Goal: Find specific page/section: Find specific page/section

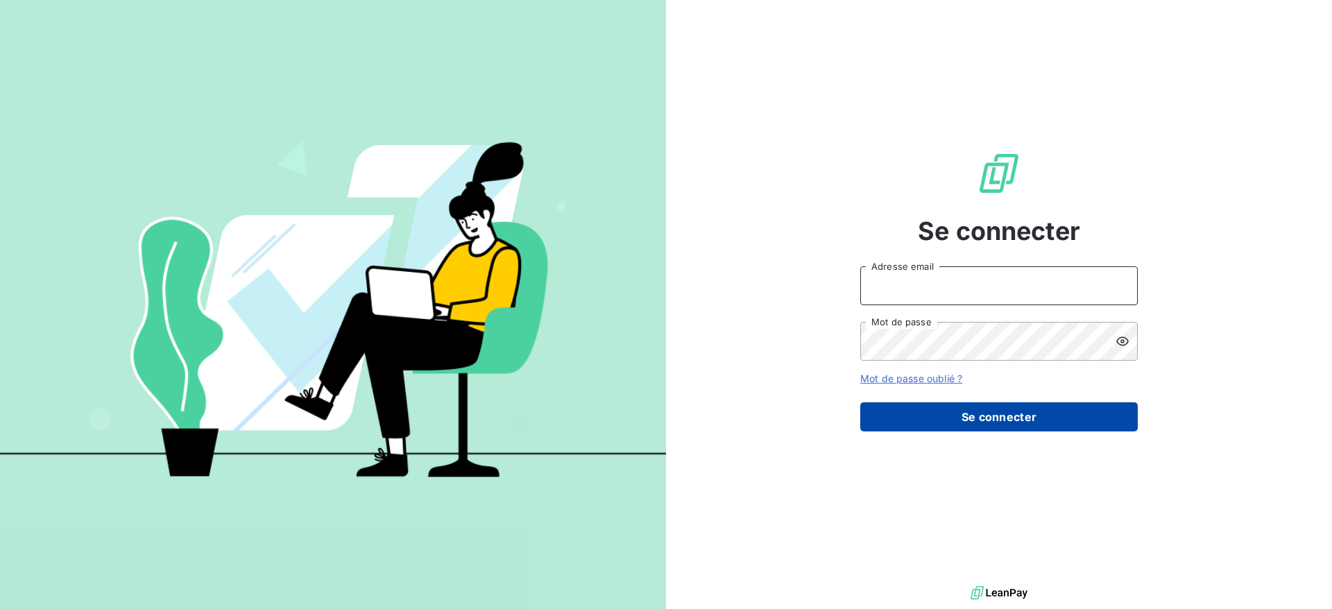
type input "vanessa.grenet@isoskele.fr"
click at [947, 429] on button "Se connecter" at bounding box center [998, 416] width 277 height 29
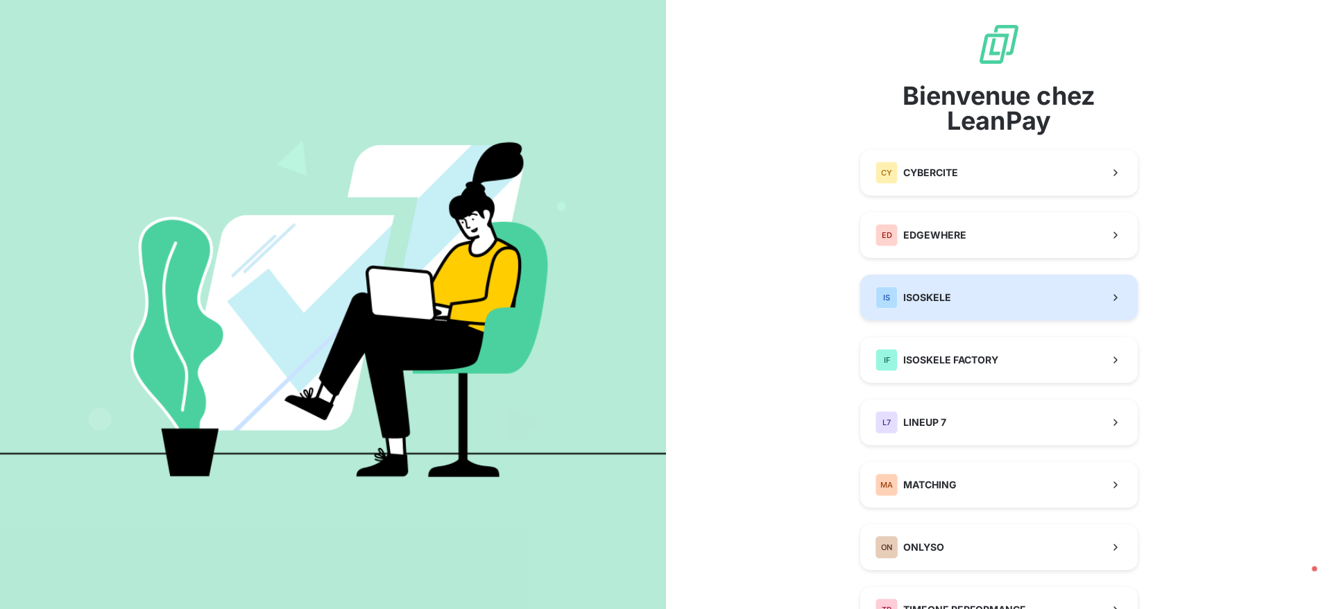
click at [903, 291] on span "ISOSKELE" at bounding box center [927, 298] width 48 height 14
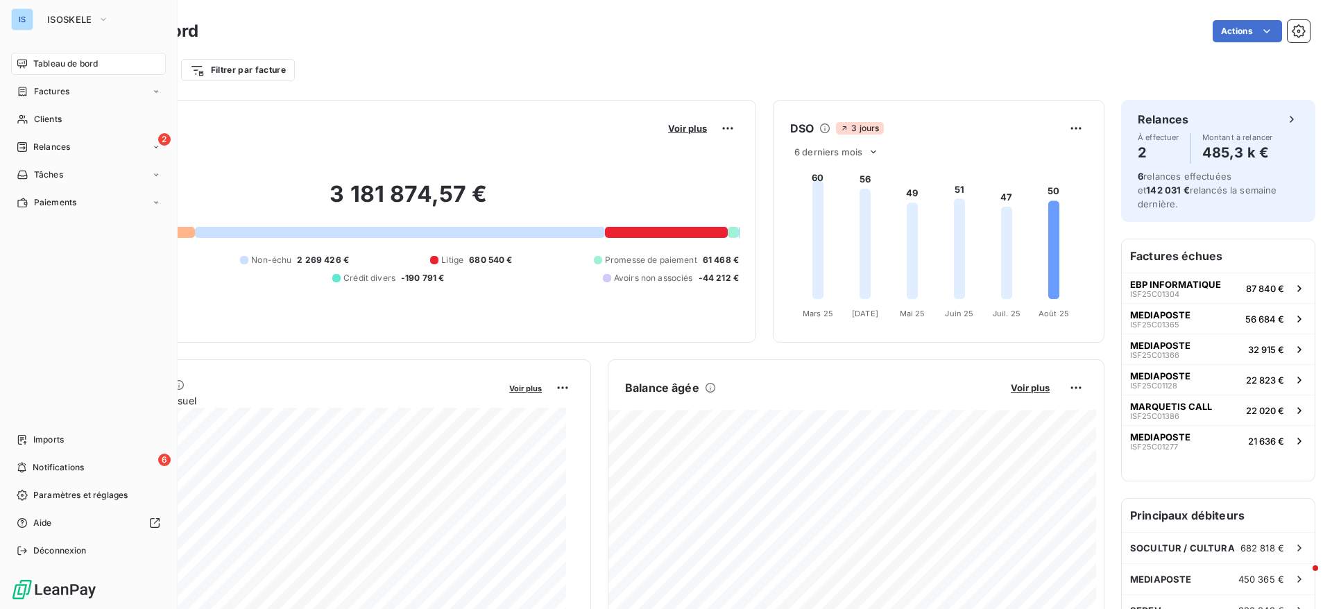
click at [19, 134] on nav "Tableau de bord Factures Clients 2 Relances Tâches Paiements" at bounding box center [88, 133] width 155 height 161
click at [33, 144] on span "Relances" at bounding box center [51, 147] width 37 height 12
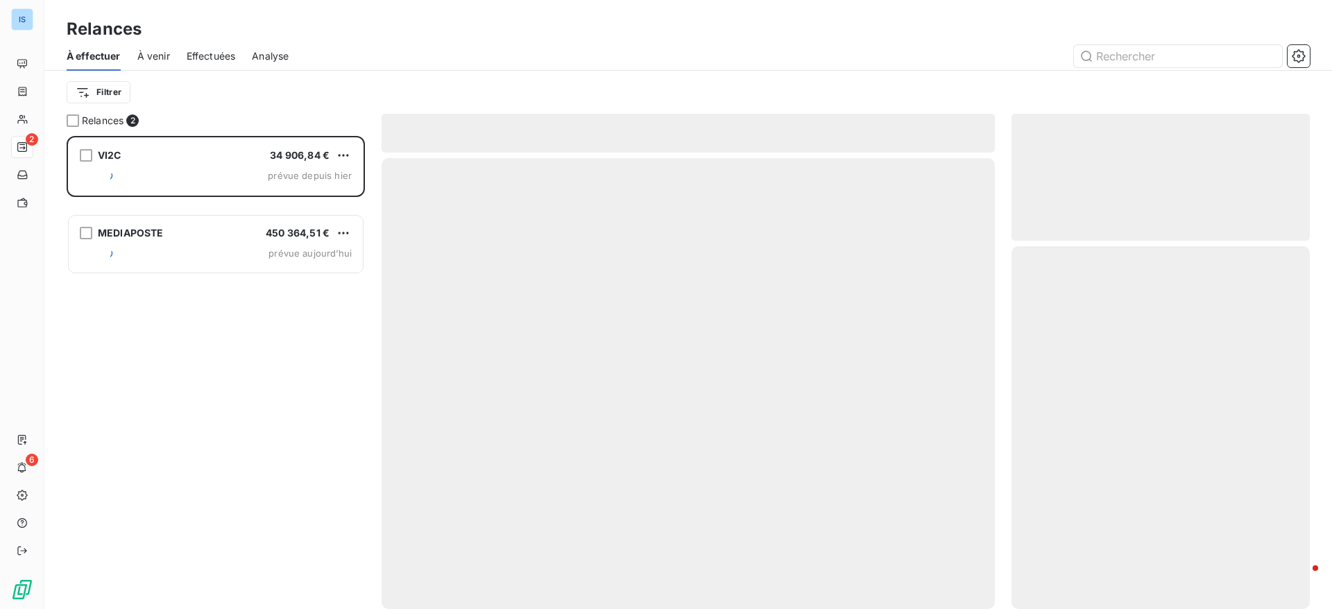
scroll to position [457, 282]
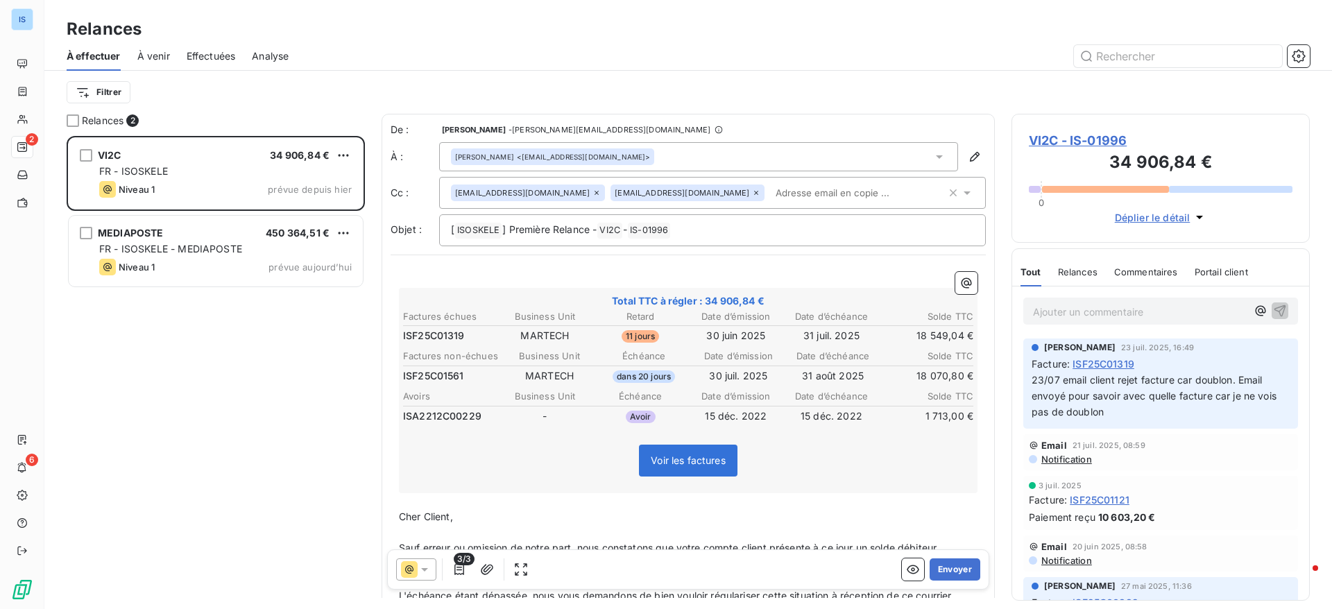
click at [421, 572] on icon at bounding box center [425, 569] width 14 height 14
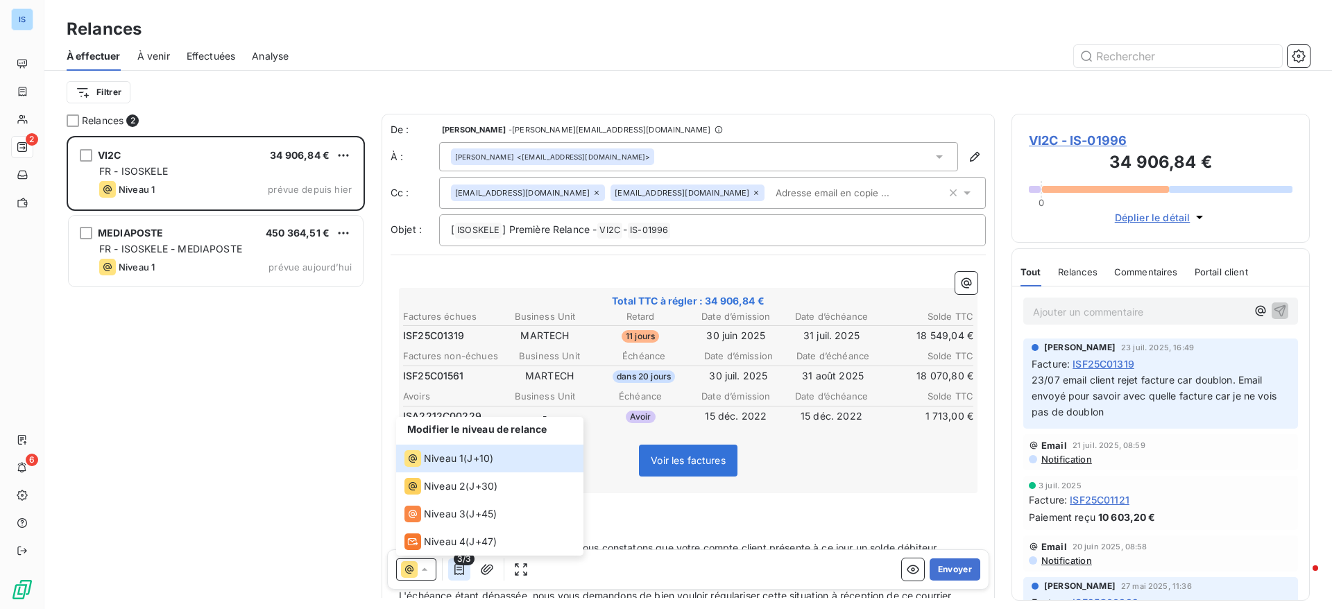
click at [461, 569] on icon "button" at bounding box center [459, 569] width 14 height 14
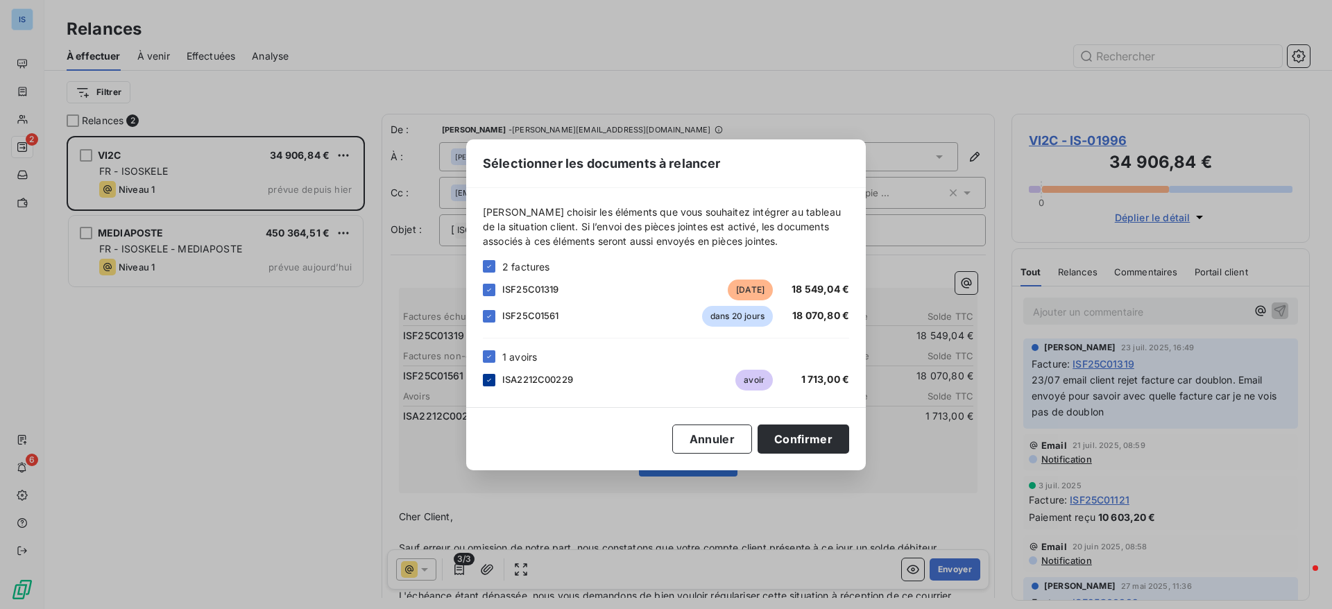
click at [484, 374] on div at bounding box center [489, 380] width 12 height 12
click at [811, 440] on button "Confirmer" at bounding box center [803, 438] width 92 height 29
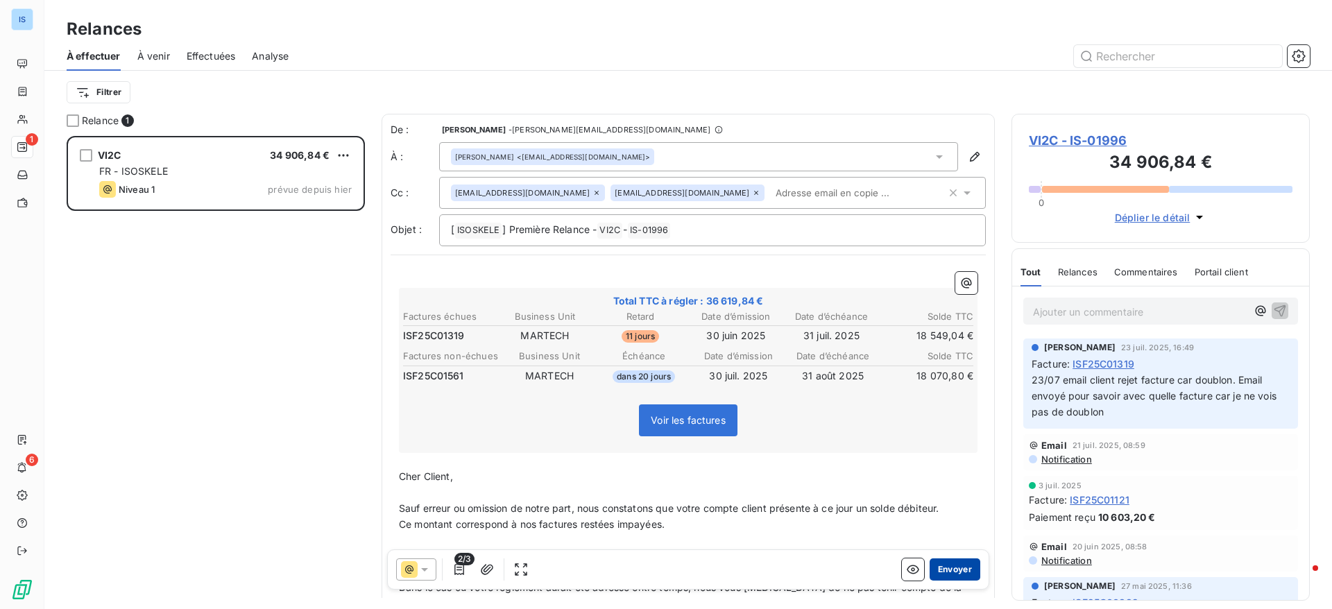
click at [938, 574] on button "Envoyer" at bounding box center [954, 569] width 51 height 22
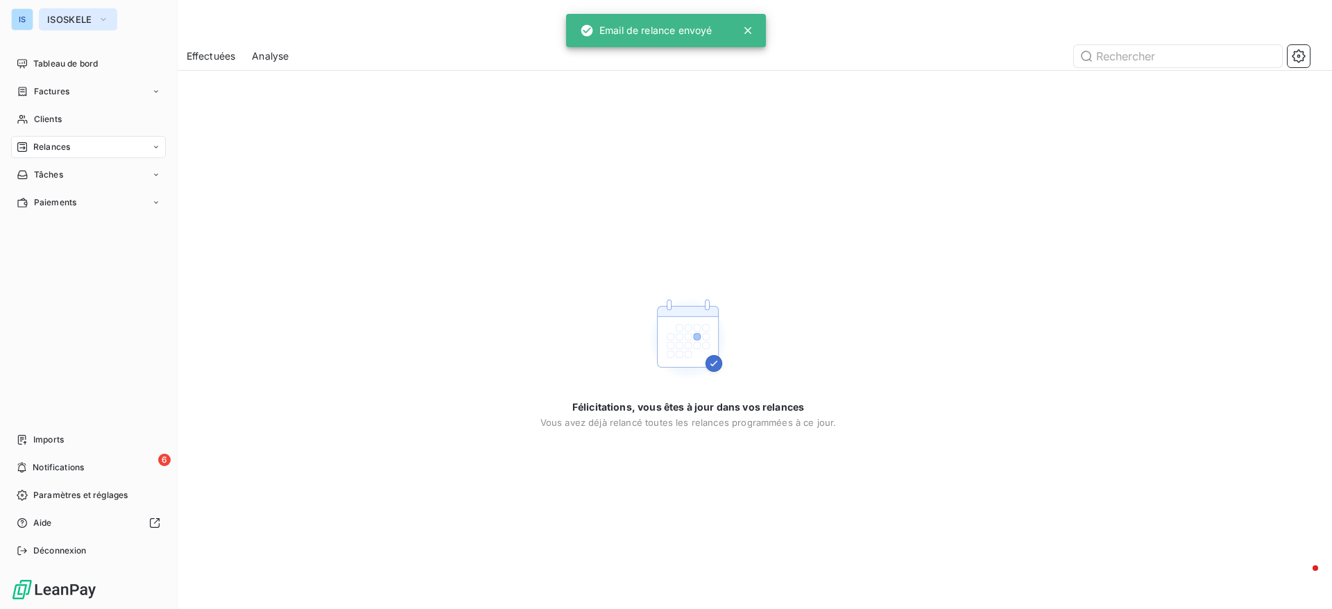
click at [76, 12] on button "ISOSKELE" at bounding box center [78, 19] width 78 height 22
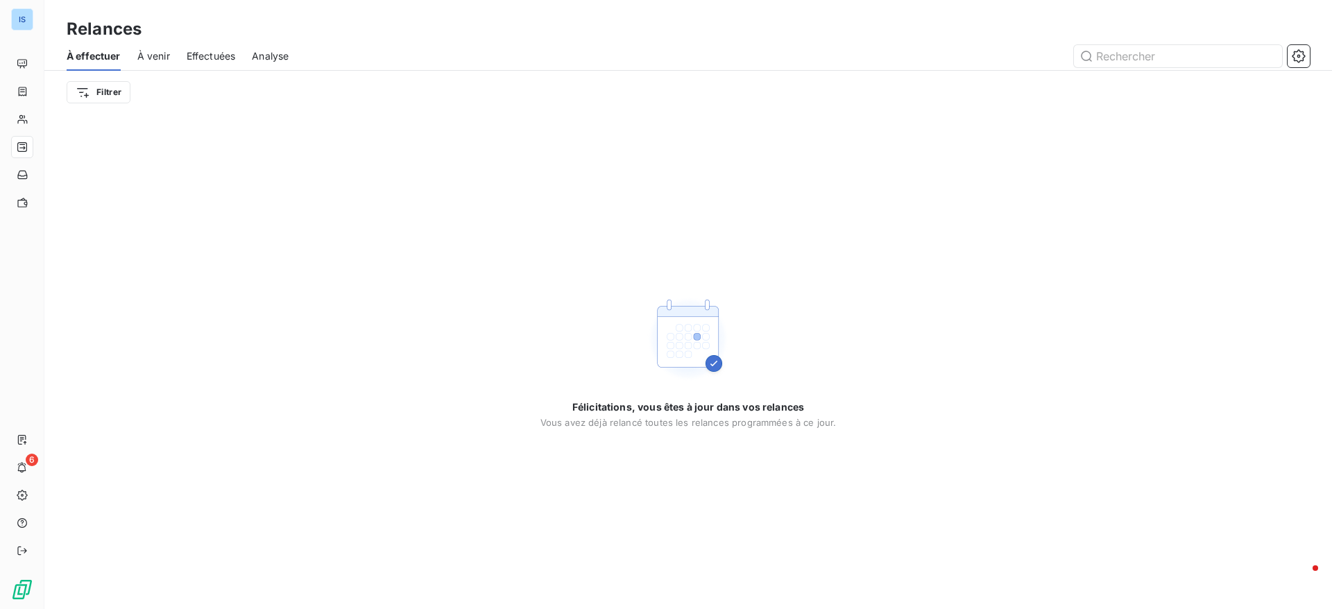
click at [444, 312] on div "Félicitations, vous êtes à jour dans vos relances Vous avez déjà relancé toutes…" at bounding box center [687, 361] width 1287 height 495
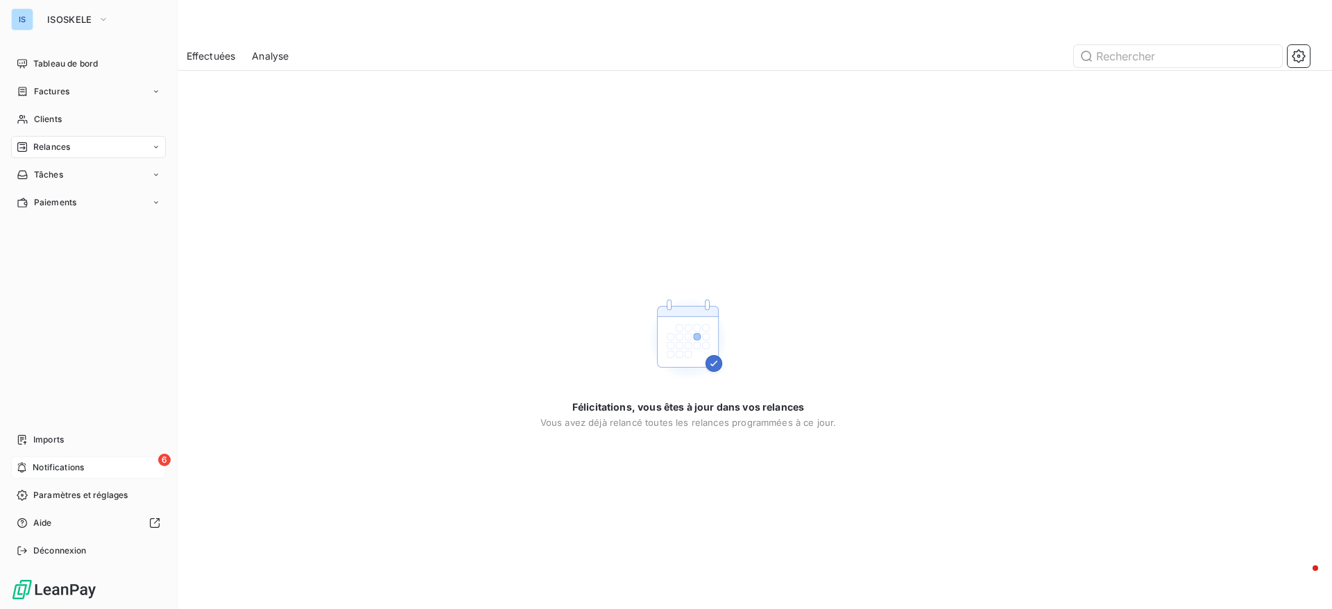
click at [22, 461] on div "6 Notifications" at bounding box center [88, 467] width 155 height 22
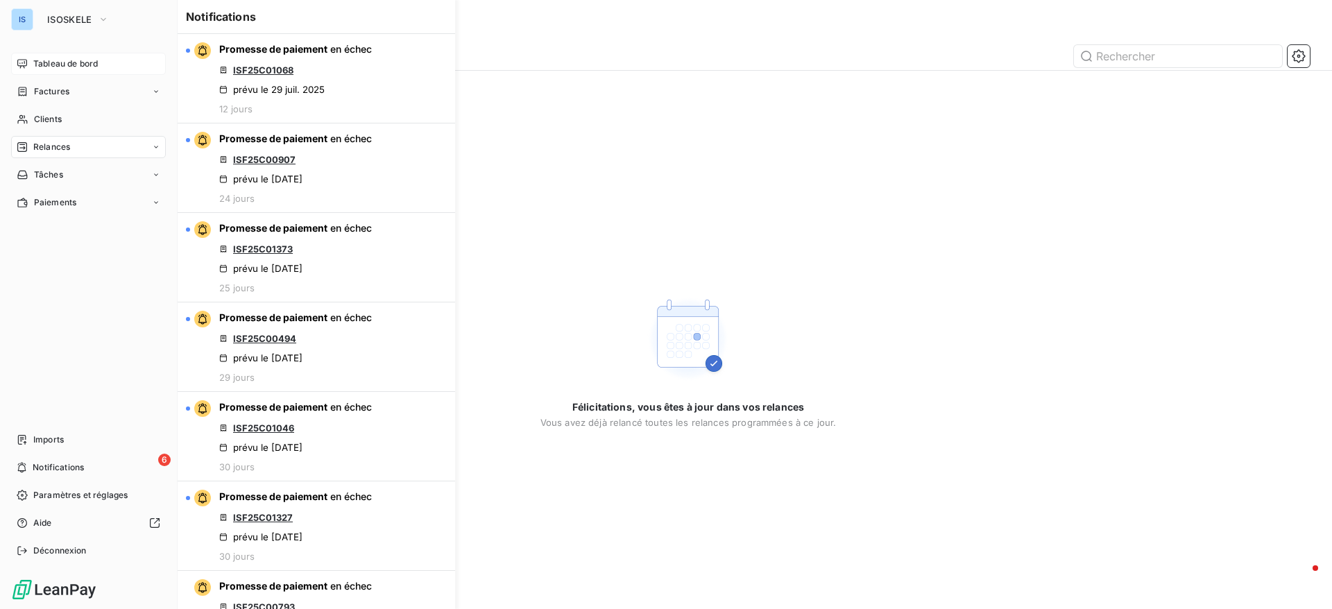
click at [79, 72] on div "Tableau de bord" at bounding box center [88, 64] width 155 height 22
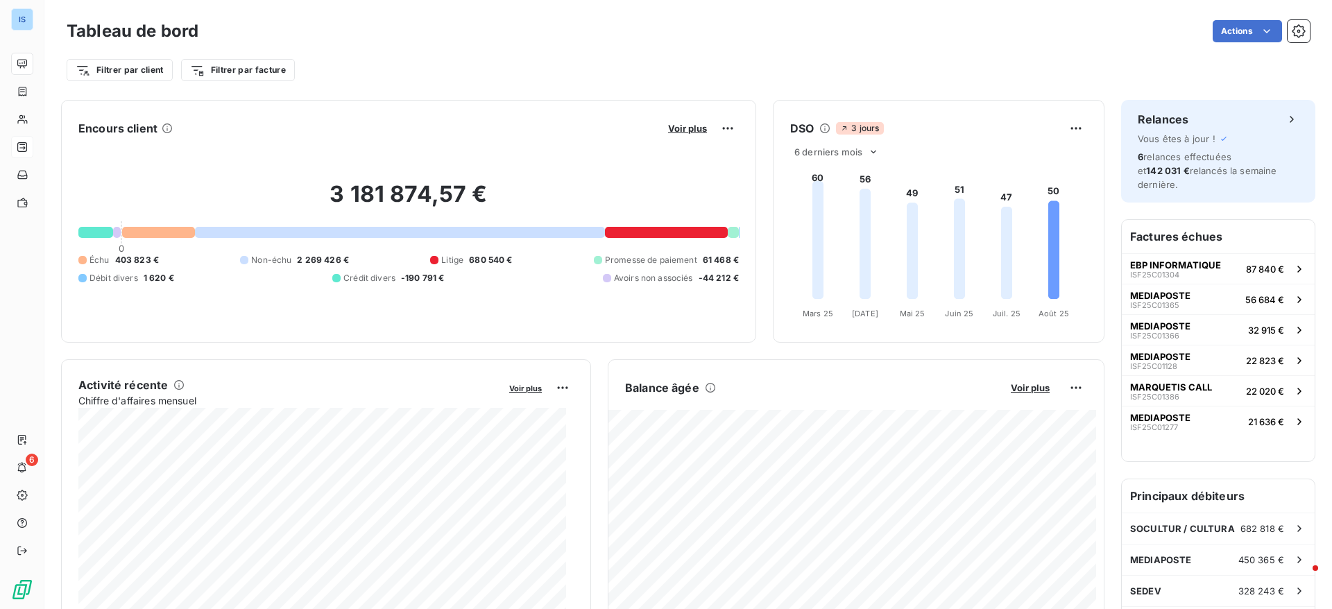
click at [146, 225] on div "3 181 874,57 € 0 Échu 403 823 € Non-échu 2 269 426 € Litige 680 540 € Promesse …" at bounding box center [408, 232] width 660 height 186
click at [146, 234] on div at bounding box center [158, 232] width 73 height 11
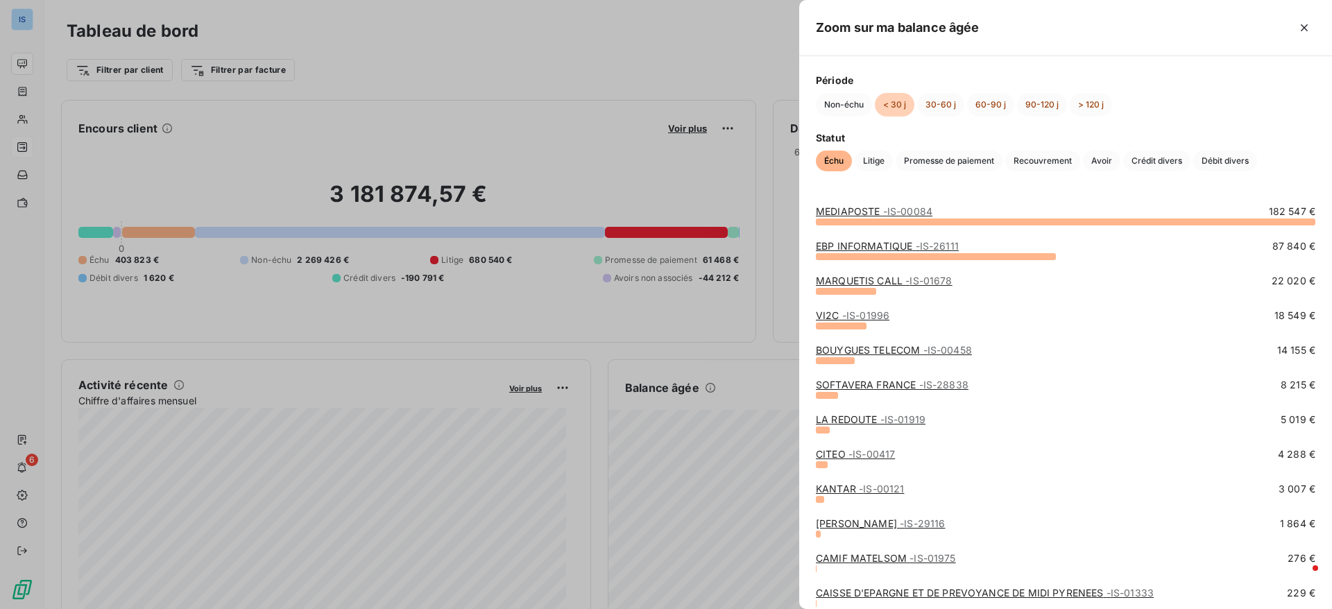
click at [841, 417] on link "LA REDOUTE - IS-01919" at bounding box center [871, 419] width 110 height 12
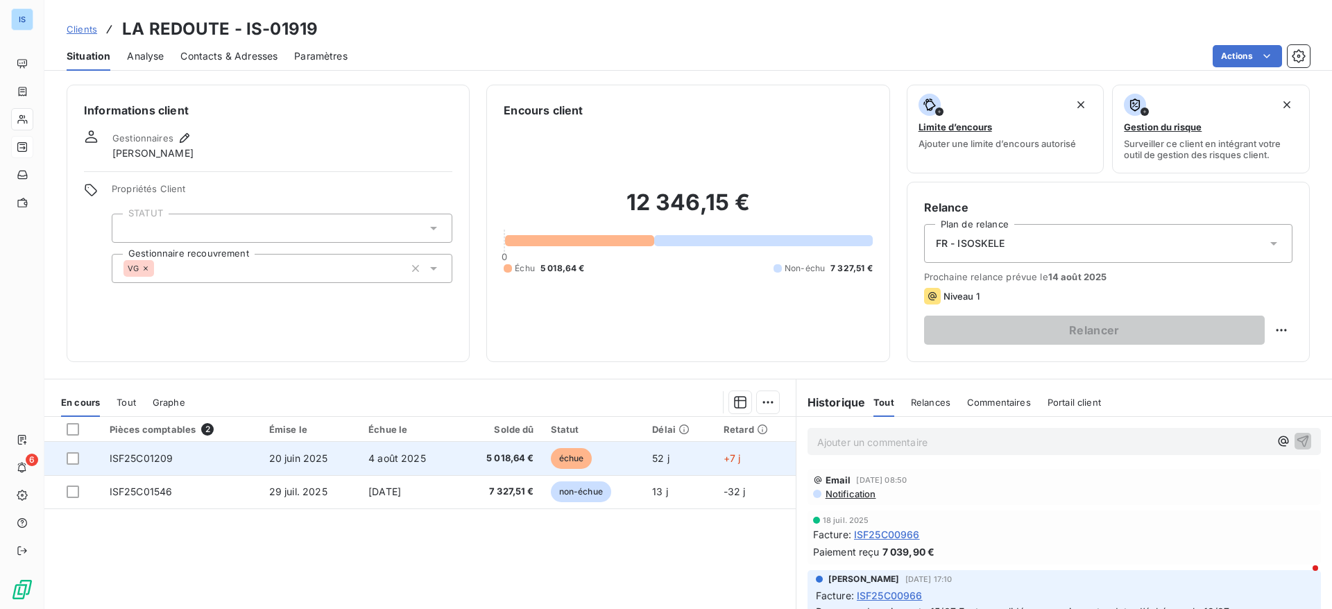
click at [429, 470] on td "4 août 2025" at bounding box center [409, 458] width 98 height 33
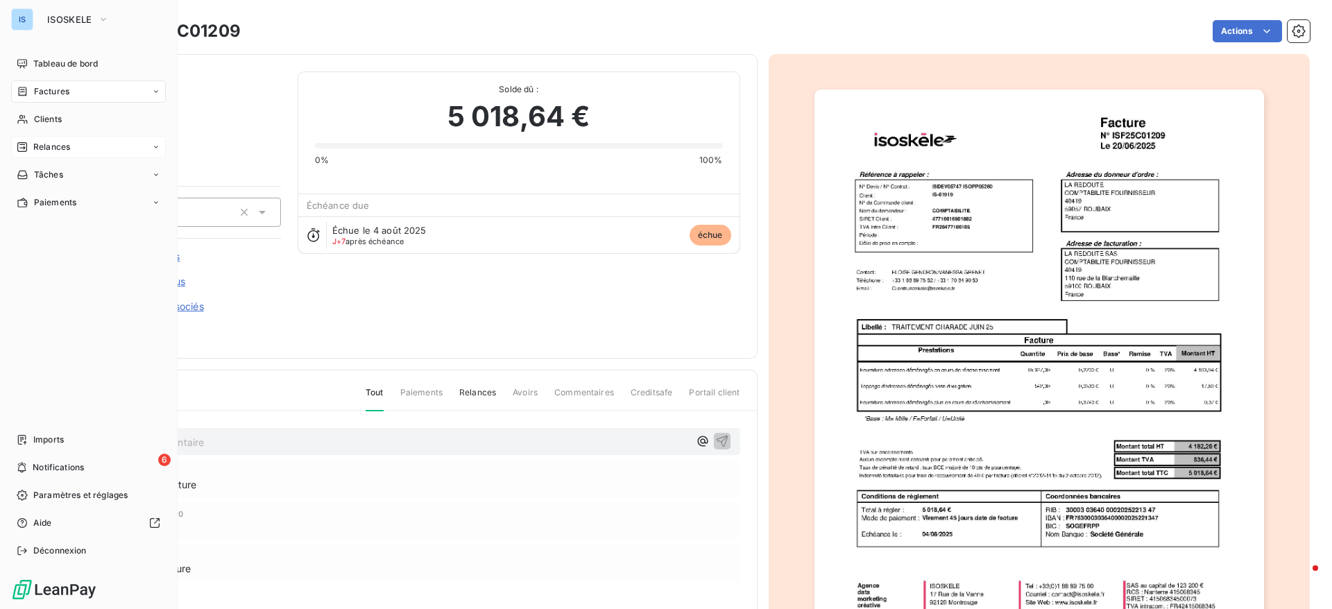
click at [20, 148] on html "IS ISOSKELE Tableau de bord Factures Clients Relances Tâches Paiements Imports …" at bounding box center [666, 304] width 1332 height 609
click at [69, 20] on span "ISOSKELE" at bounding box center [69, 19] width 45 height 11
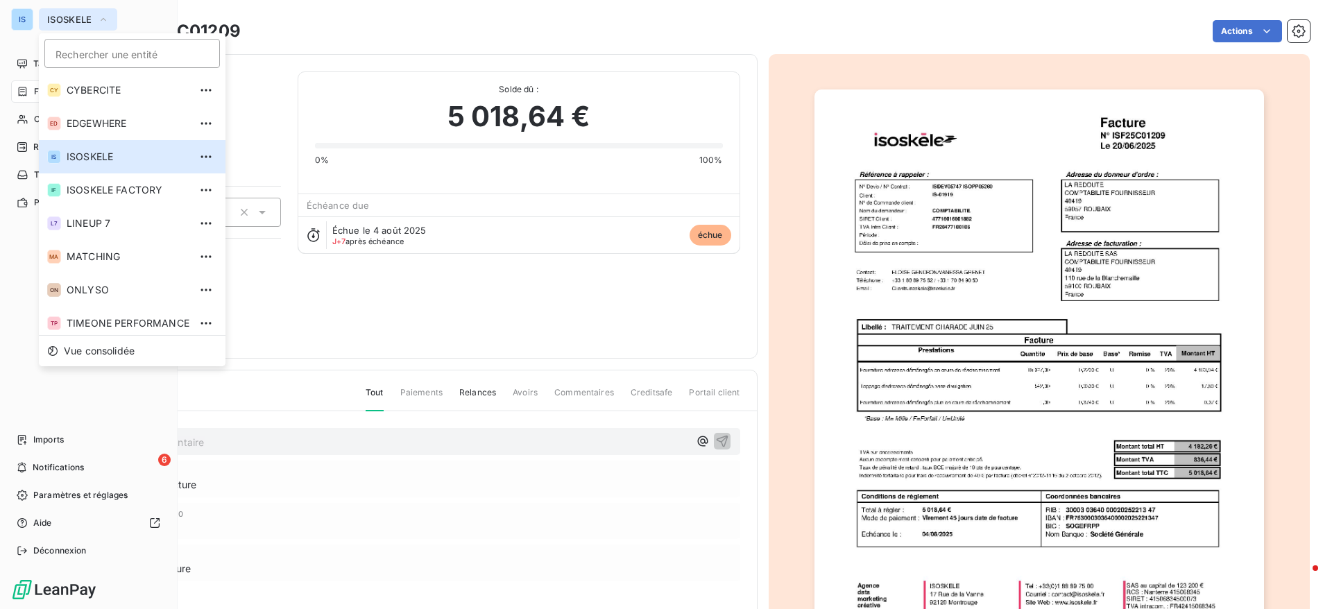
click at [69, 22] on span "ISOSKELE" at bounding box center [69, 19] width 45 height 11
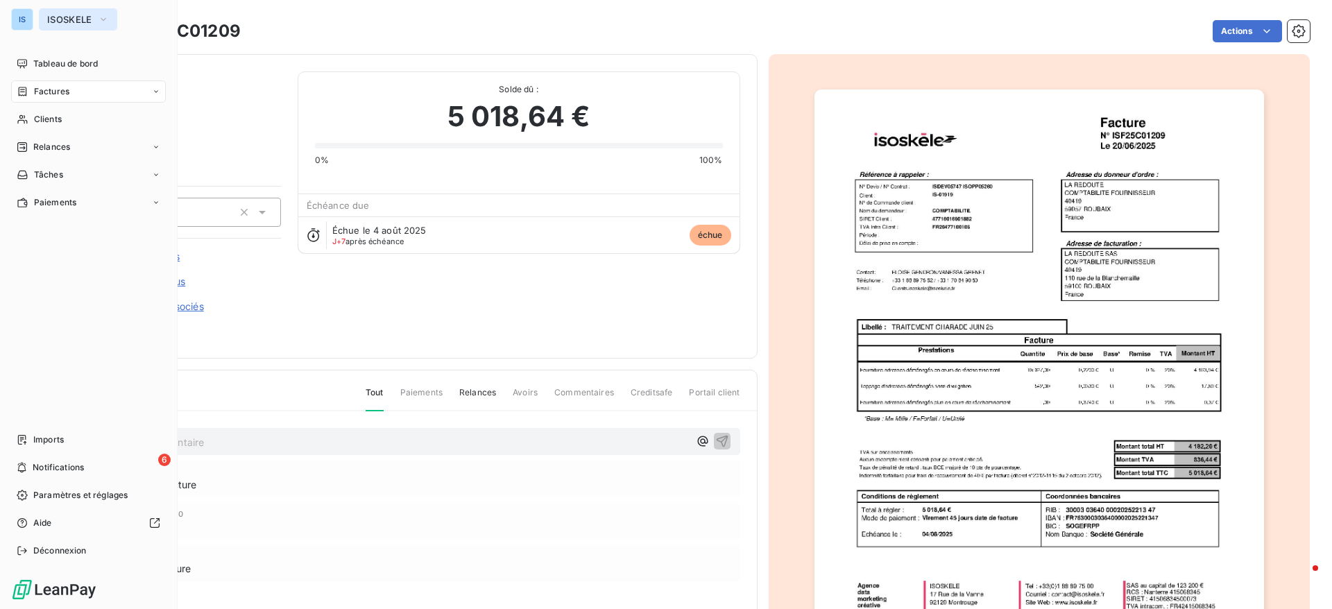
click at [69, 22] on span "ISOSKELE" at bounding box center [69, 19] width 45 height 11
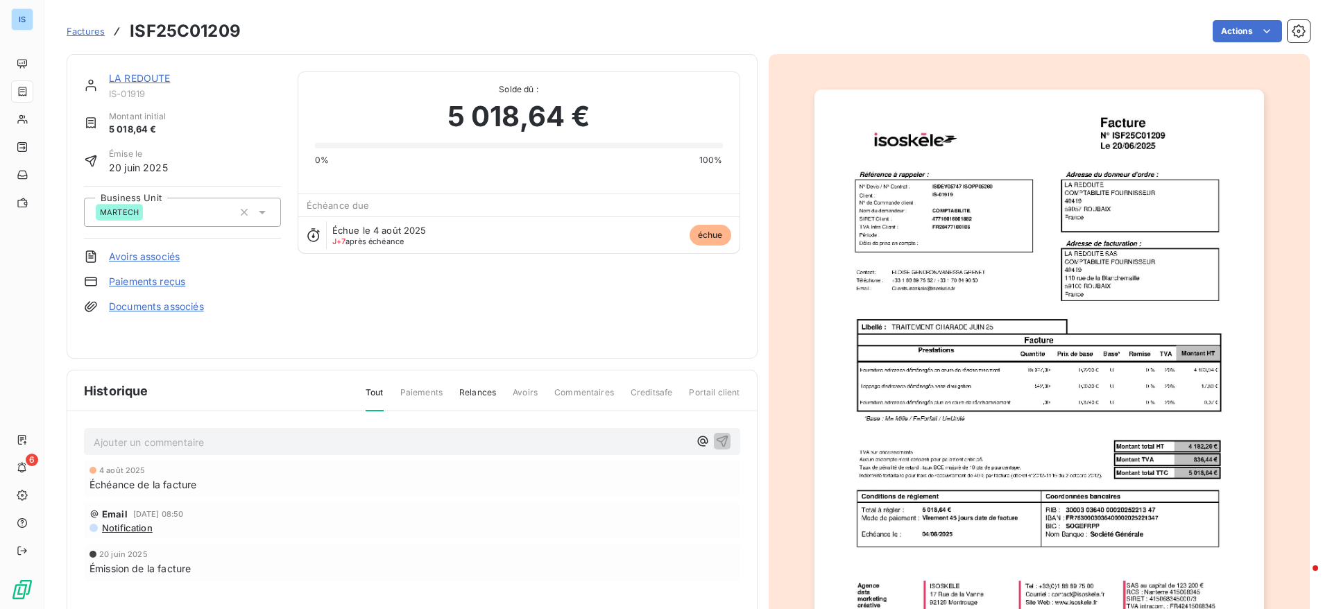
click at [454, 180] on div "Solde dû : 5 018,64 € 0% 100%" at bounding box center [518, 127] width 441 height 111
click at [89, 33] on span "Factures" at bounding box center [86, 31] width 38 height 11
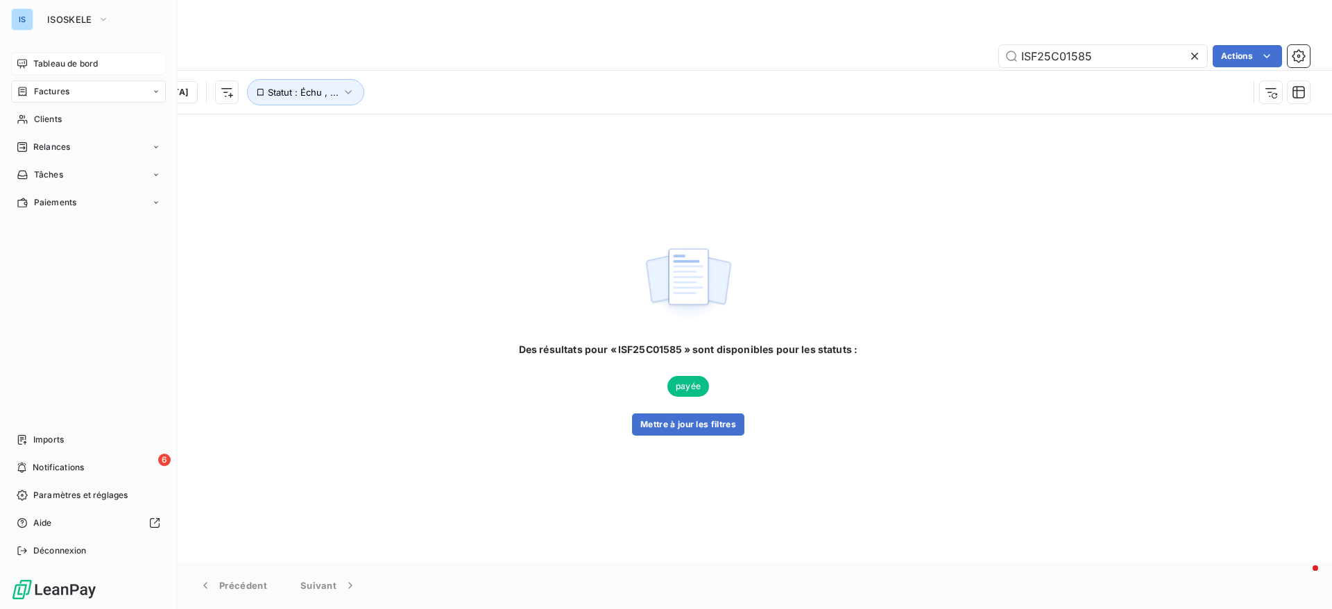
click at [65, 60] on span "Tableau de bord" at bounding box center [65, 64] width 65 height 12
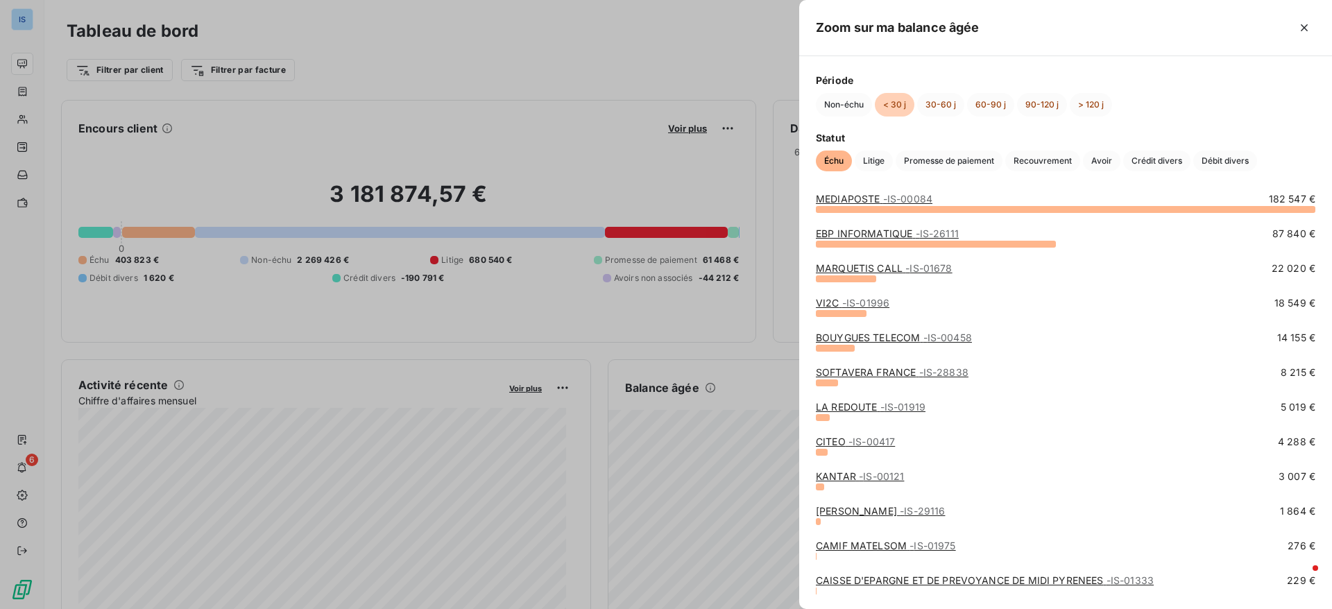
scroll to position [80, 0]
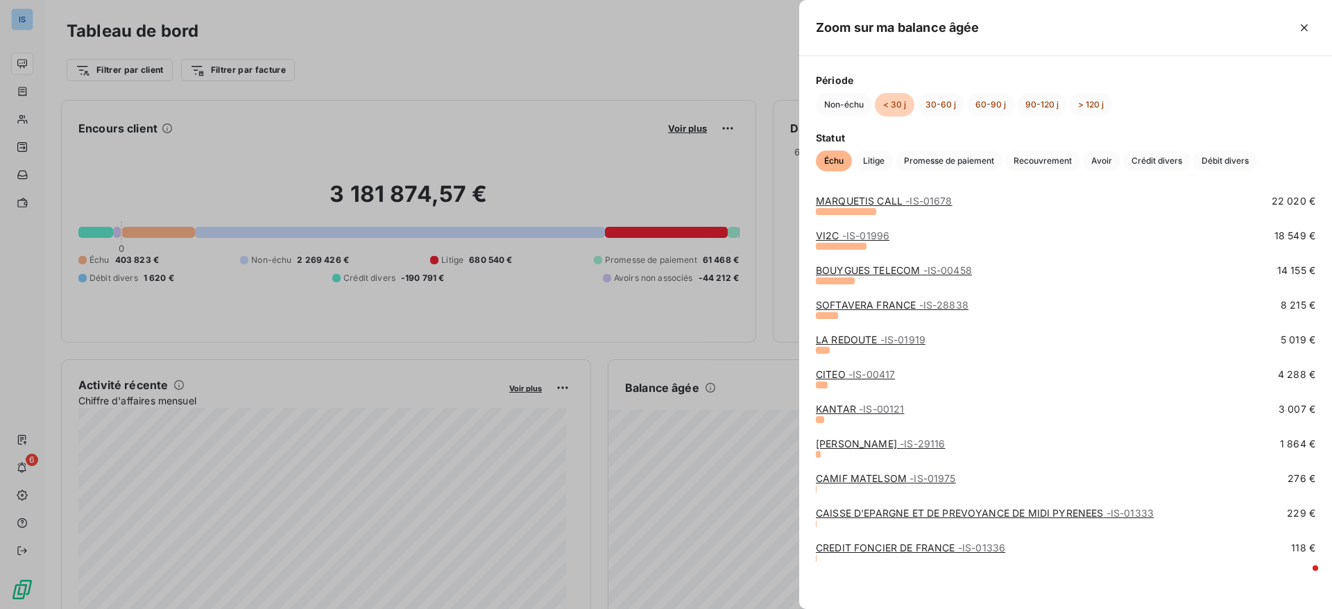
click at [15, 14] on div at bounding box center [666, 304] width 1332 height 609
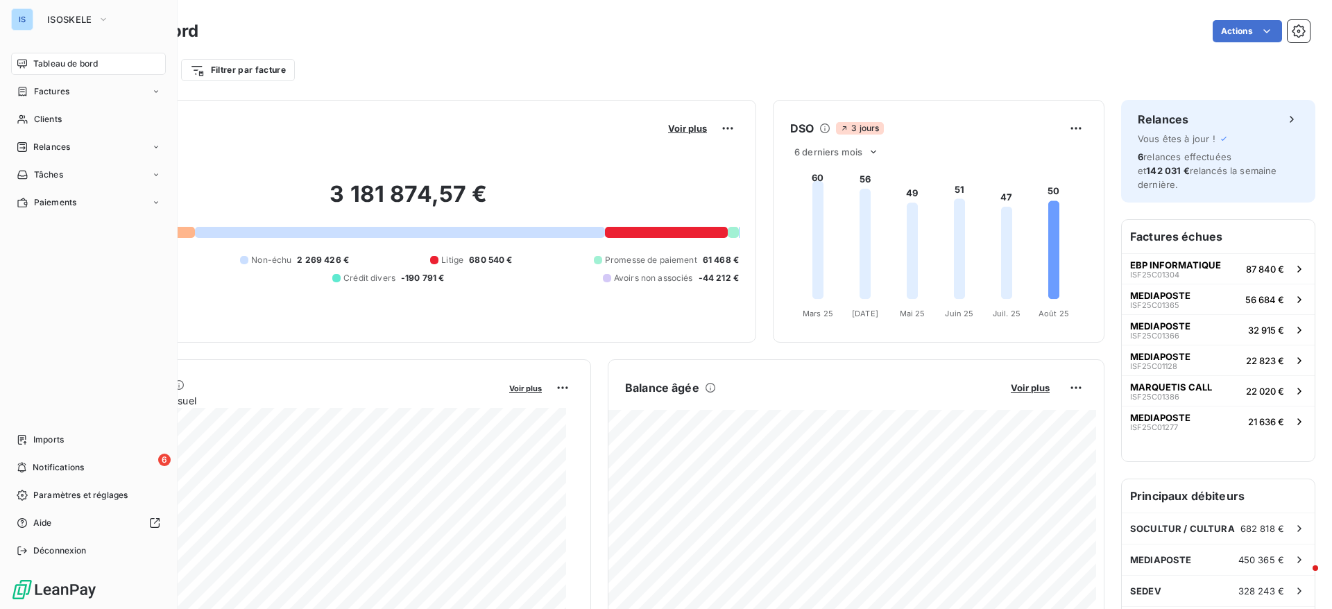
click at [15, 14] on div "IS" at bounding box center [22, 19] width 22 height 22
click at [68, 14] on span "ISOSKELE" at bounding box center [69, 19] width 45 height 11
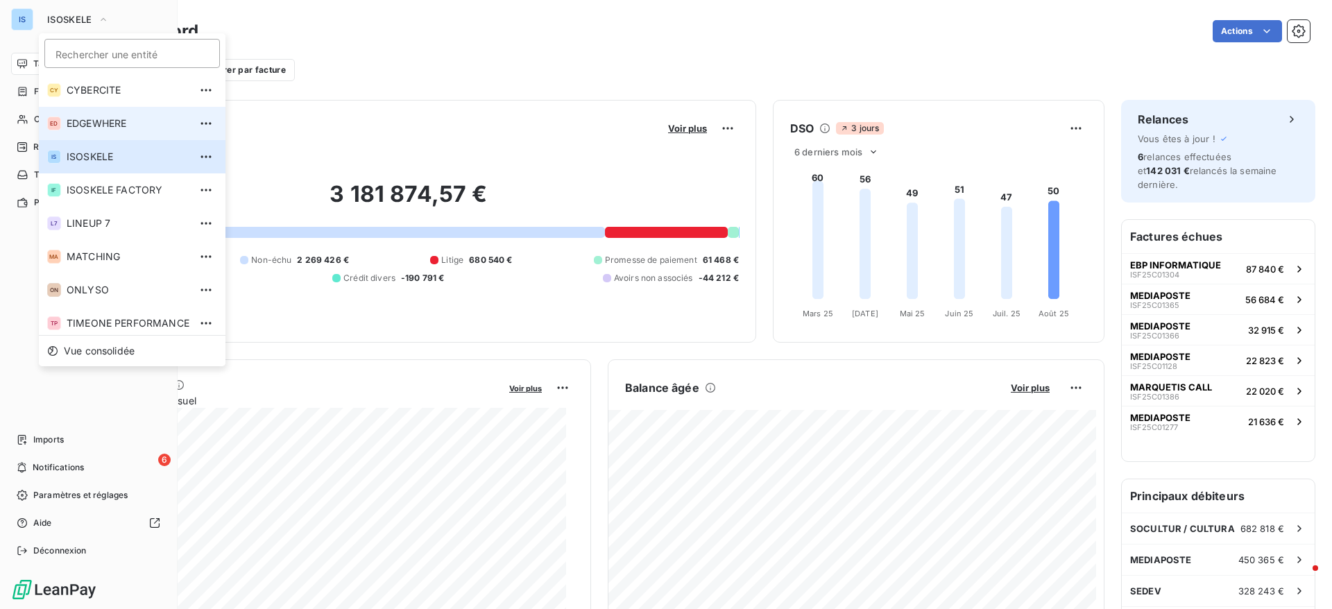
click at [108, 127] on span "EDGEWHERE" at bounding box center [128, 124] width 123 height 14
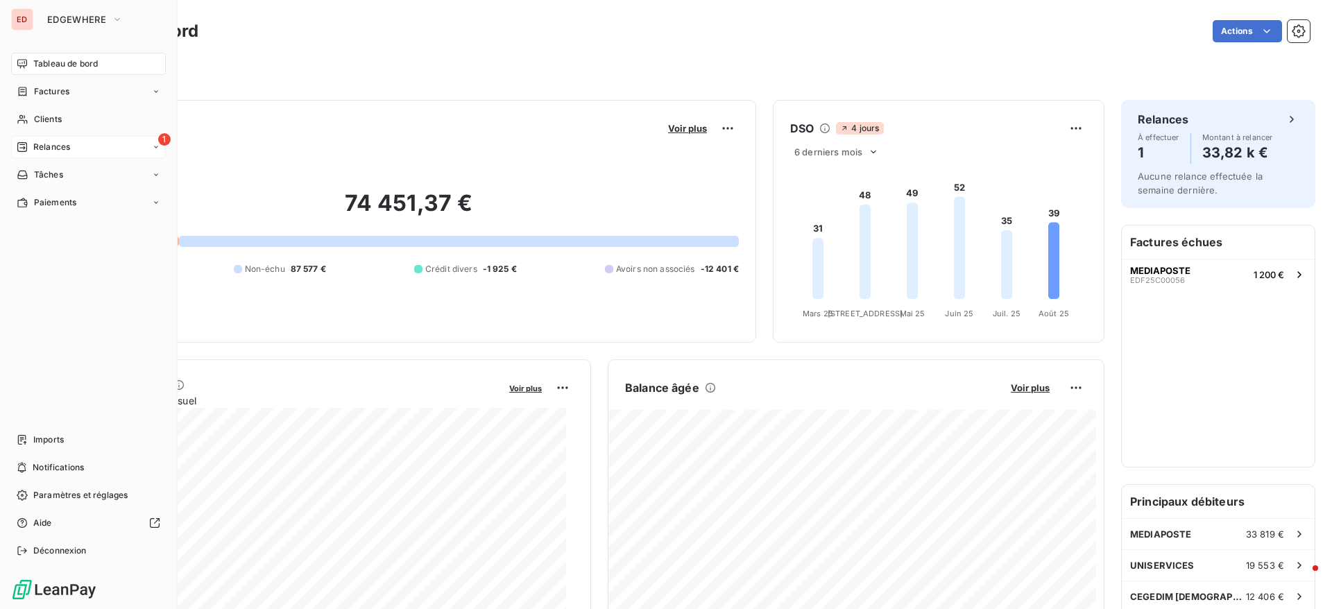
click at [60, 141] on span "Relances" at bounding box center [51, 147] width 37 height 12
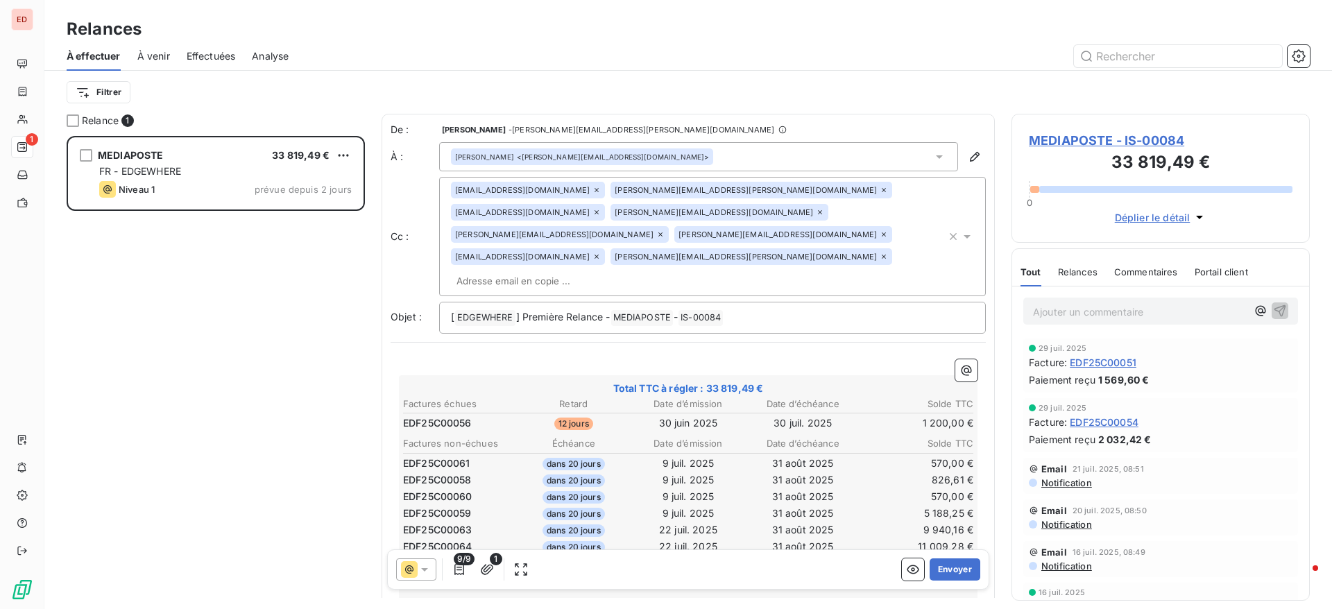
click at [882, 188] on icon at bounding box center [884, 190] width 4 height 4
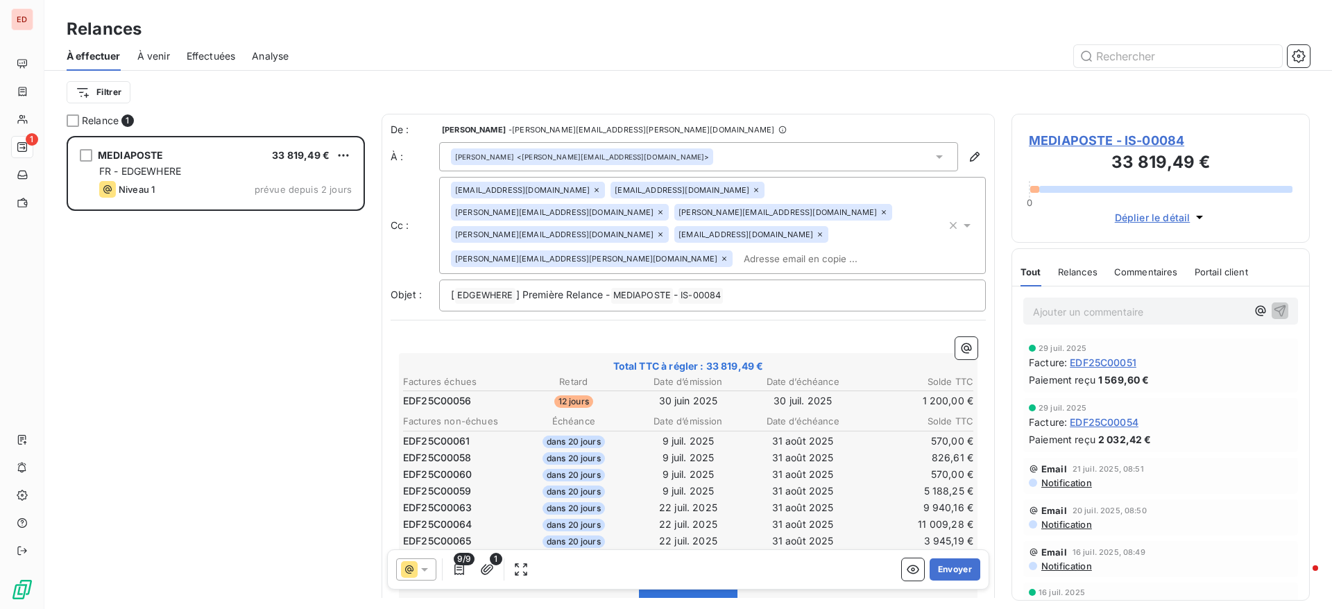
click at [203, 277] on div "MEDIAPOSTE 33 819,49 € FR - EDGEWHERE Niveau 1 prévue depuis 2 jours" at bounding box center [216, 372] width 298 height 473
click at [929, 567] on button "Envoyer" at bounding box center [954, 569] width 51 height 22
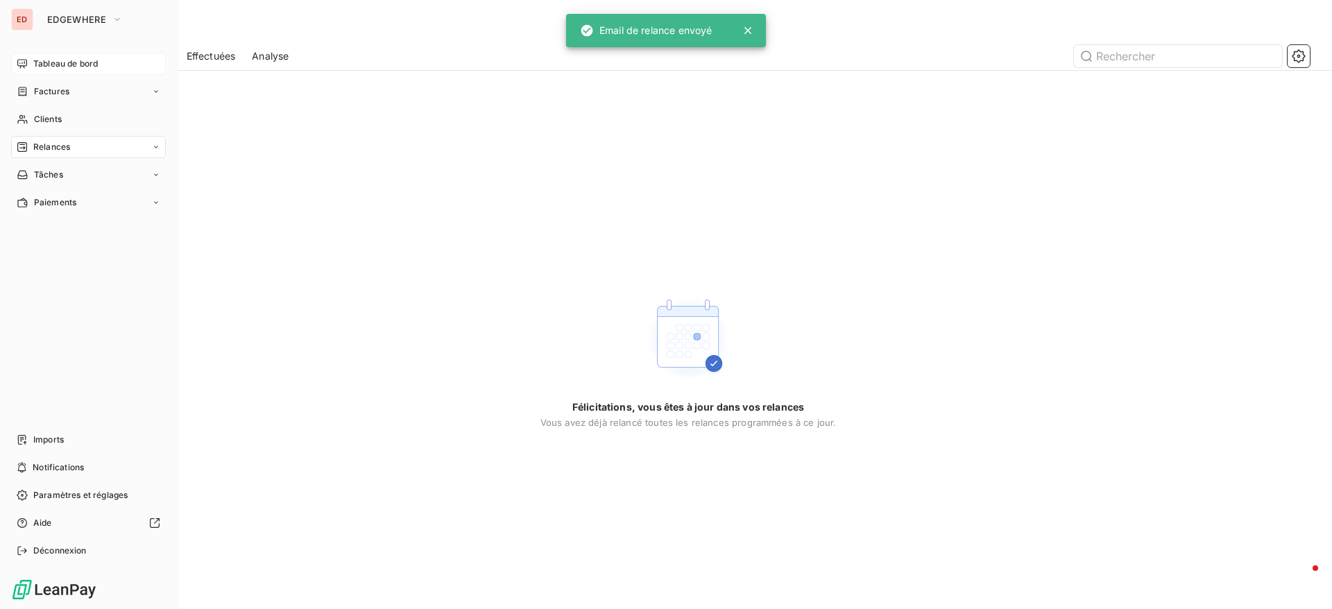
click at [74, 53] on div "Tableau de bord" at bounding box center [88, 64] width 155 height 22
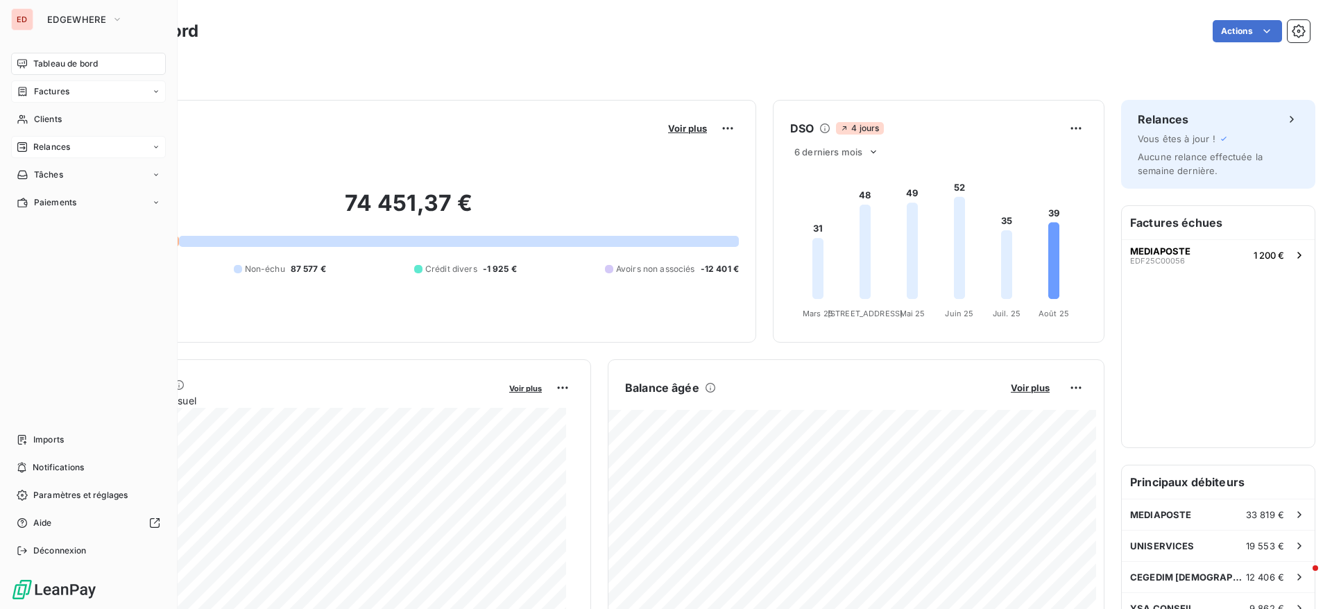
click at [42, 96] on span "Factures" at bounding box center [51, 91] width 35 height 12
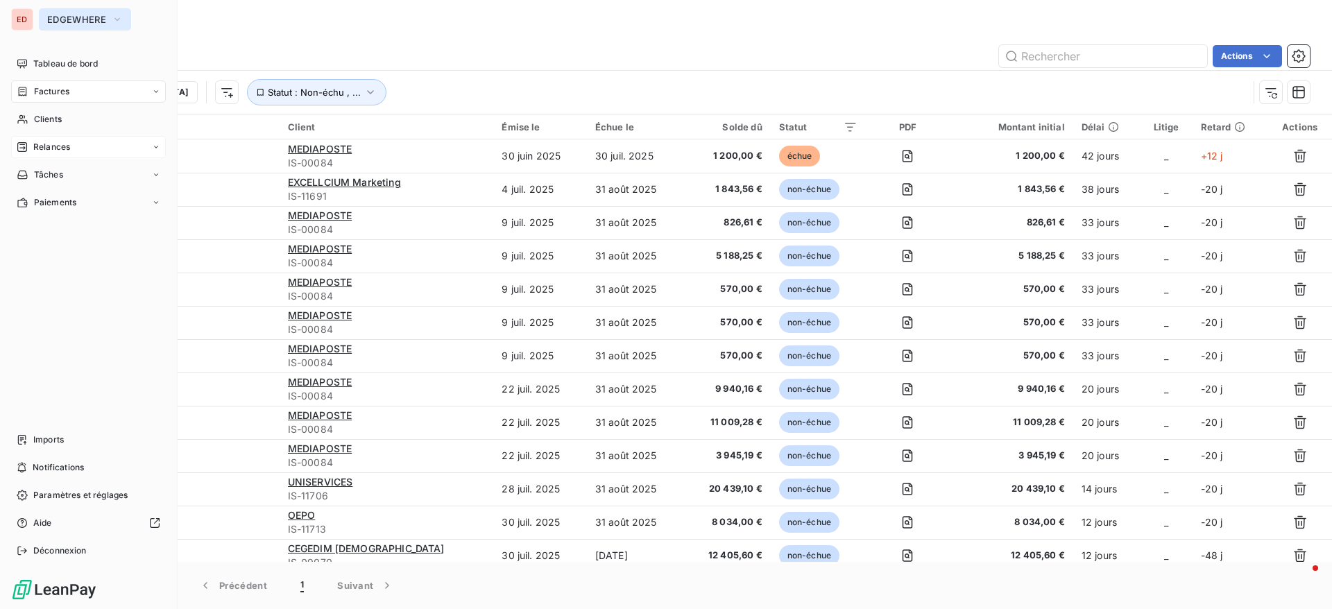
click at [48, 22] on span "EDGEWHERE" at bounding box center [76, 19] width 59 height 11
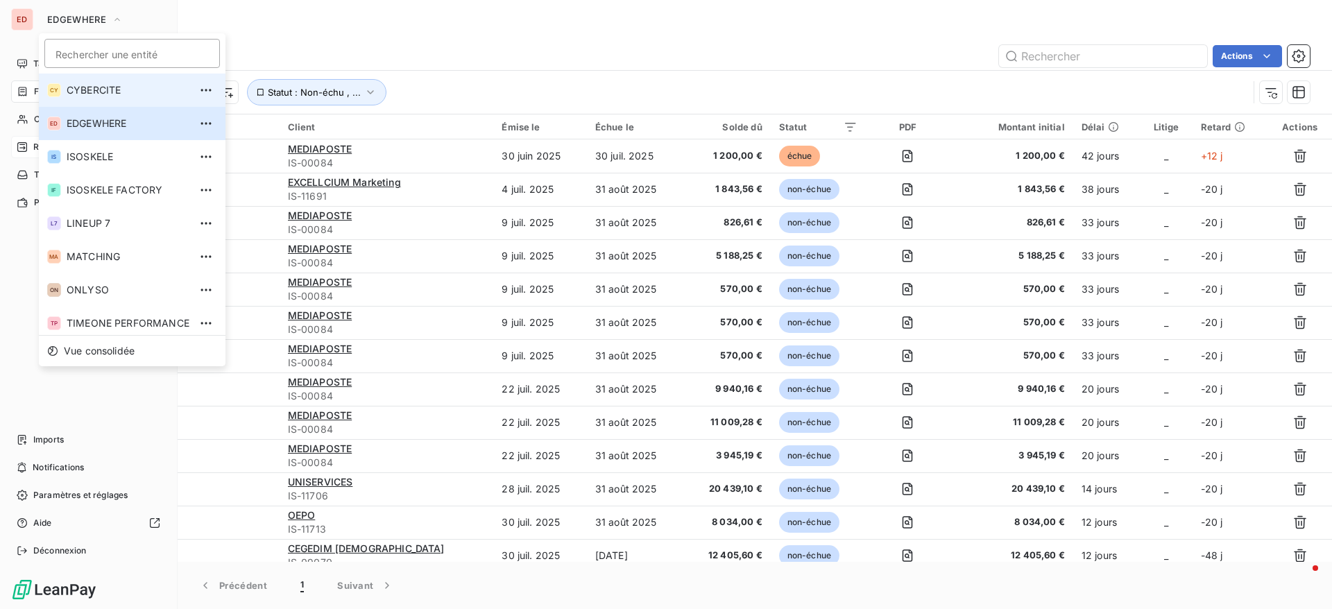
click at [82, 86] on span "CYBERCITE" at bounding box center [128, 90] width 123 height 14
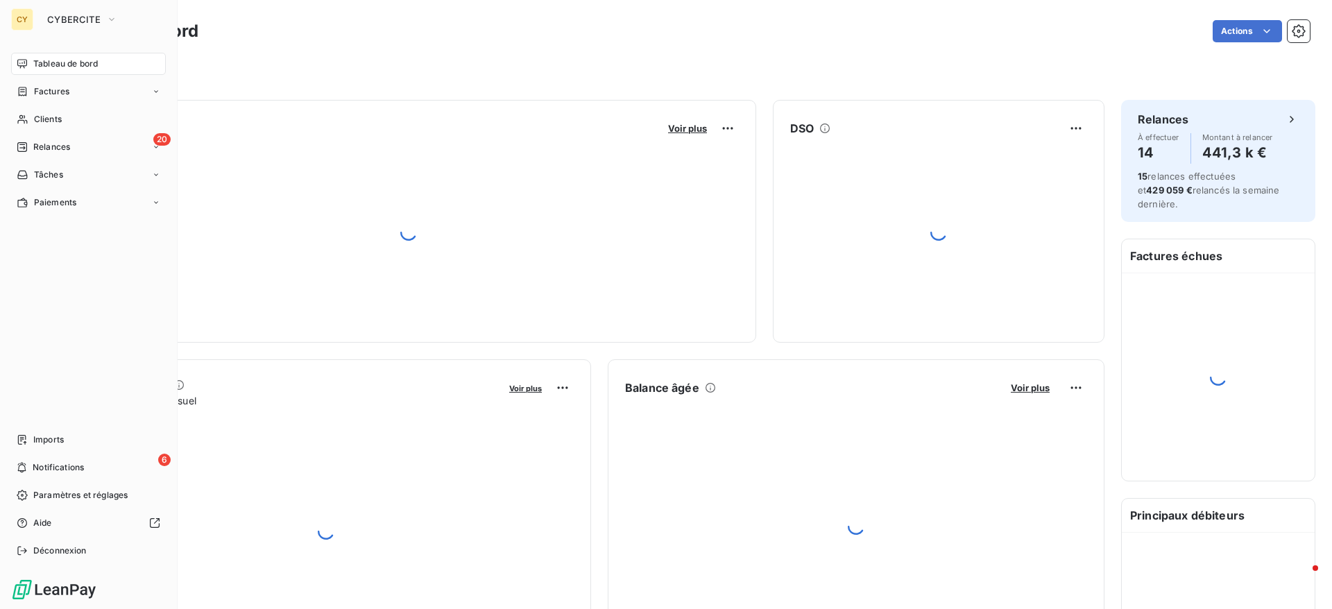
click at [37, 19] on div "CY CYBERCITE" at bounding box center [88, 19] width 155 height 22
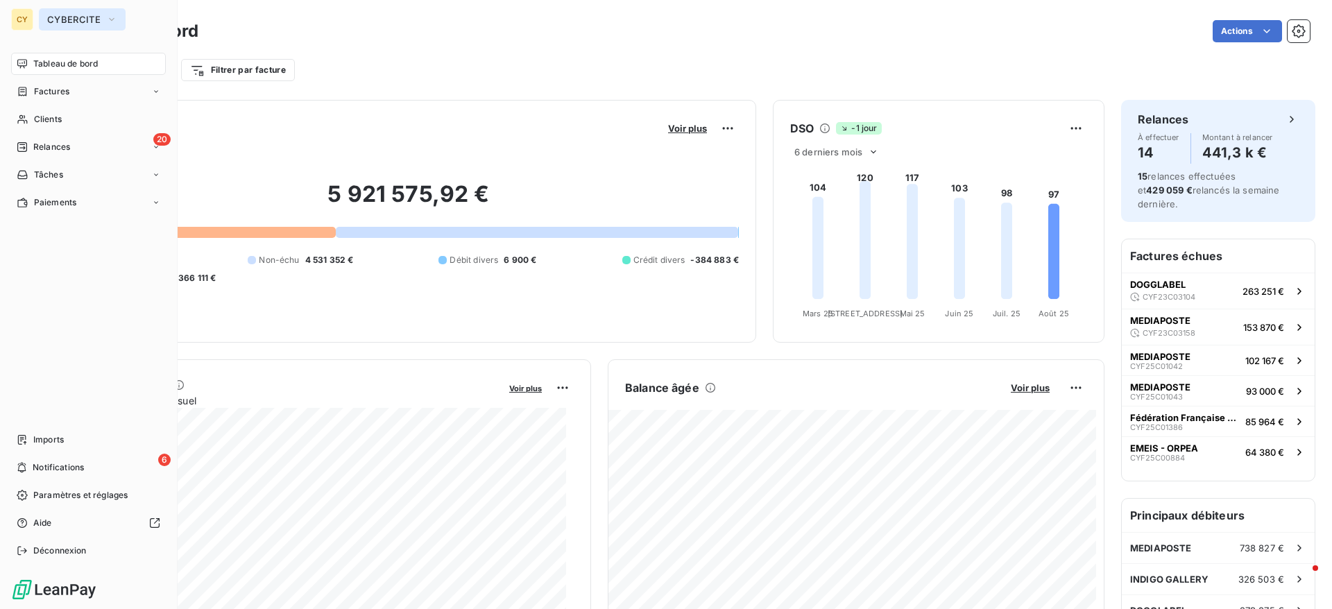
click at [71, 22] on span "CYBERCITE" at bounding box center [73, 19] width 53 height 11
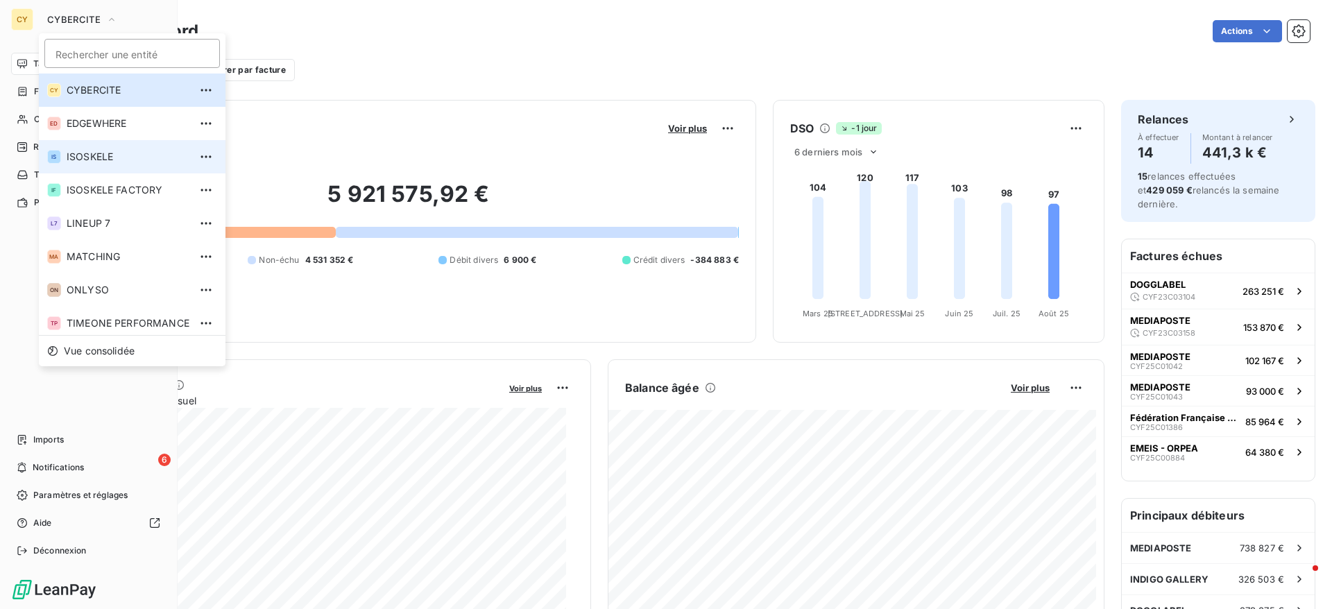
click at [71, 160] on span "ISOSKELE" at bounding box center [128, 157] width 123 height 14
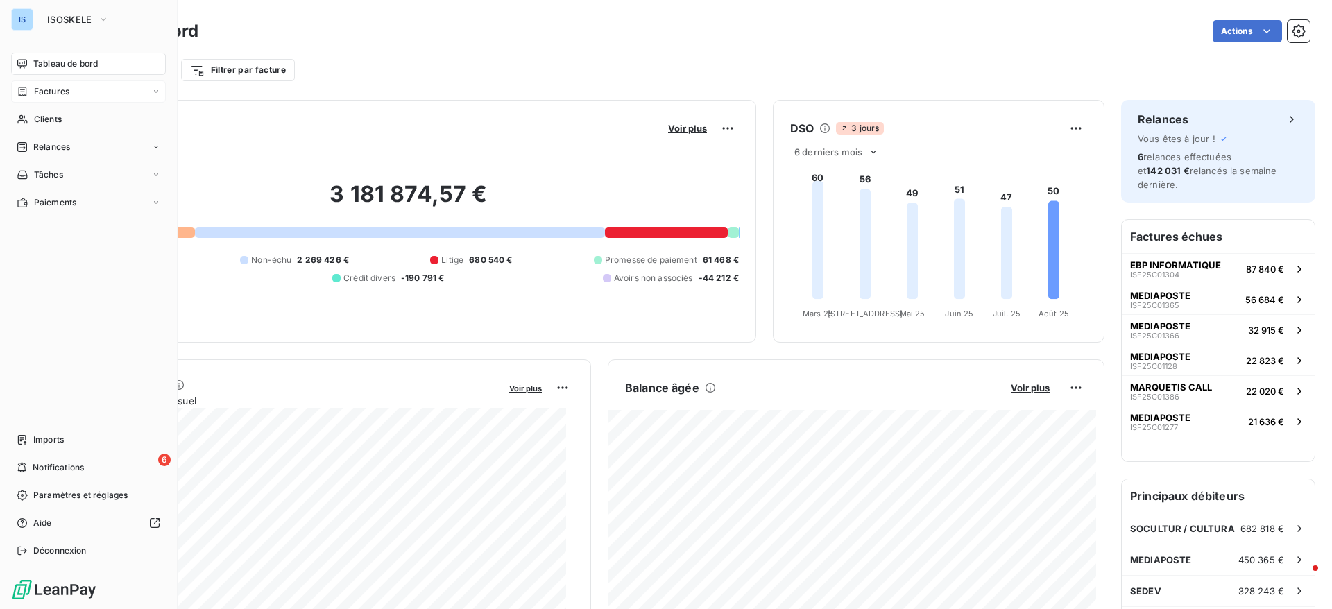
click at [49, 91] on span "Factures" at bounding box center [51, 91] width 35 height 12
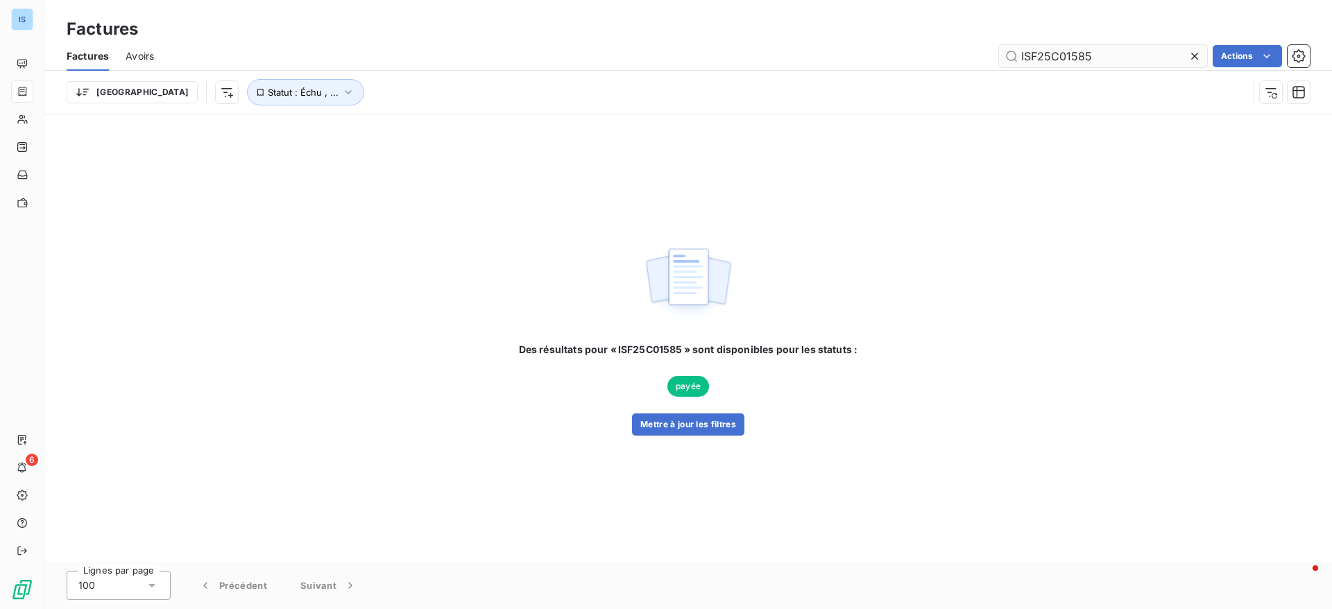
drag, startPoint x: 1097, startPoint y: 42, endPoint x: 1107, endPoint y: 60, distance: 20.5
click at [1107, 60] on div "Factures Avoirs ISF25C01585 Actions" at bounding box center [687, 56] width 1287 height 29
drag, startPoint x: 1107, startPoint y: 60, endPoint x: 890, endPoint y: 62, distance: 217.1
click at [890, 62] on div "ISF25C01585 Actions" at bounding box center [740, 56] width 1139 height 22
click at [1192, 56] on icon at bounding box center [1194, 56] width 14 height 14
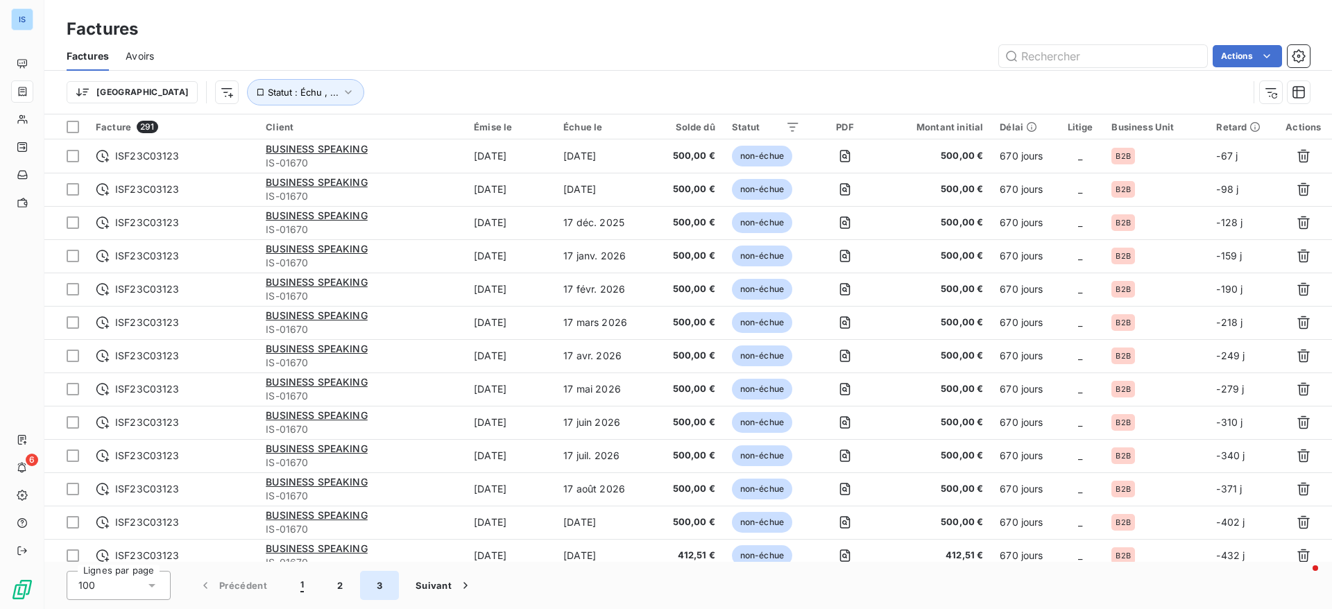
click at [372, 582] on button "3" at bounding box center [379, 585] width 39 height 29
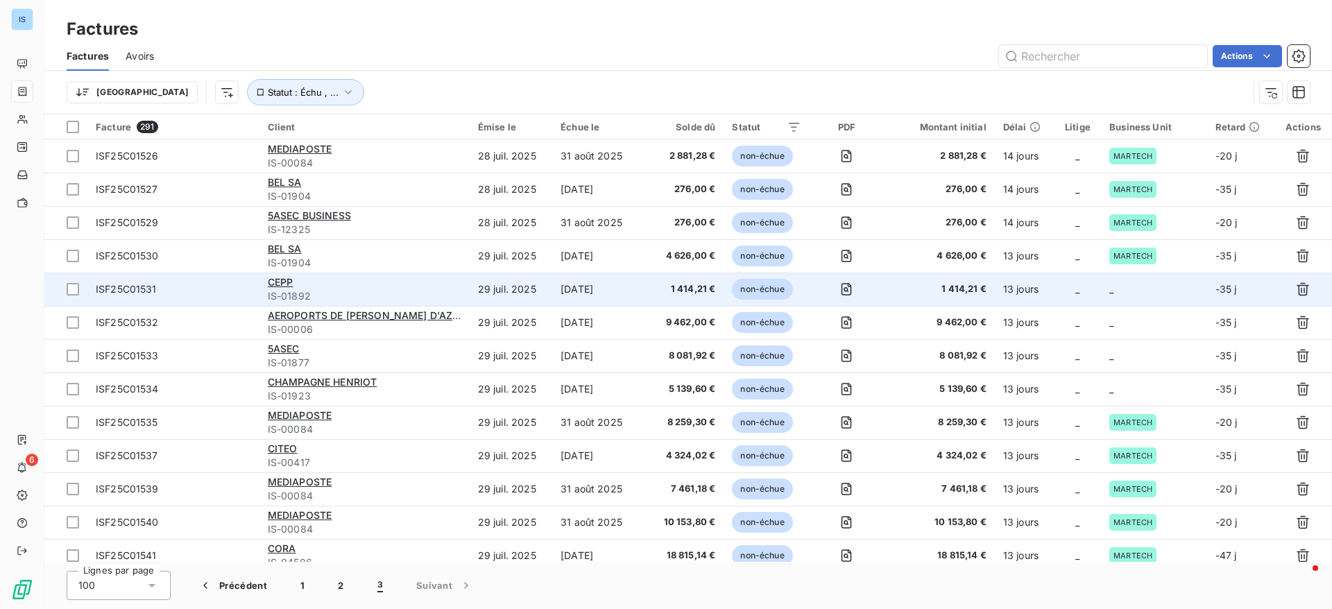
click at [1146, 291] on td "_" at bounding box center [1154, 289] width 106 height 33
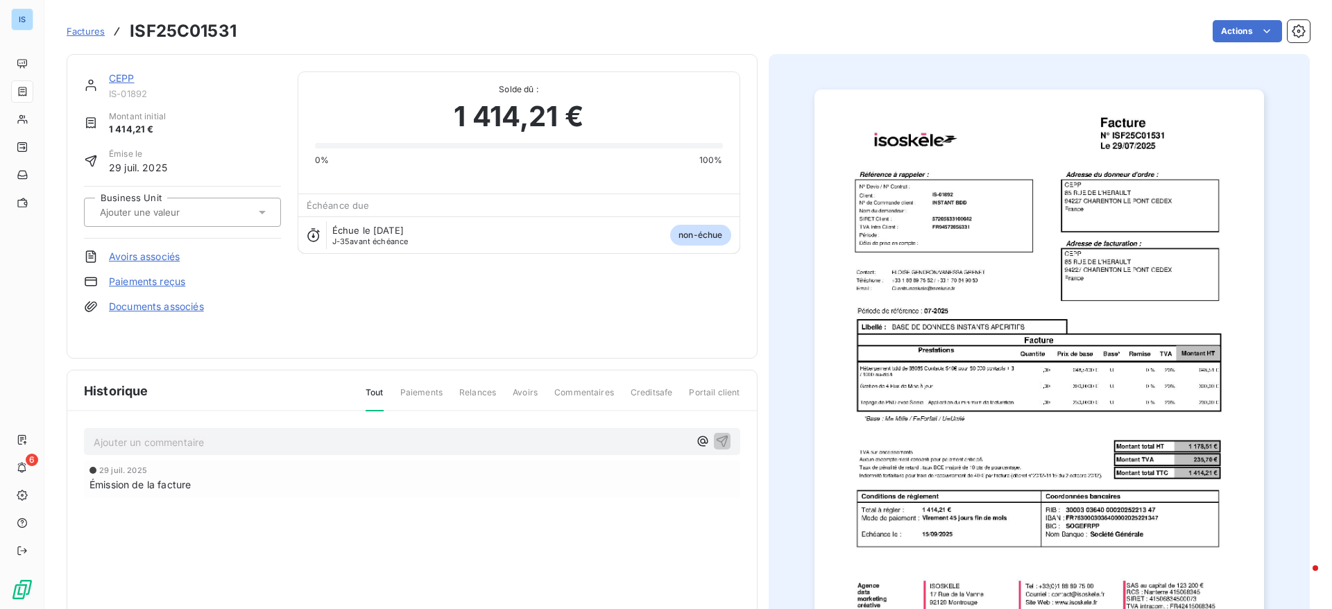
click at [226, 214] on div at bounding box center [176, 212] width 160 height 18
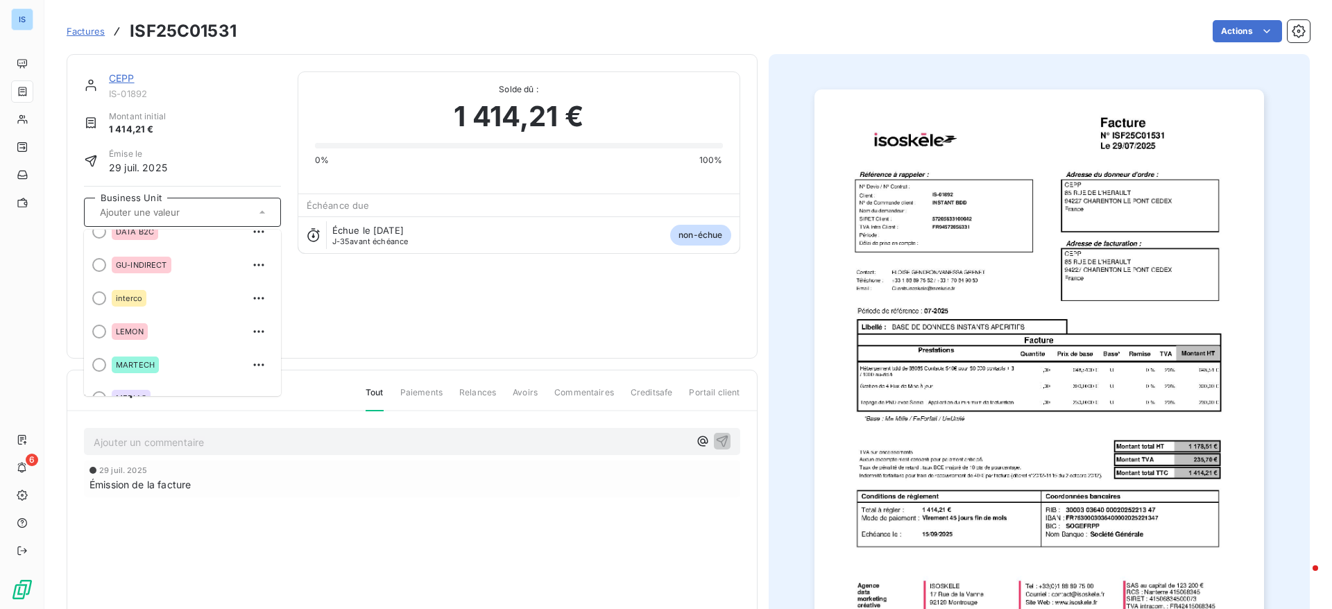
scroll to position [239, 0]
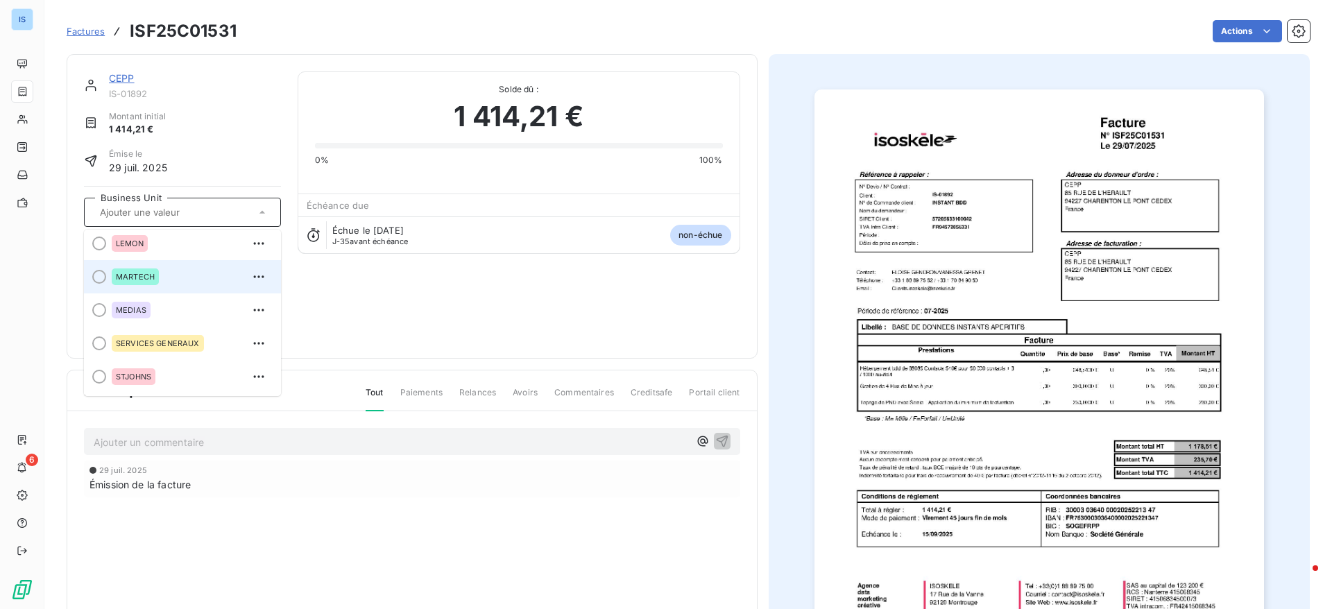
click at [96, 274] on div at bounding box center [99, 277] width 14 height 14
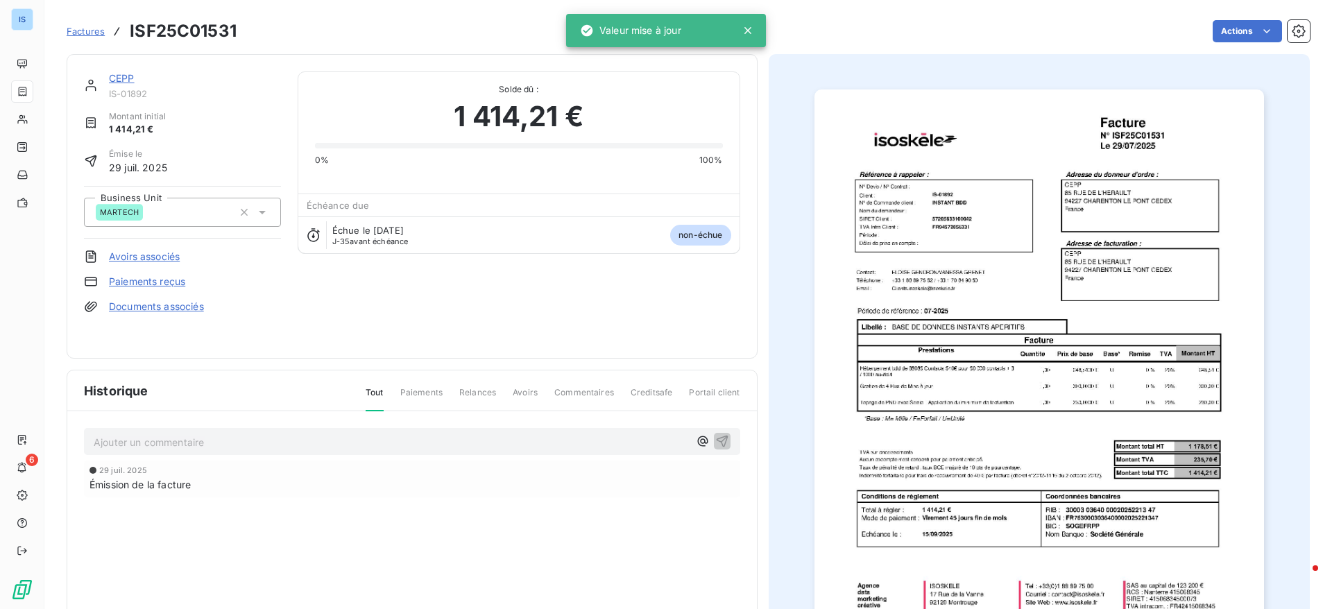
click at [85, 33] on span "Factures" at bounding box center [86, 31] width 38 height 11
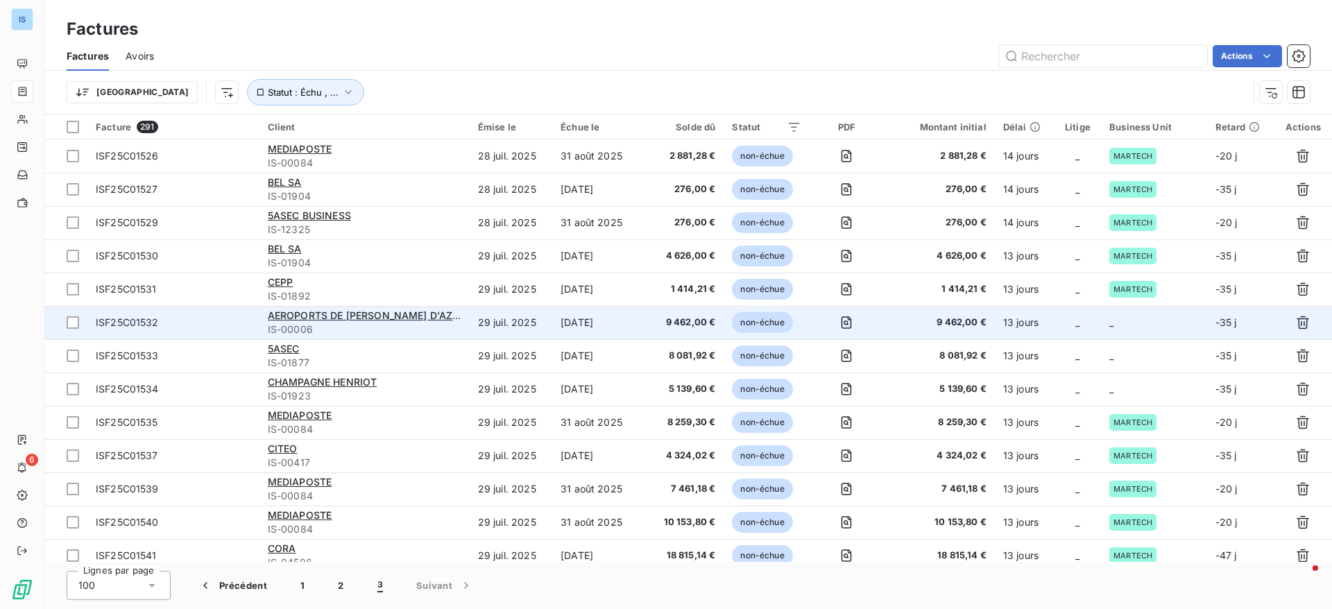
click at [1149, 323] on td "_" at bounding box center [1154, 322] width 106 height 33
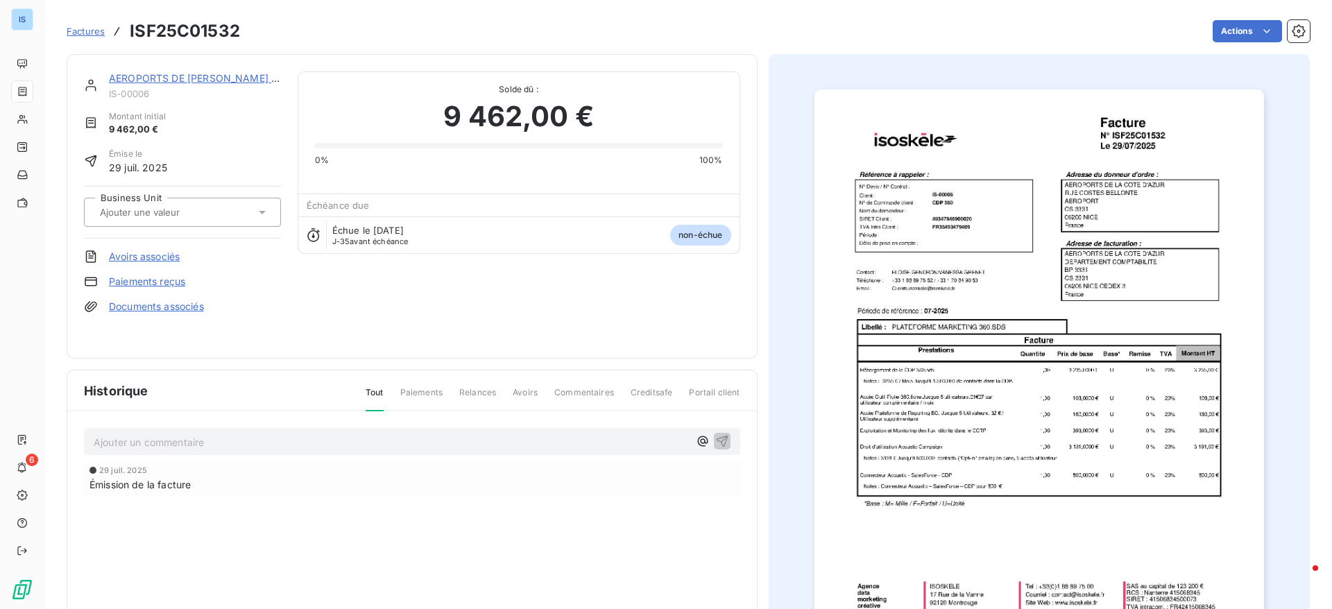
click at [170, 214] on input "text" at bounding box center [167, 212] width 139 height 12
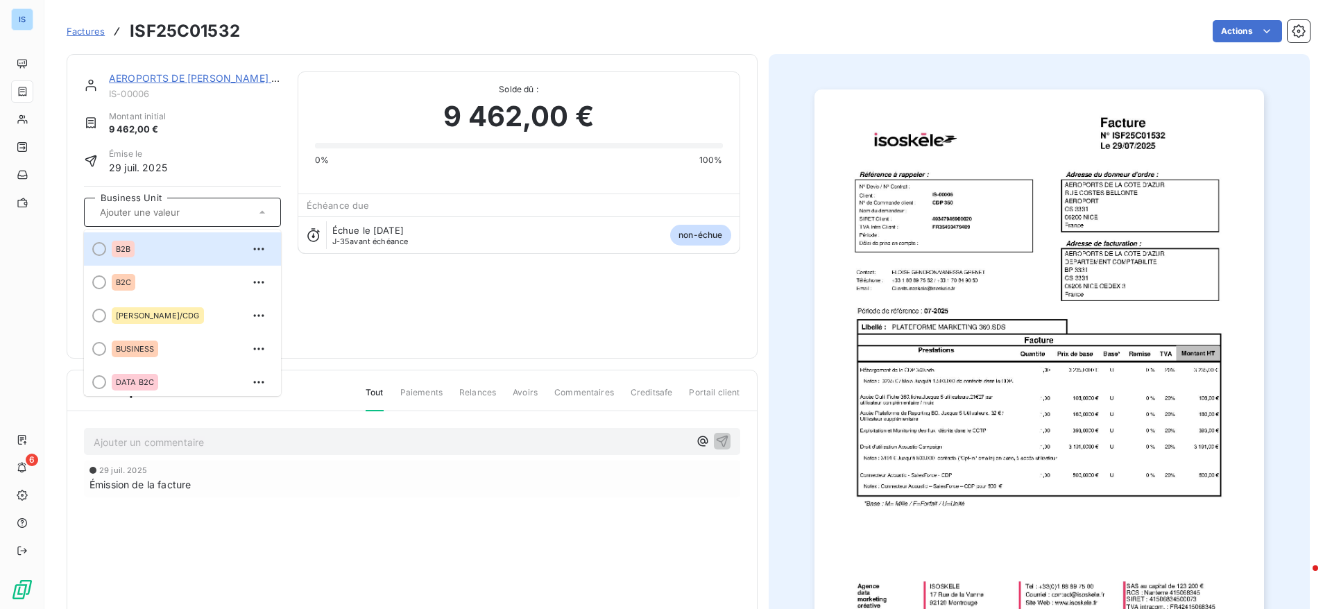
scroll to position [239, 0]
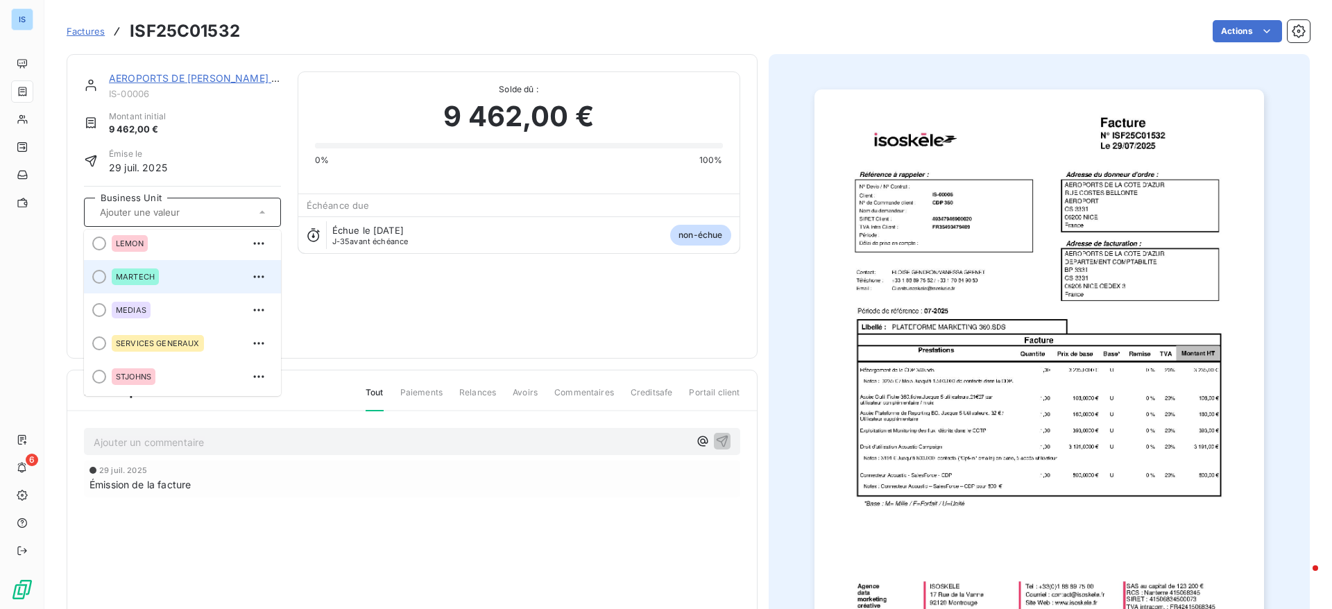
click at [105, 280] on div at bounding box center [99, 277] width 14 height 14
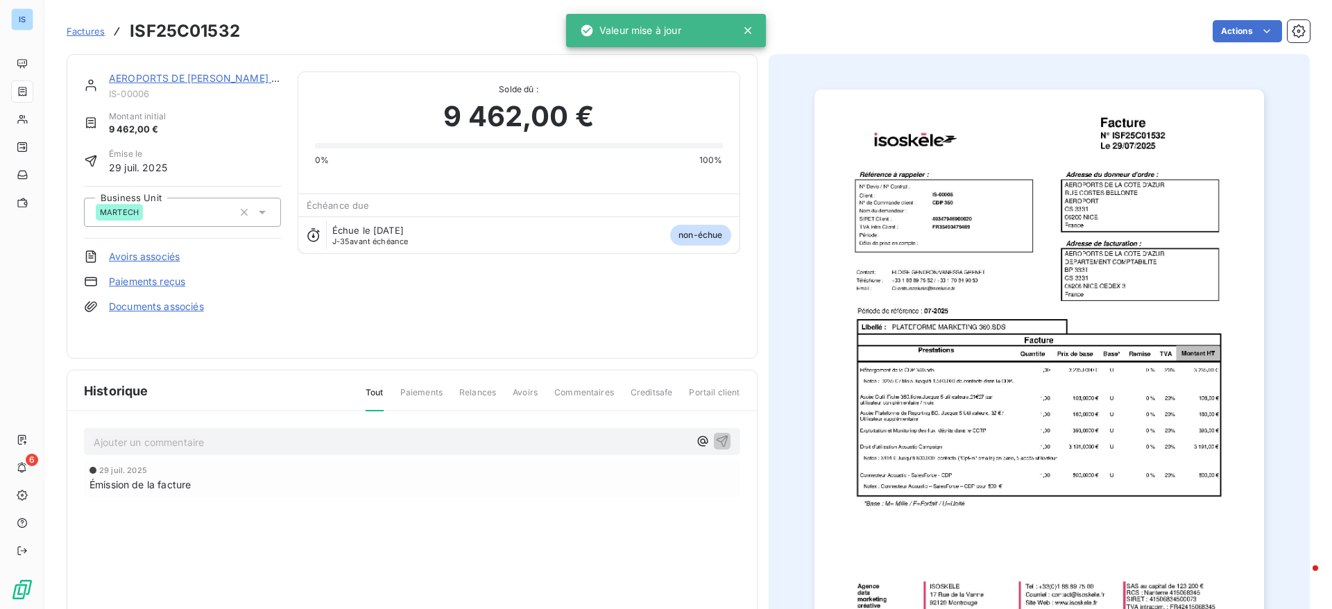
click at [94, 34] on span "Factures" at bounding box center [86, 31] width 38 height 11
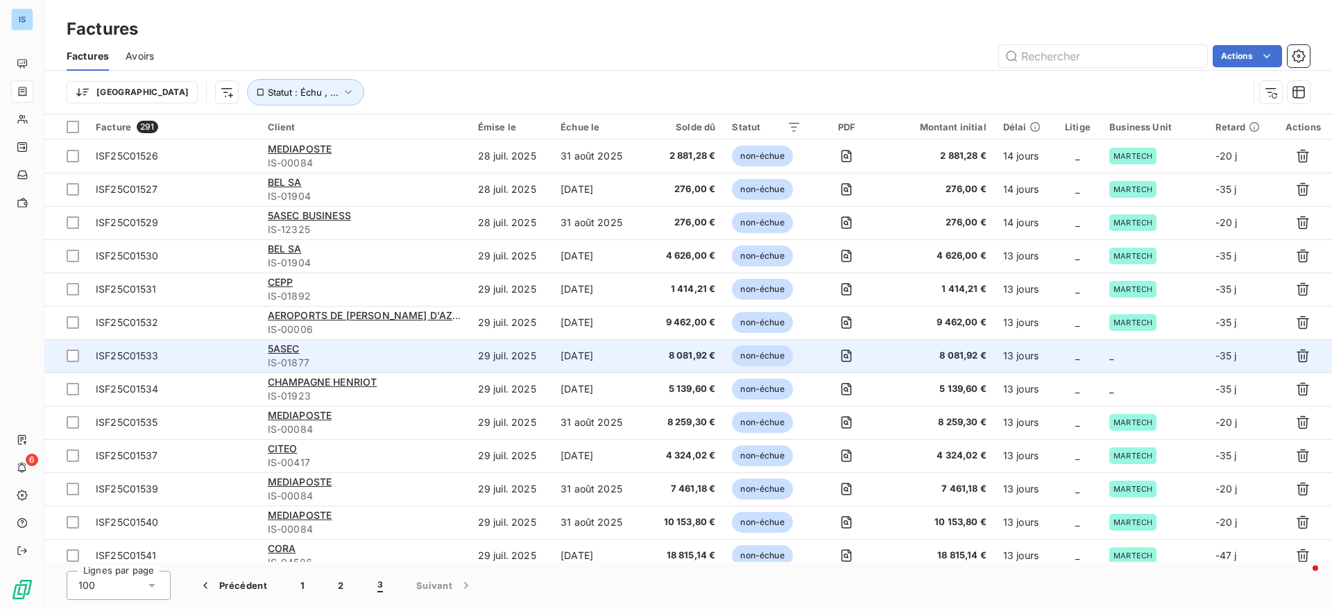
click at [1140, 353] on td "_" at bounding box center [1154, 355] width 106 height 33
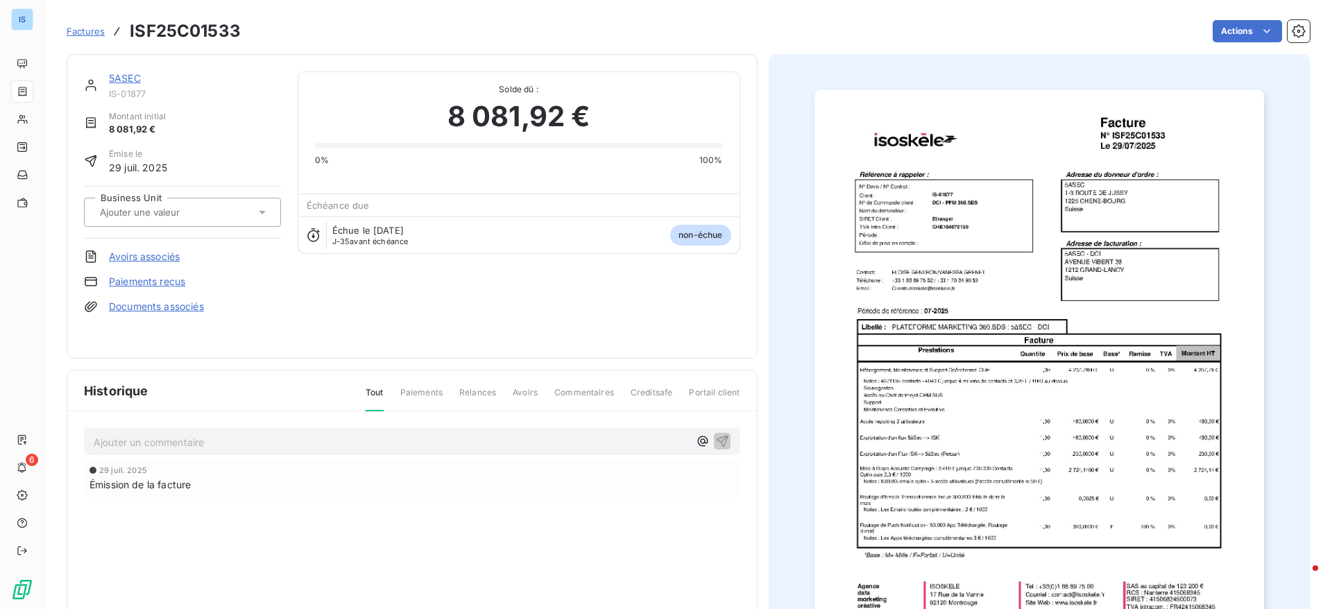
click at [212, 222] on div at bounding box center [182, 212] width 197 height 29
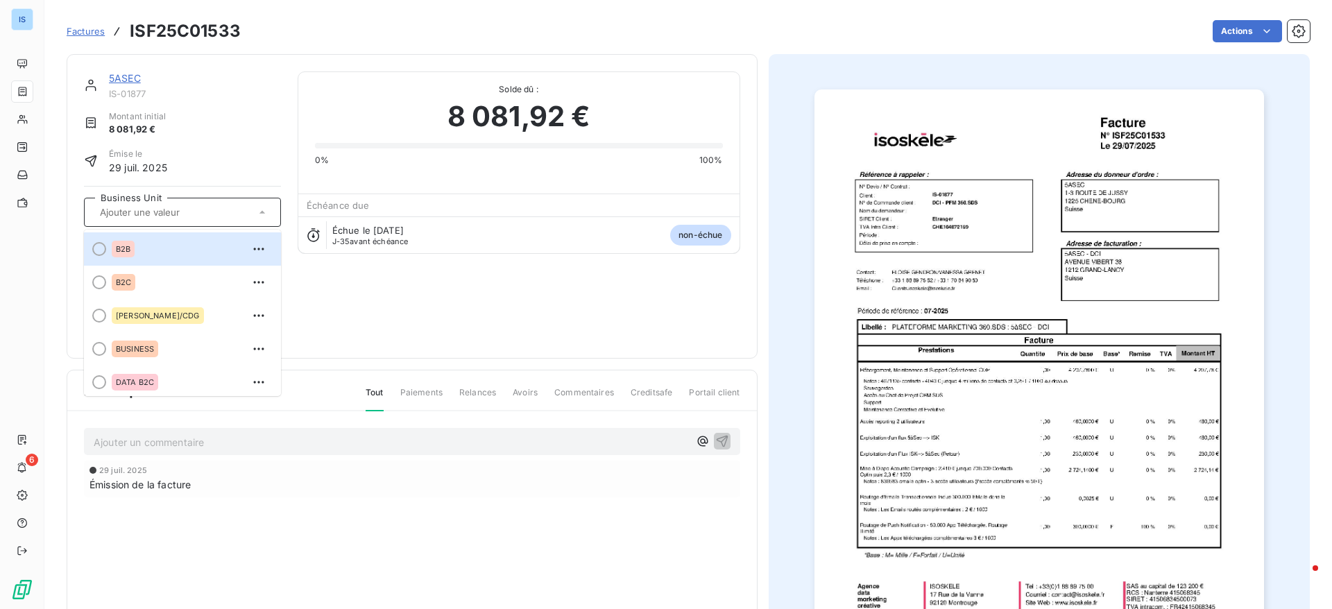
scroll to position [239, 0]
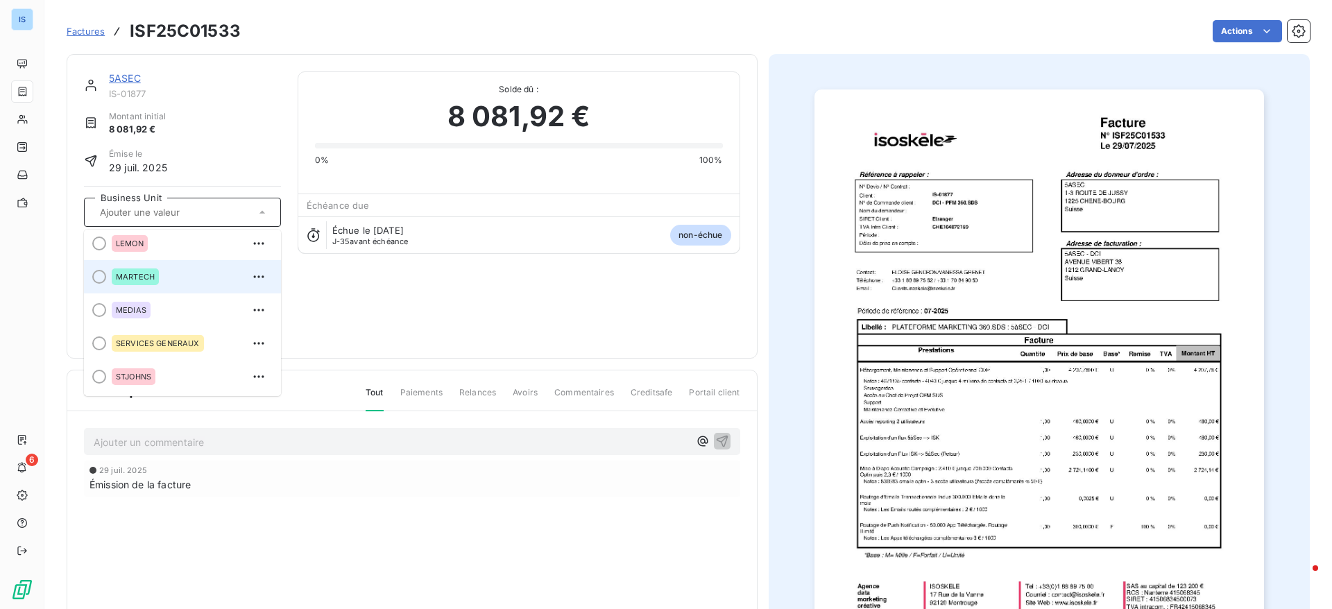
click at [102, 278] on div at bounding box center [99, 277] width 14 height 14
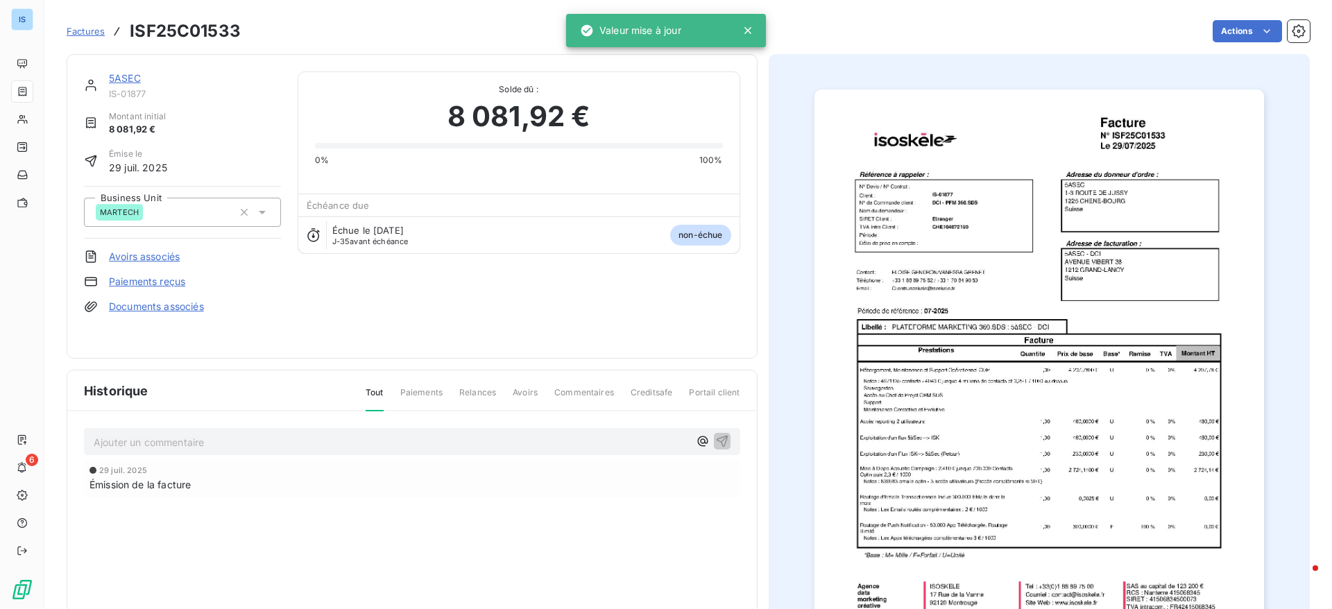
click at [88, 28] on span "Factures" at bounding box center [86, 31] width 38 height 11
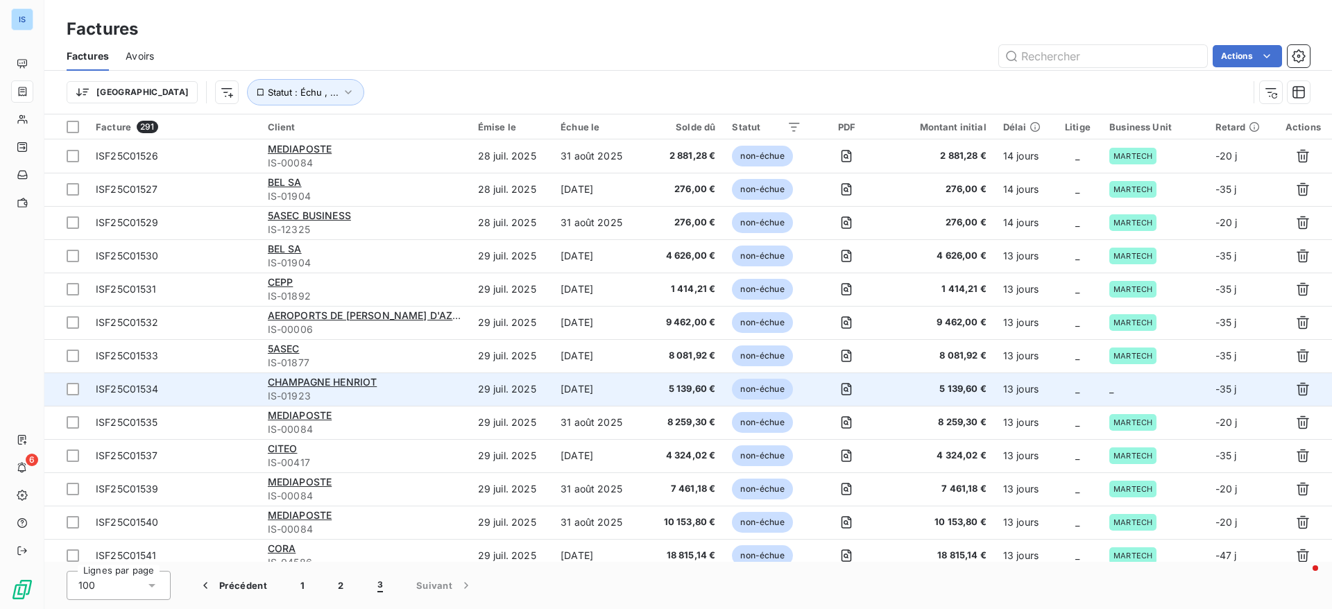
click at [1137, 381] on td "_" at bounding box center [1154, 388] width 106 height 33
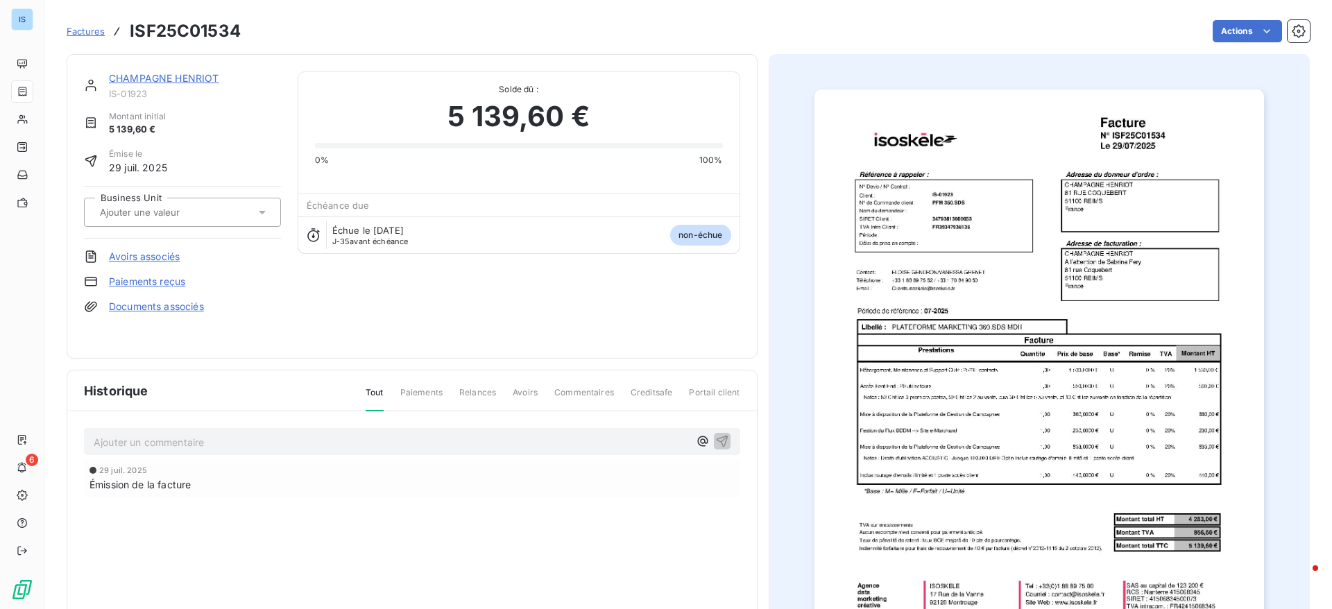
click at [218, 203] on div at bounding box center [176, 212] width 160 height 18
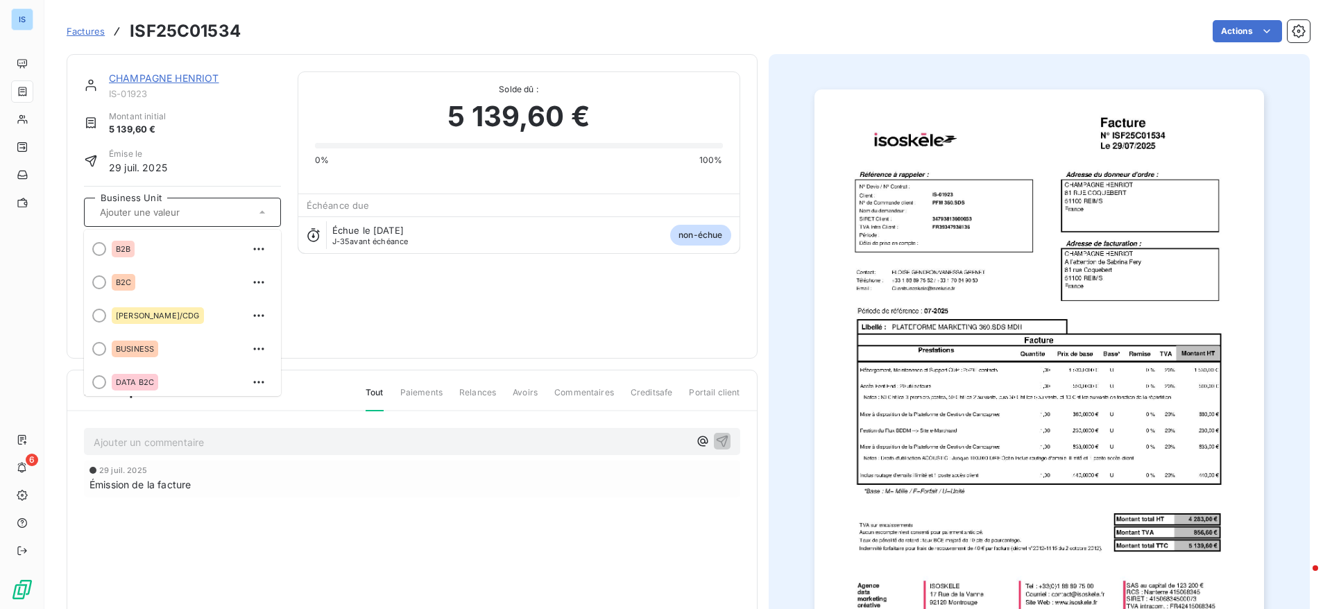
drag, startPoint x: 261, startPoint y: 270, endPoint x: 277, endPoint y: 270, distance: 16.0
click at [277, 270] on ul "B2B B2C [PERSON_NAME]/CDG BUSINESS DATA B2C GU-INDIRECT interco LEMON MARTECH M…" at bounding box center [182, 313] width 197 height 166
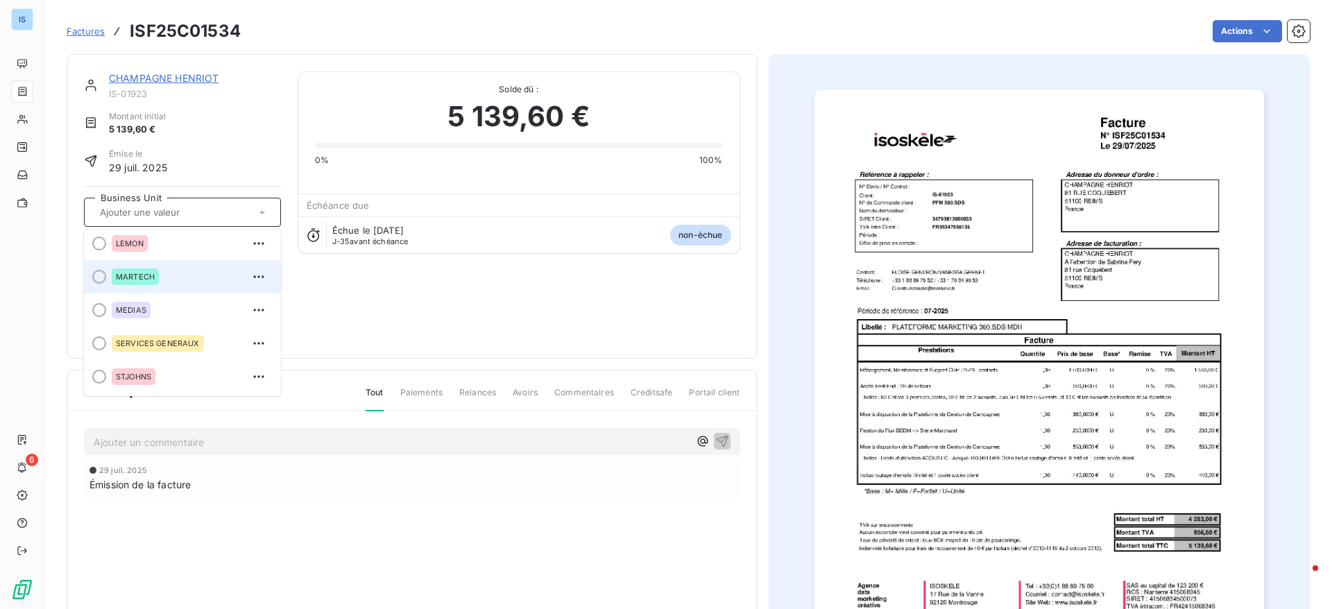
click at [106, 278] on li "MARTECH" at bounding box center [182, 276] width 197 height 33
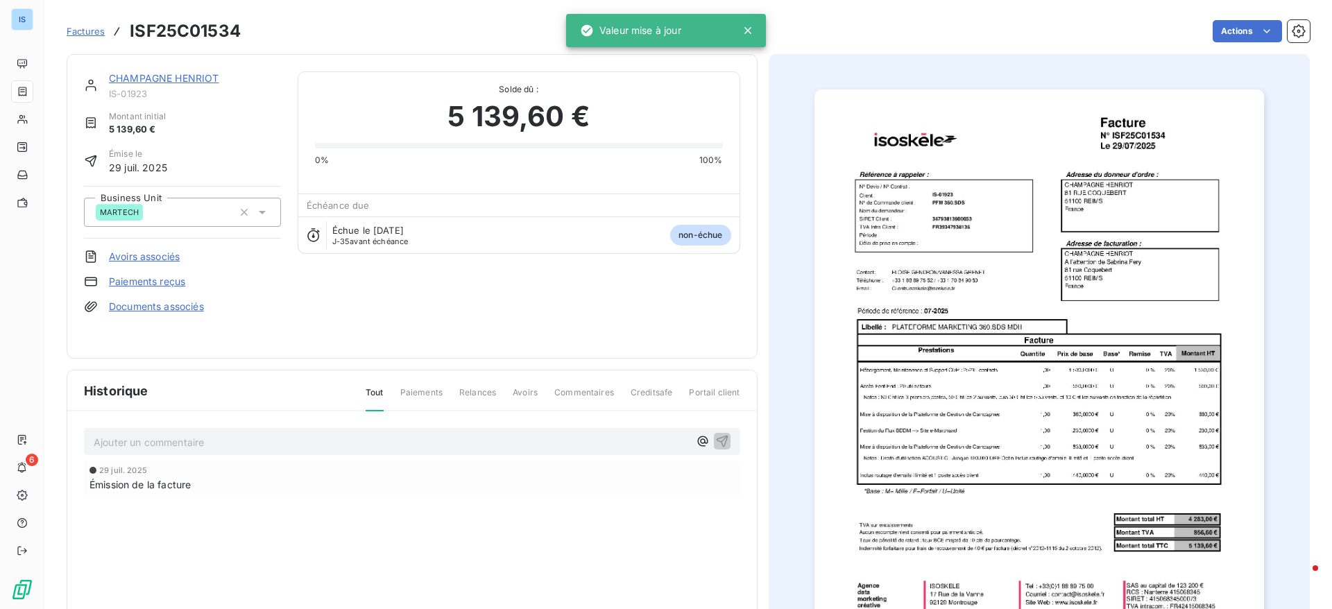
click at [83, 29] on span "Factures" at bounding box center [86, 31] width 38 height 11
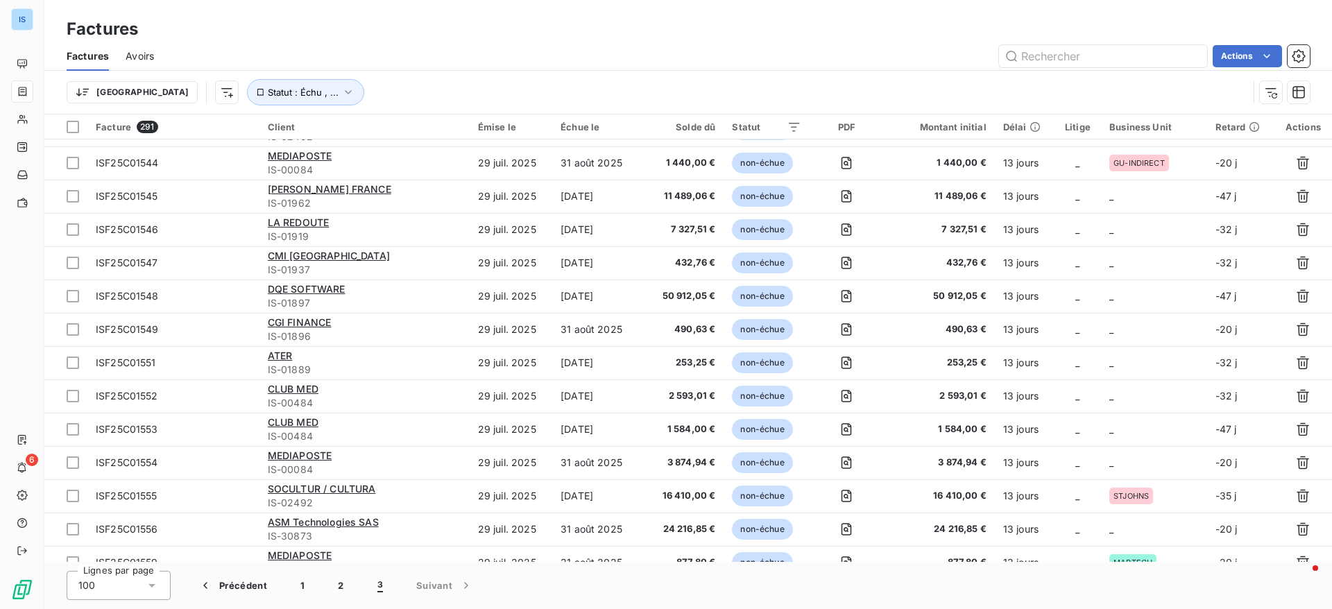
scroll to position [487, 0]
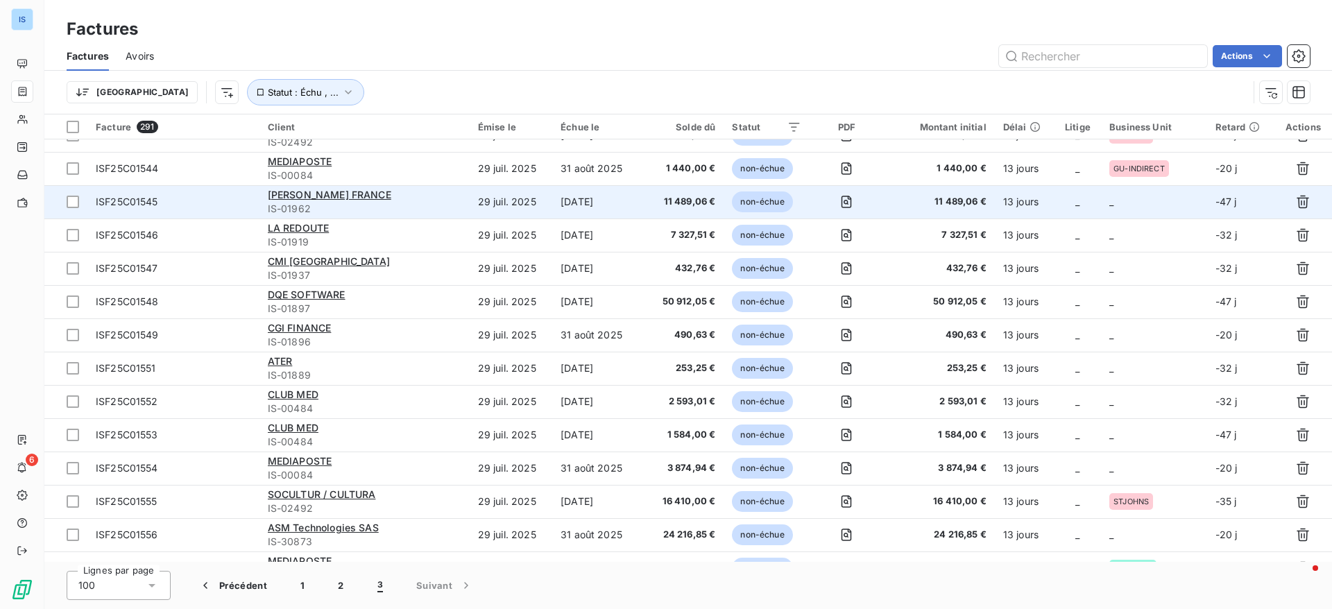
click at [1144, 204] on td "_" at bounding box center [1154, 201] width 106 height 33
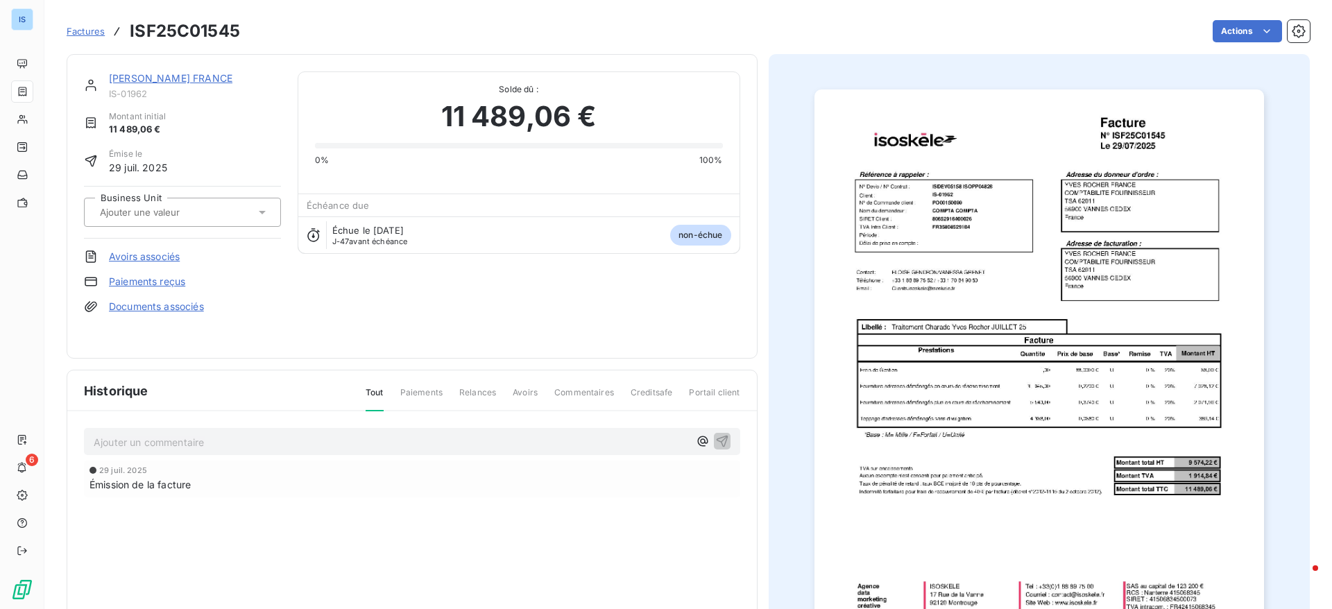
click at [228, 218] on div at bounding box center [176, 212] width 160 height 18
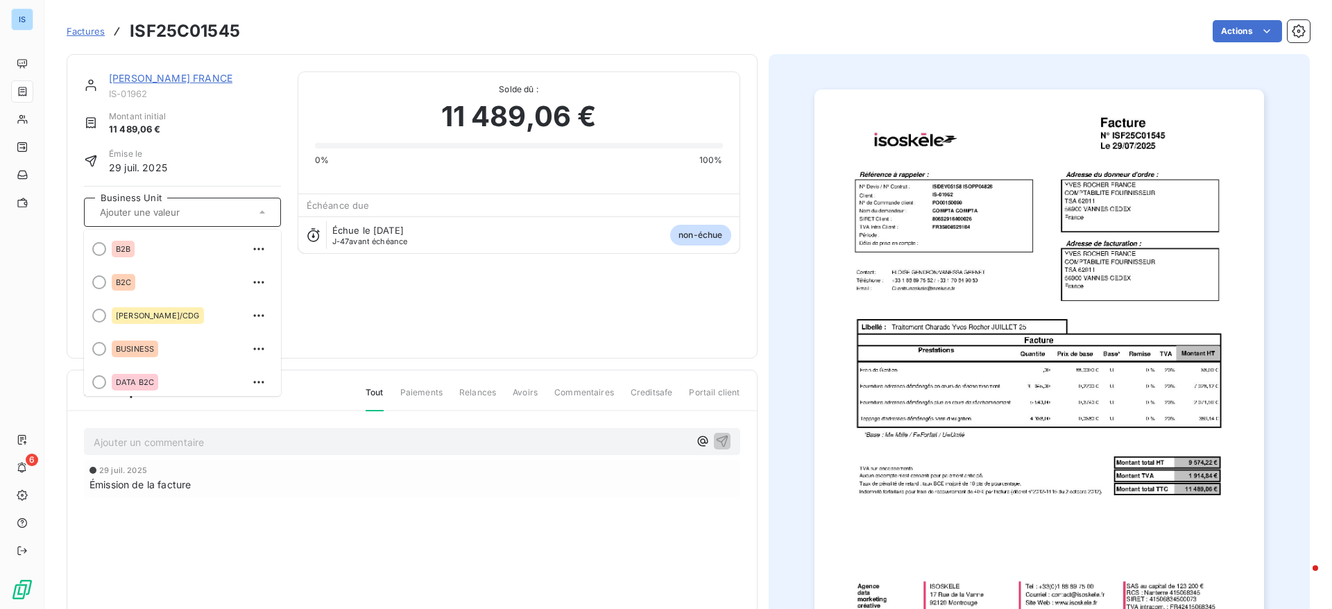
scroll to position [239, 0]
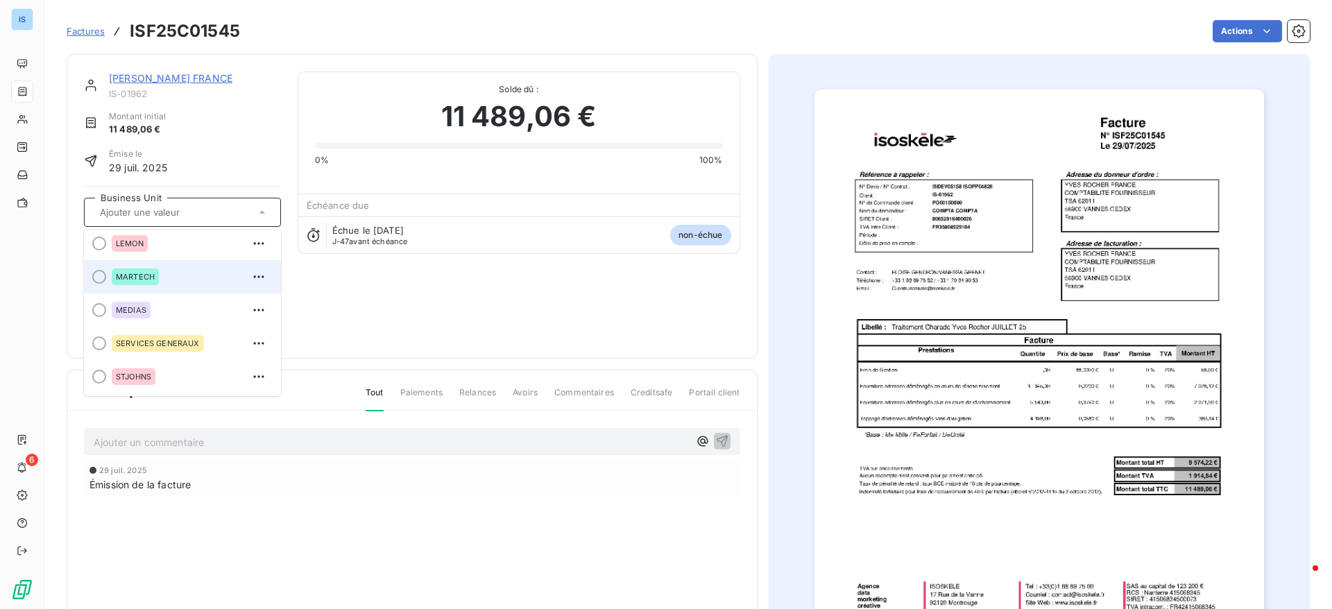
click at [99, 277] on div at bounding box center [99, 277] width 14 height 14
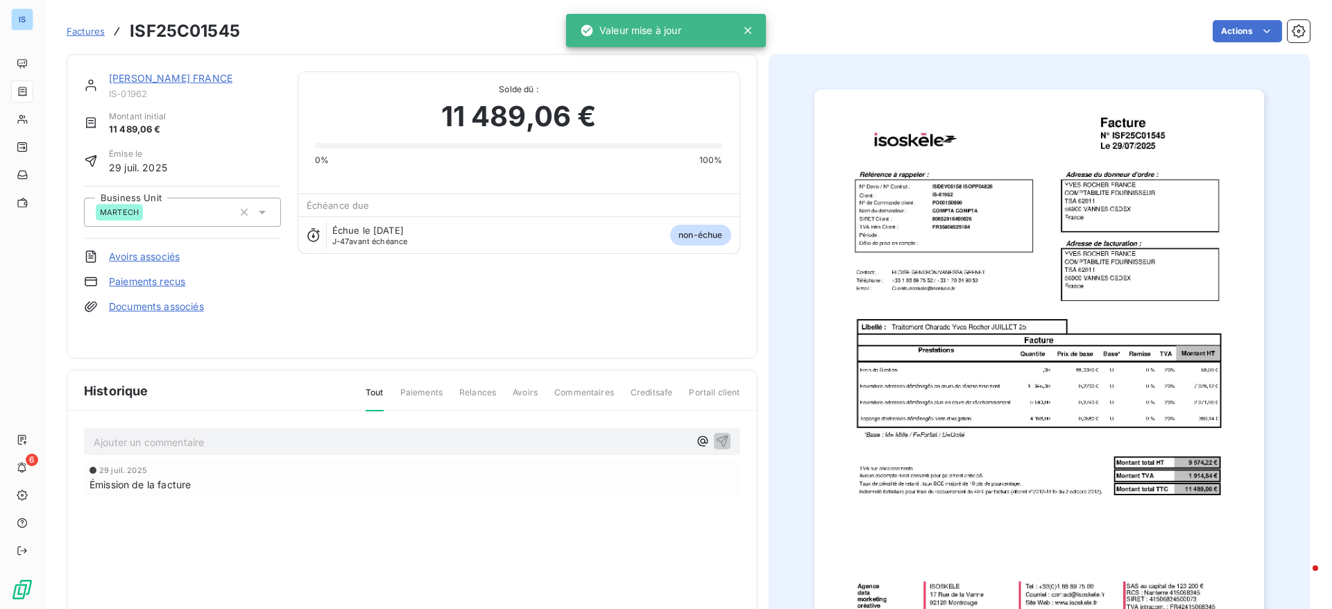
click at [81, 33] on span "Factures" at bounding box center [86, 31] width 38 height 11
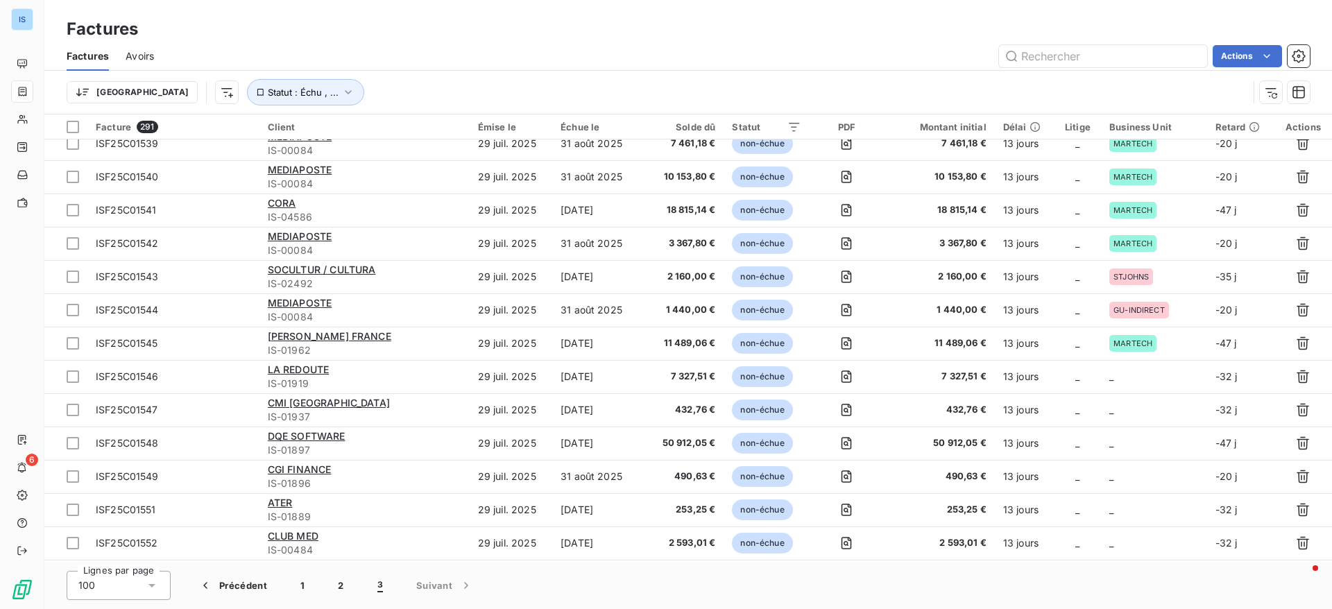
scroll to position [397, 0]
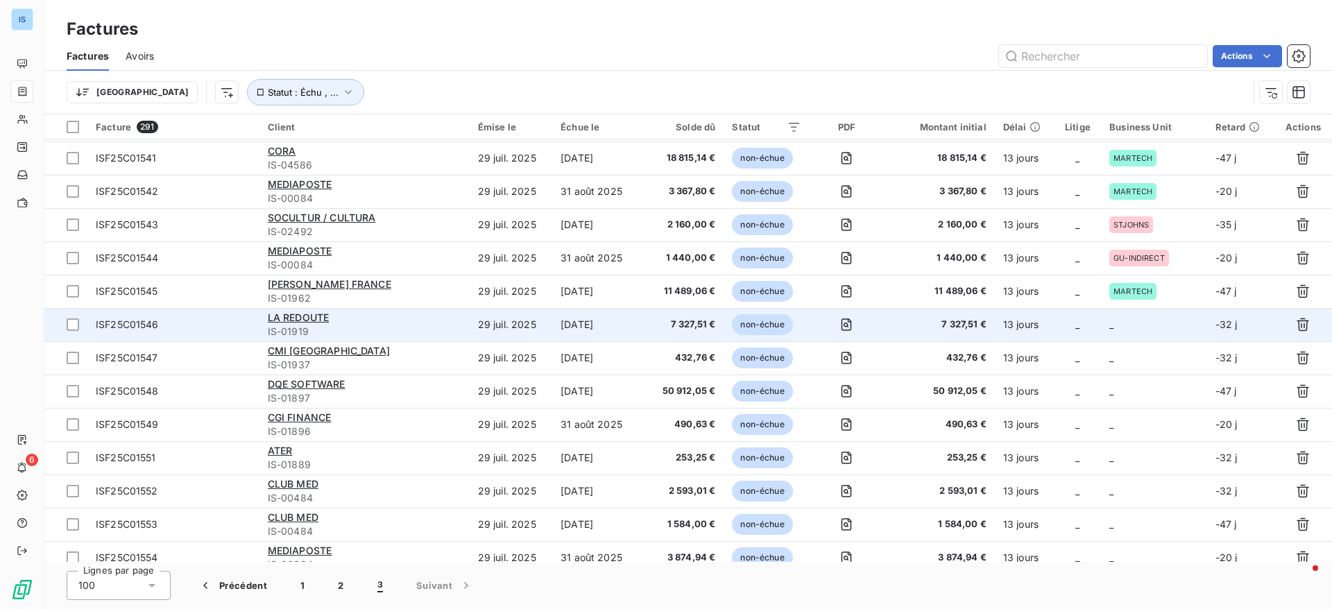
click at [1124, 330] on td "_" at bounding box center [1154, 324] width 106 height 33
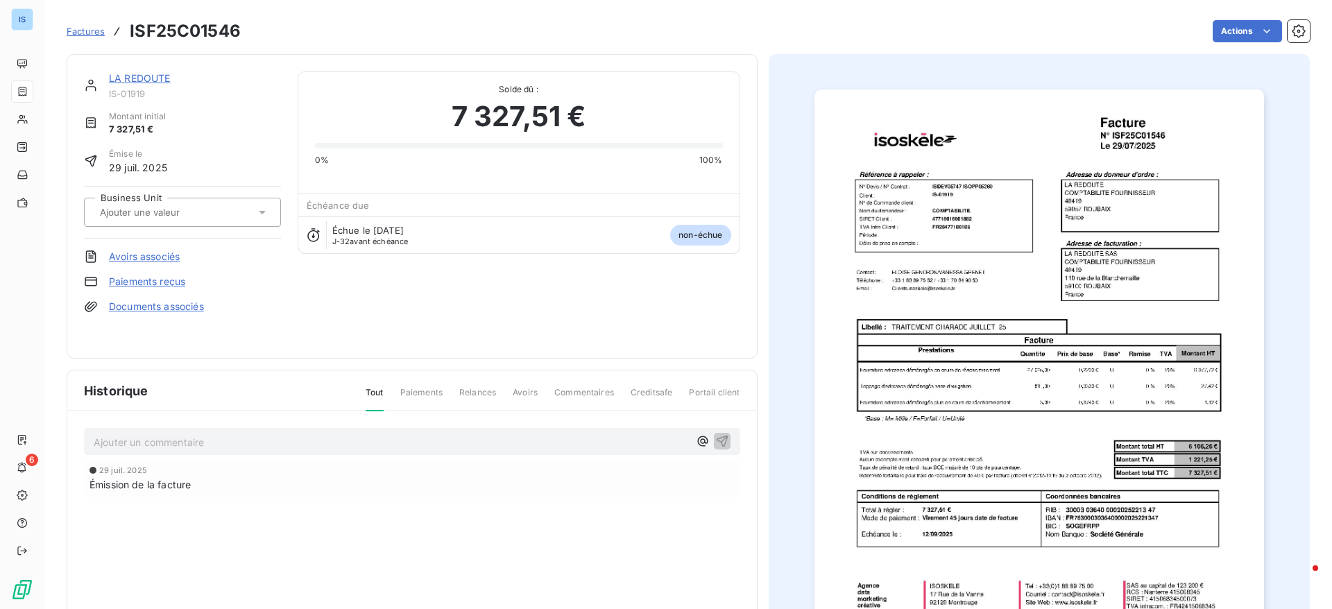
click at [216, 203] on div at bounding box center [176, 212] width 160 height 18
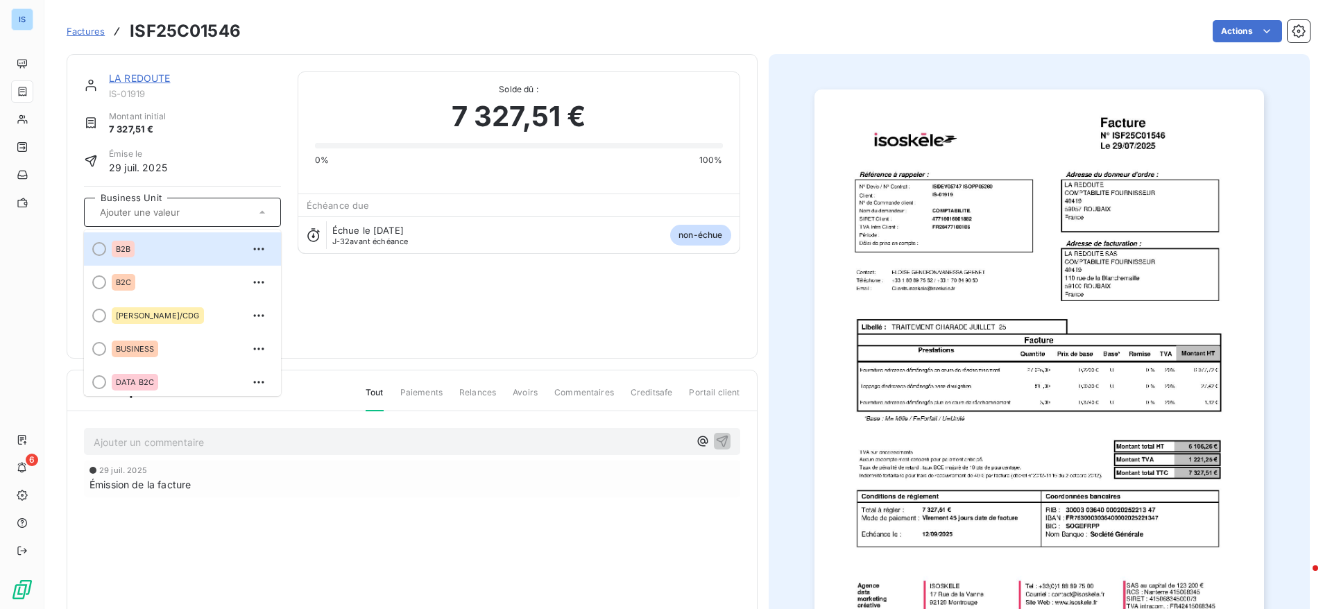
scroll to position [239, 0]
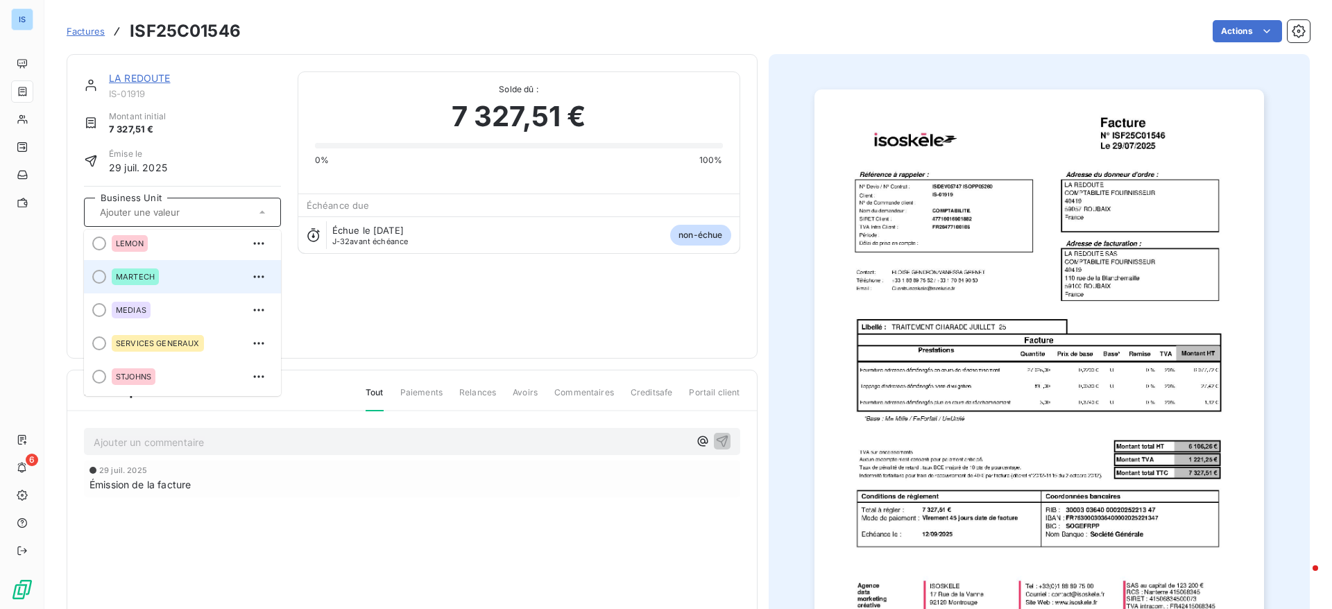
click at [96, 278] on div at bounding box center [99, 277] width 14 height 14
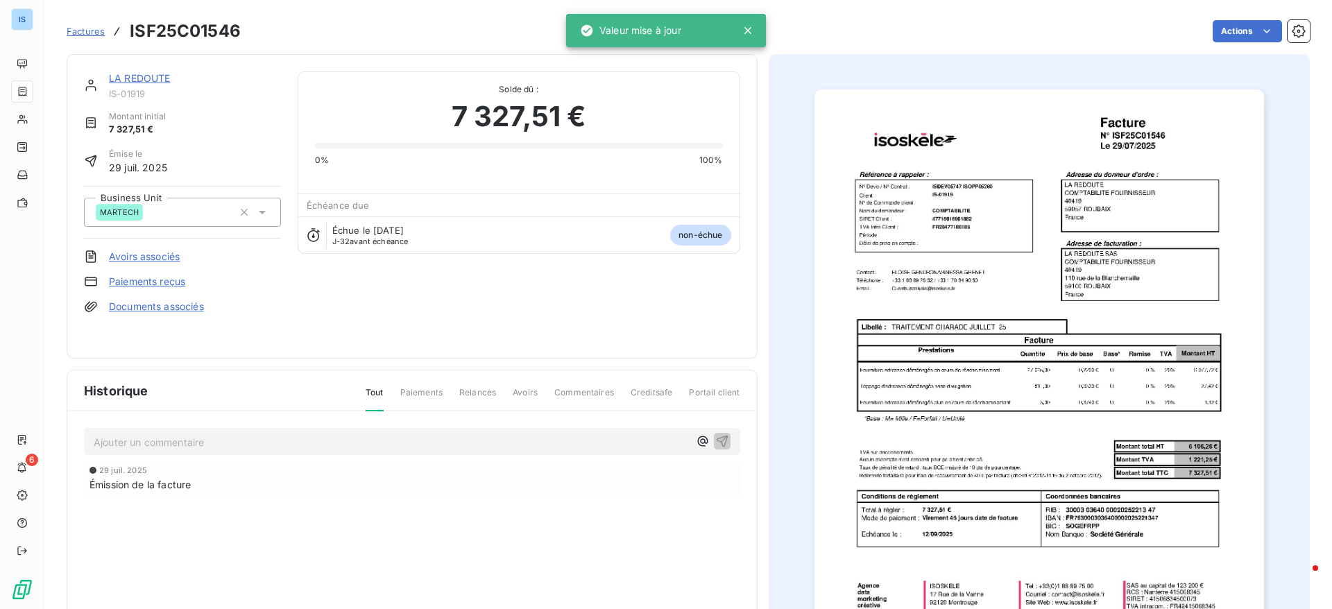
click at [80, 30] on span "Factures" at bounding box center [86, 31] width 38 height 11
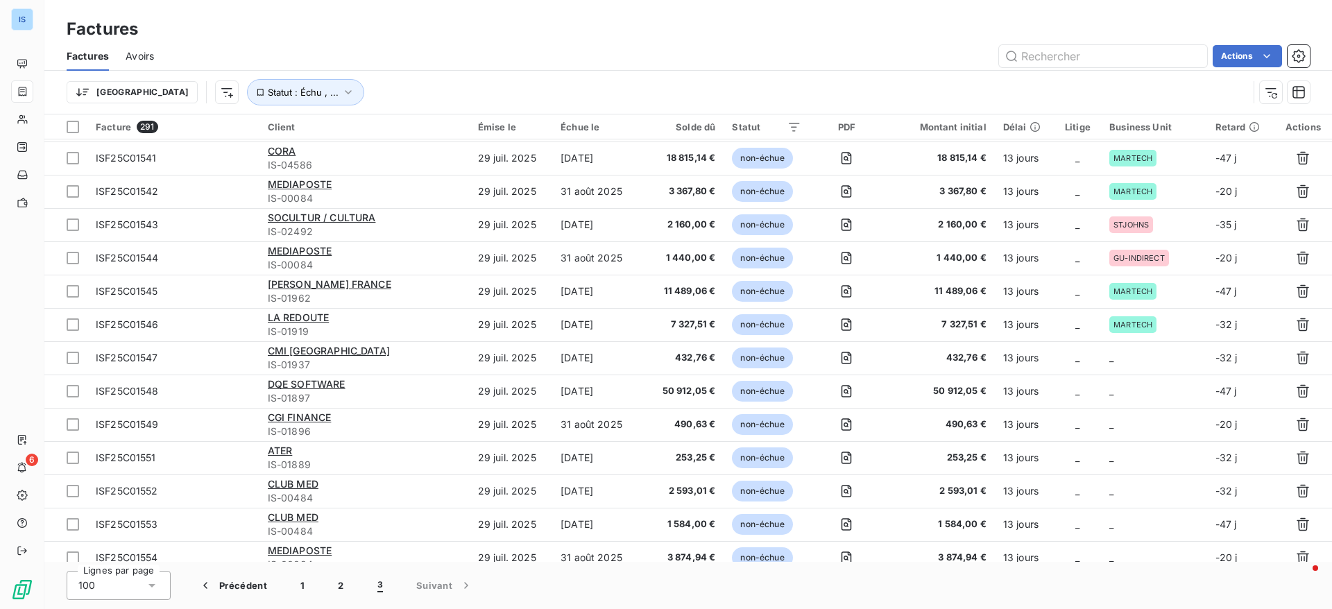
scroll to position [488, 0]
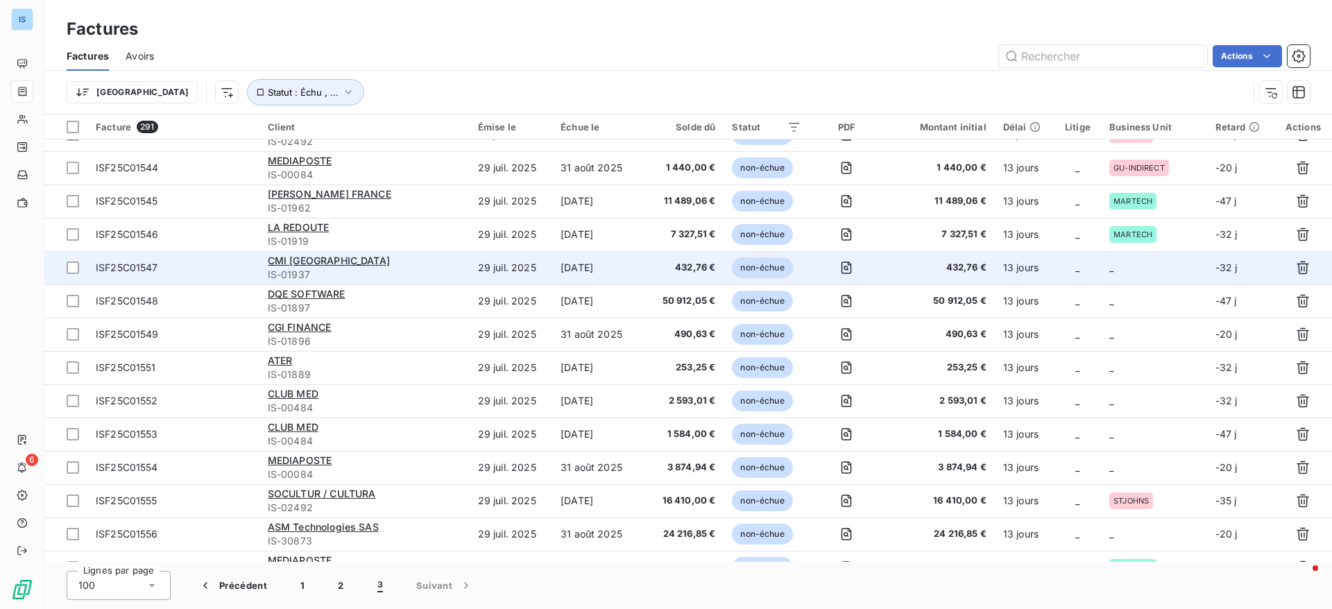
click at [1127, 275] on td "_" at bounding box center [1154, 267] width 106 height 33
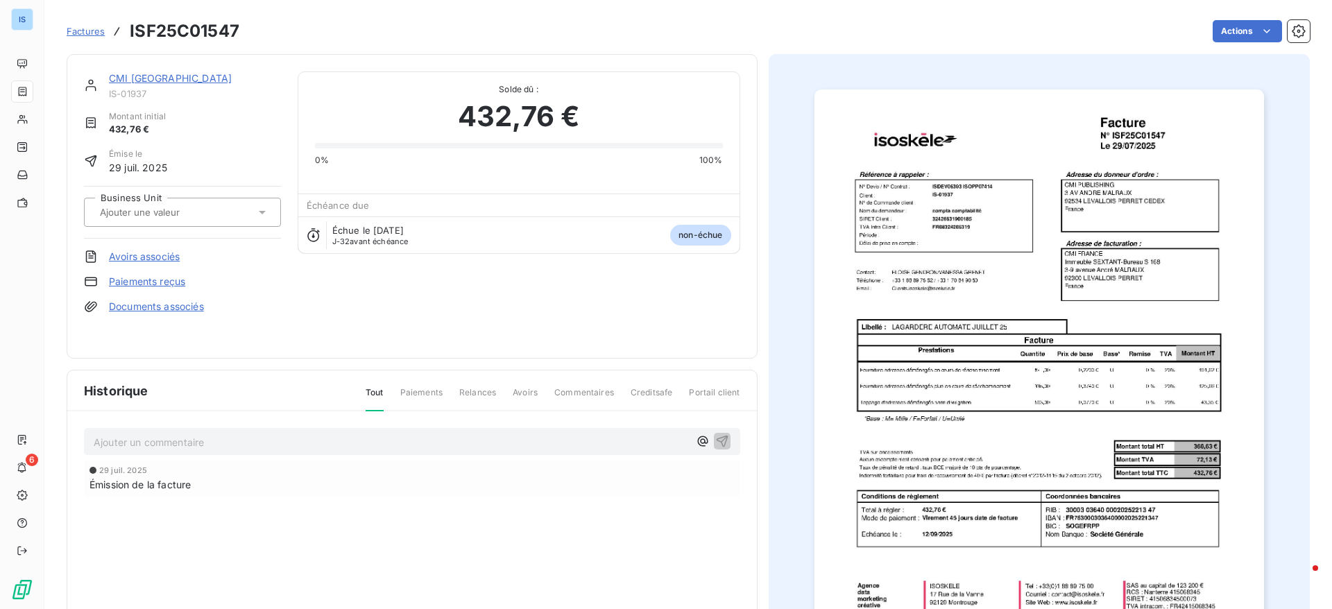
click at [196, 214] on input "text" at bounding box center [167, 212] width 139 height 12
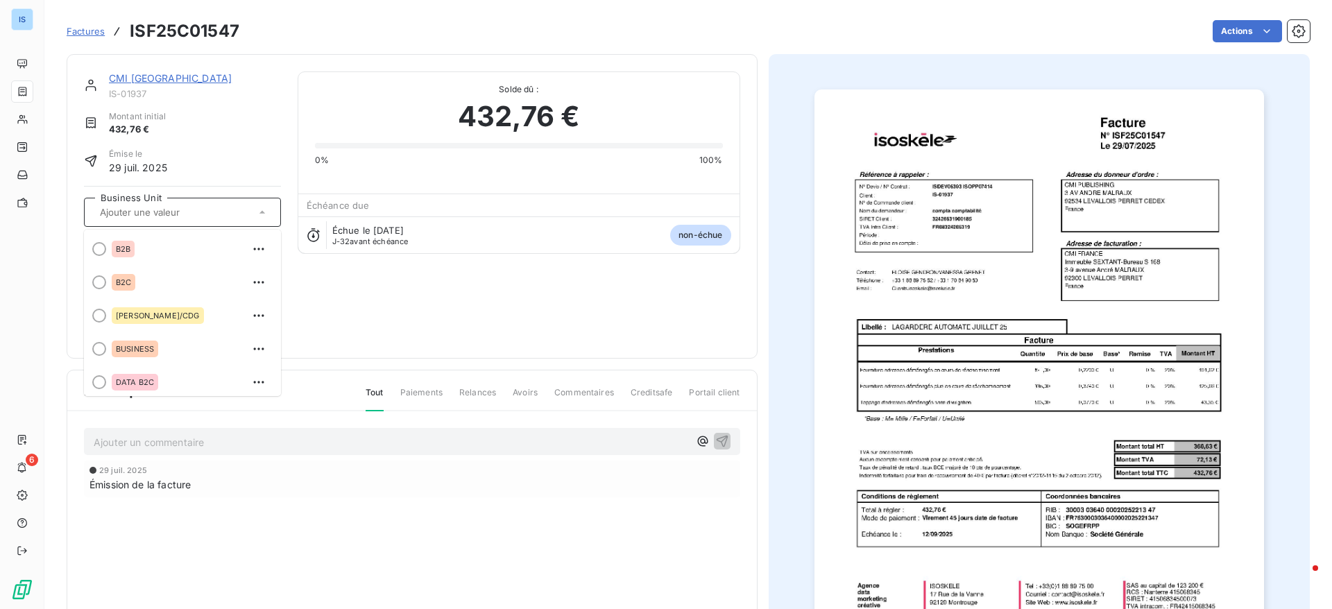
scroll to position [177, 0]
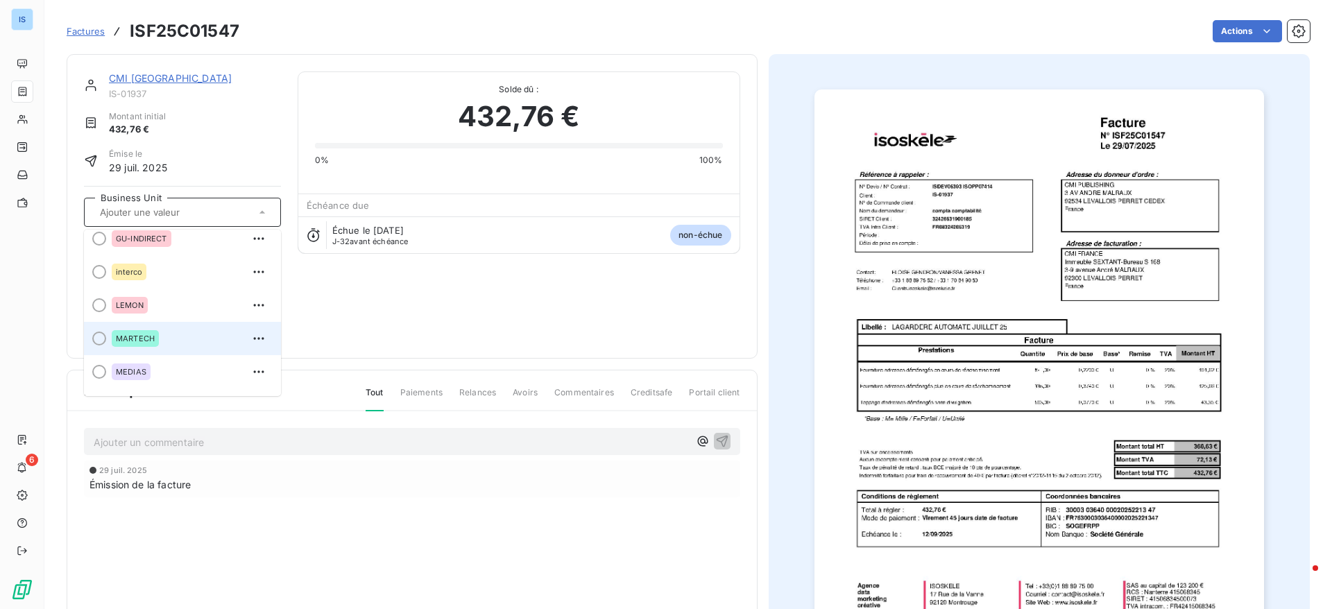
click at [108, 338] on li "MARTECH" at bounding box center [182, 338] width 197 height 33
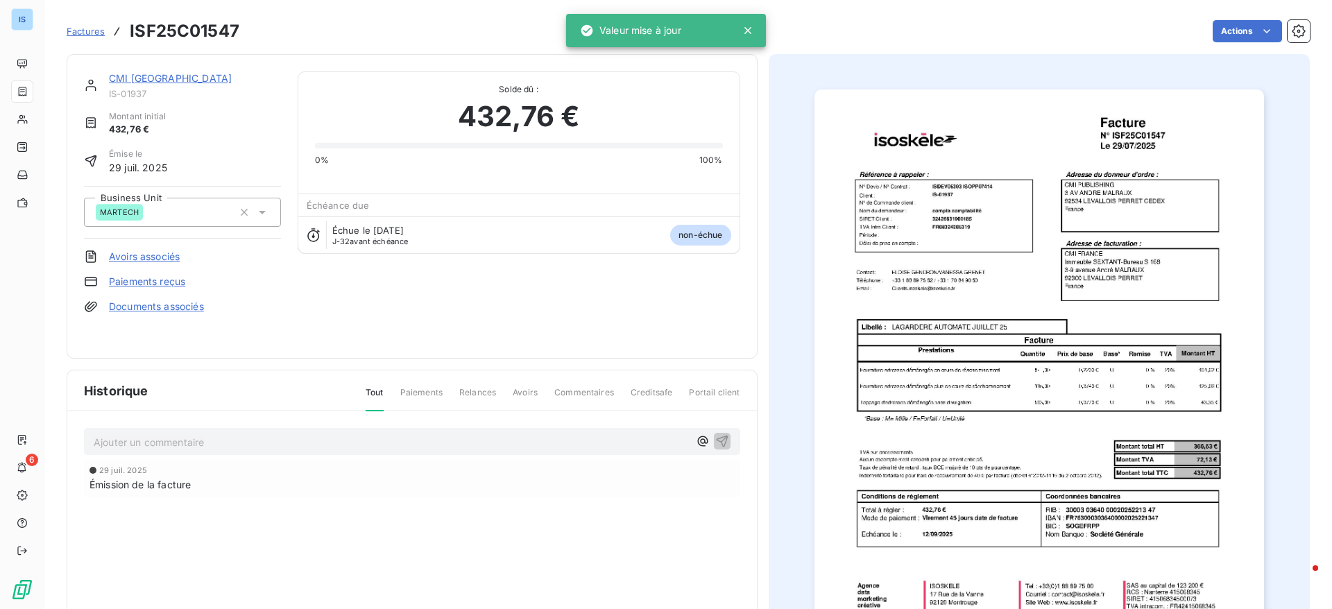
click at [85, 35] on span "Factures" at bounding box center [86, 31] width 38 height 11
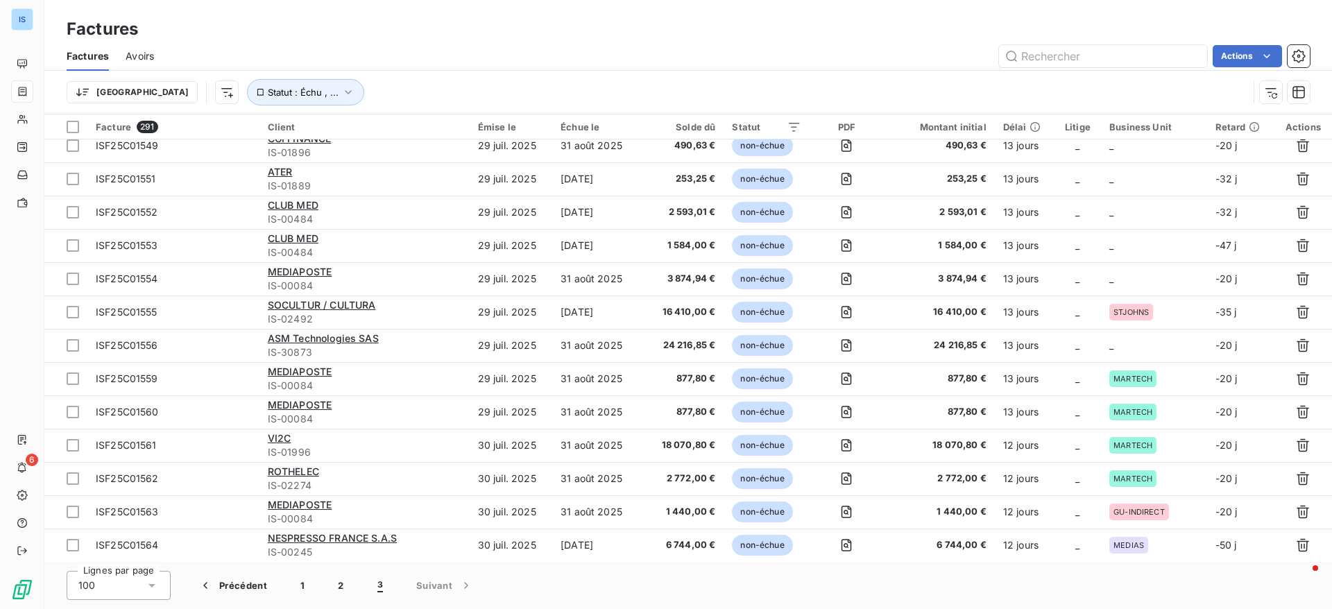
scroll to position [729, 0]
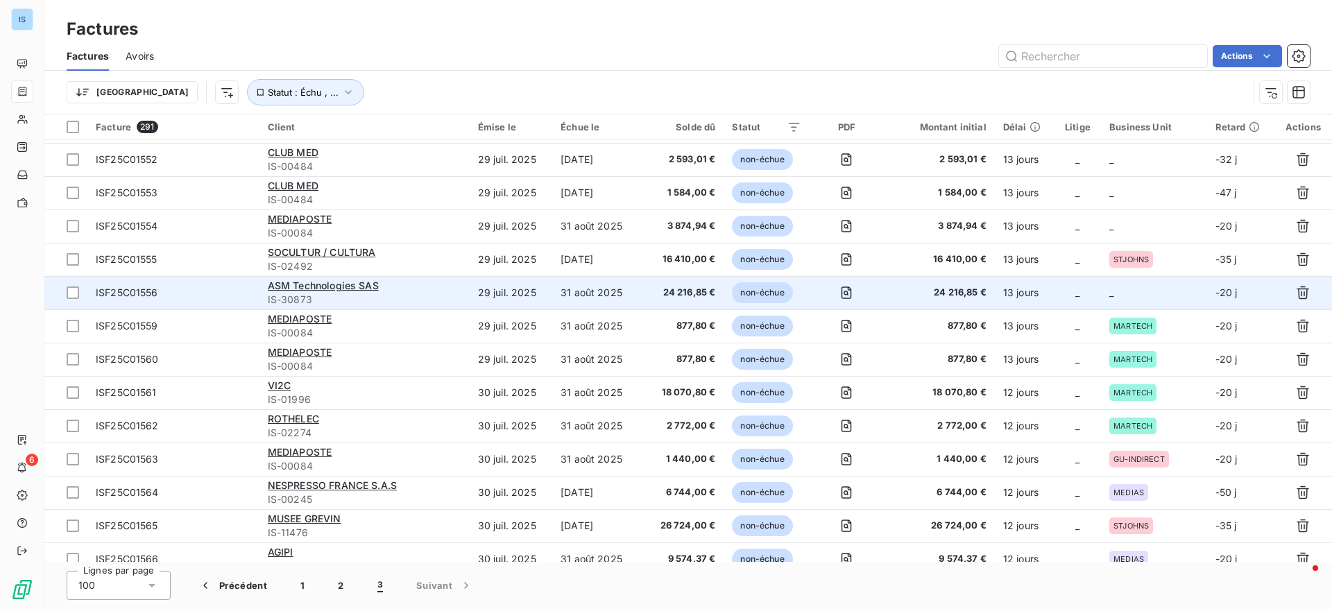
click at [1109, 295] on span "_" at bounding box center [1111, 292] width 4 height 12
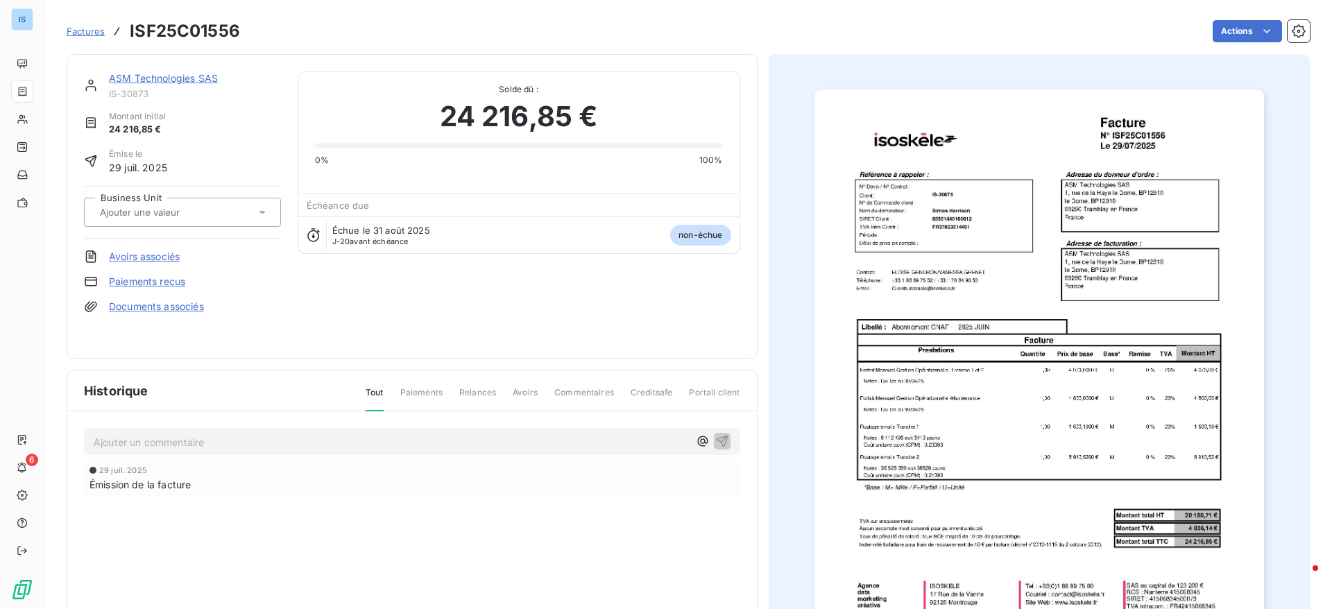
click at [243, 202] on div at bounding box center [182, 212] width 197 height 29
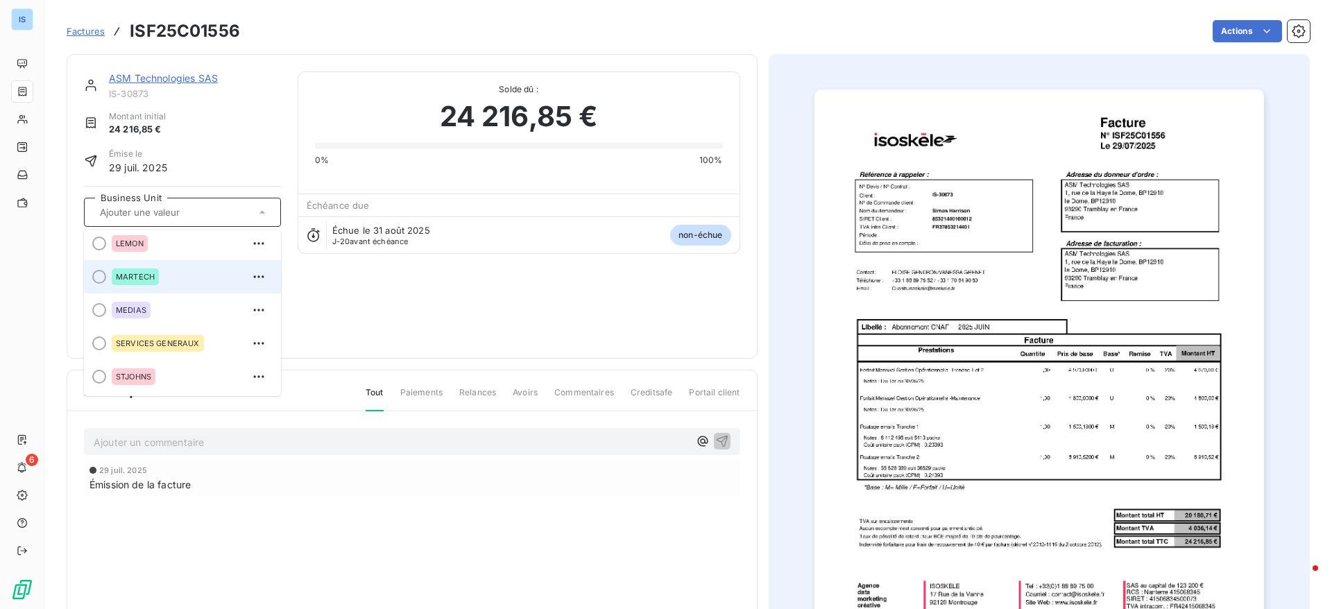
click at [92, 279] on span at bounding box center [95, 276] width 22 height 33
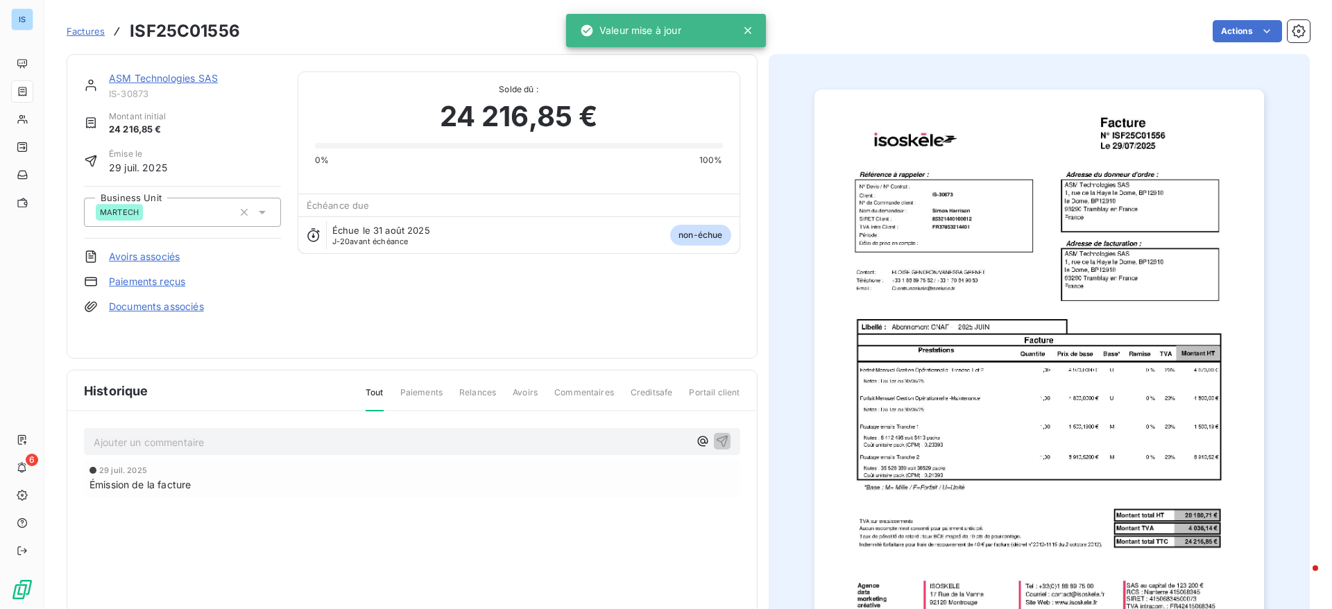
click at [83, 38] on div "Factures ISF25C01556" at bounding box center [153, 31] width 173 height 25
click at [91, 35] on span "Factures" at bounding box center [86, 31] width 38 height 11
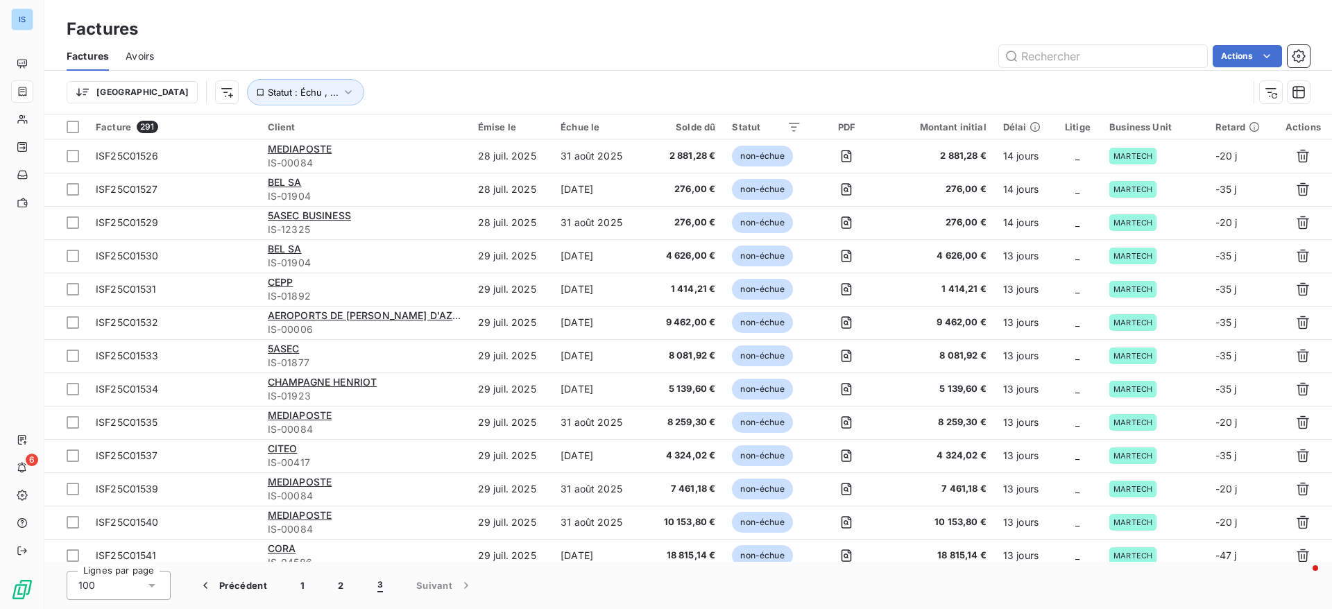
scroll to position [535, 0]
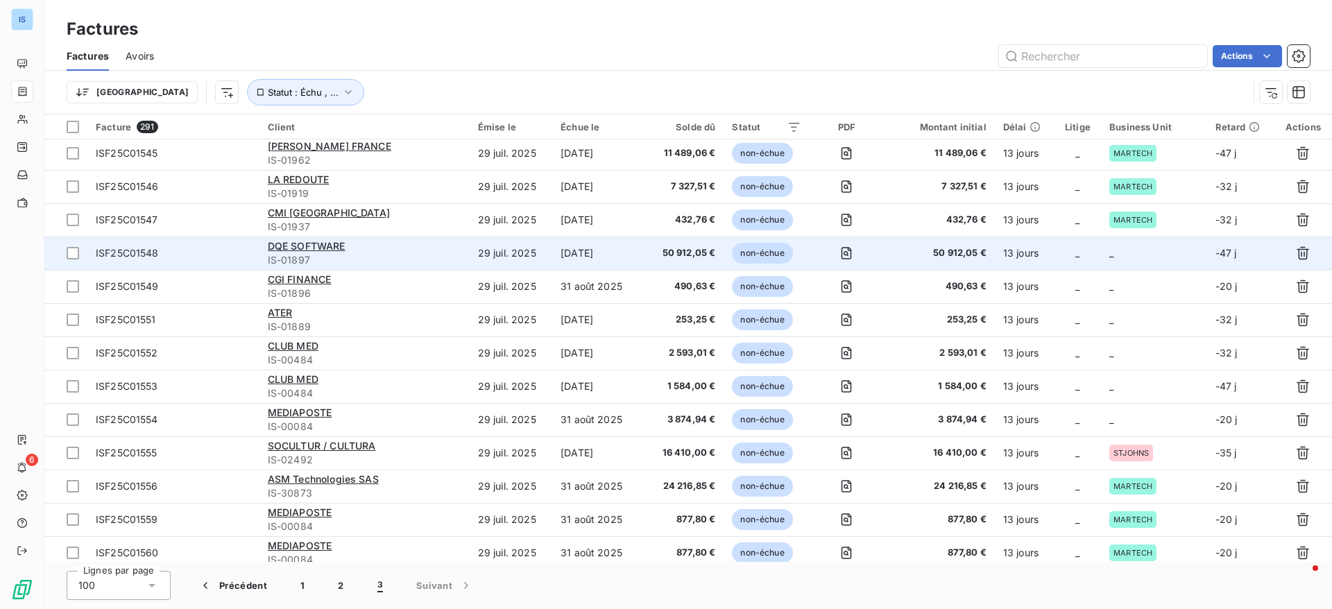
click at [1134, 256] on td "_" at bounding box center [1154, 253] width 106 height 33
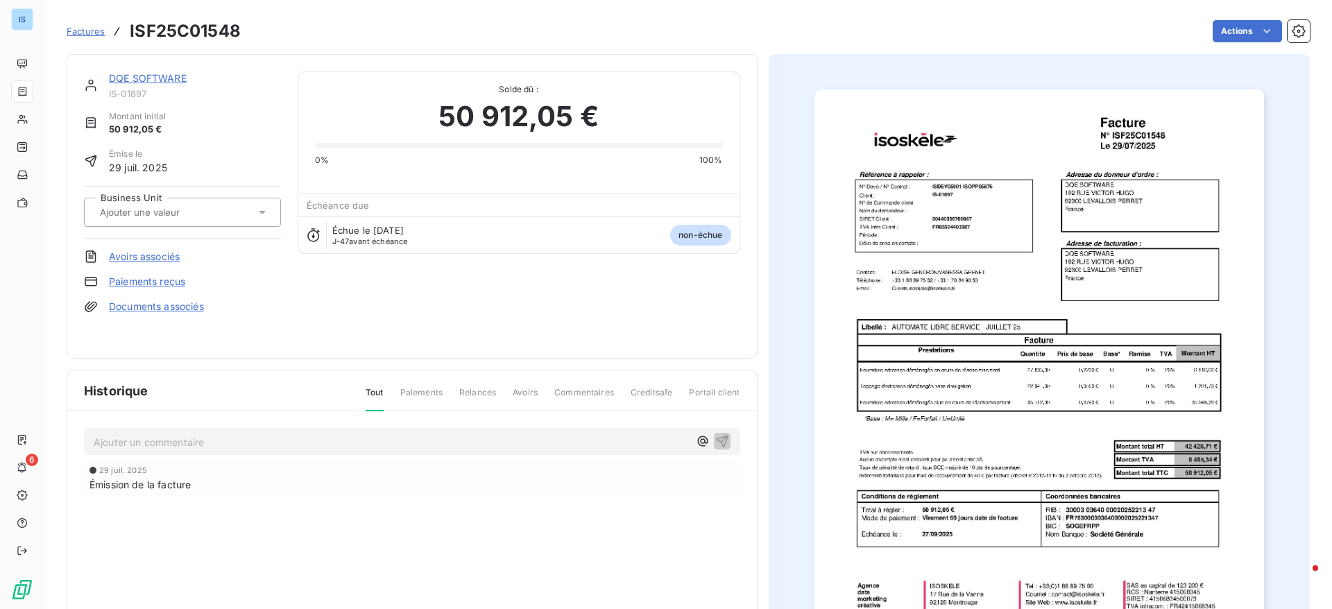
click at [197, 214] on input "text" at bounding box center [167, 212] width 139 height 12
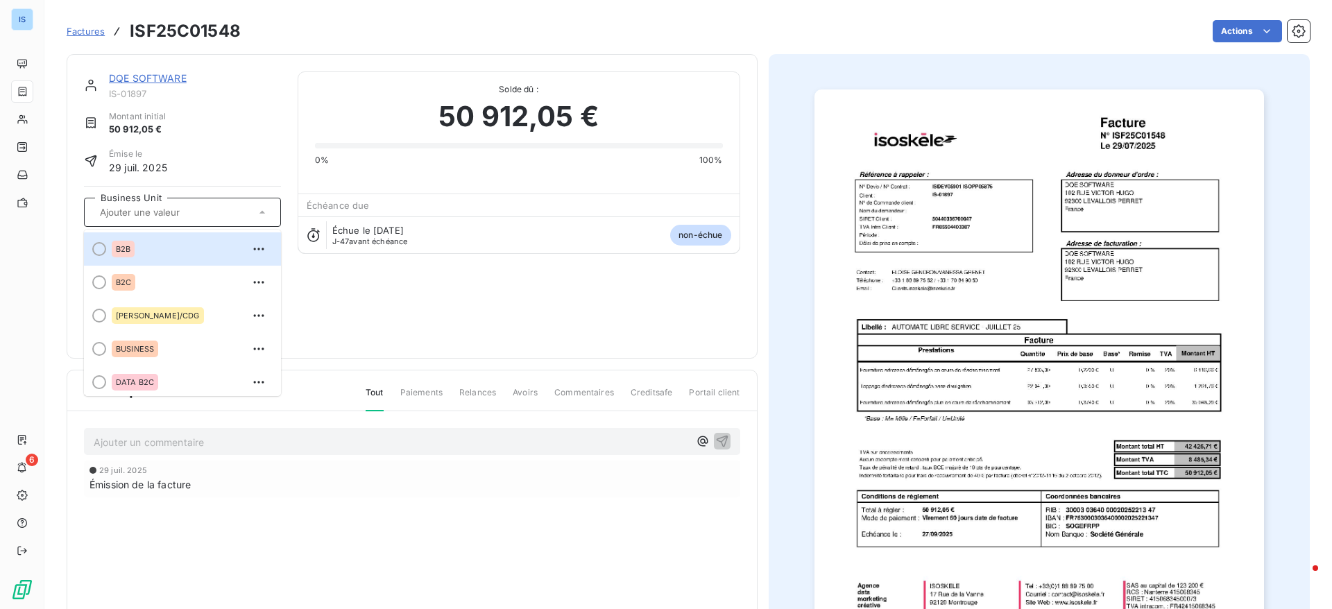
scroll to position [239, 0]
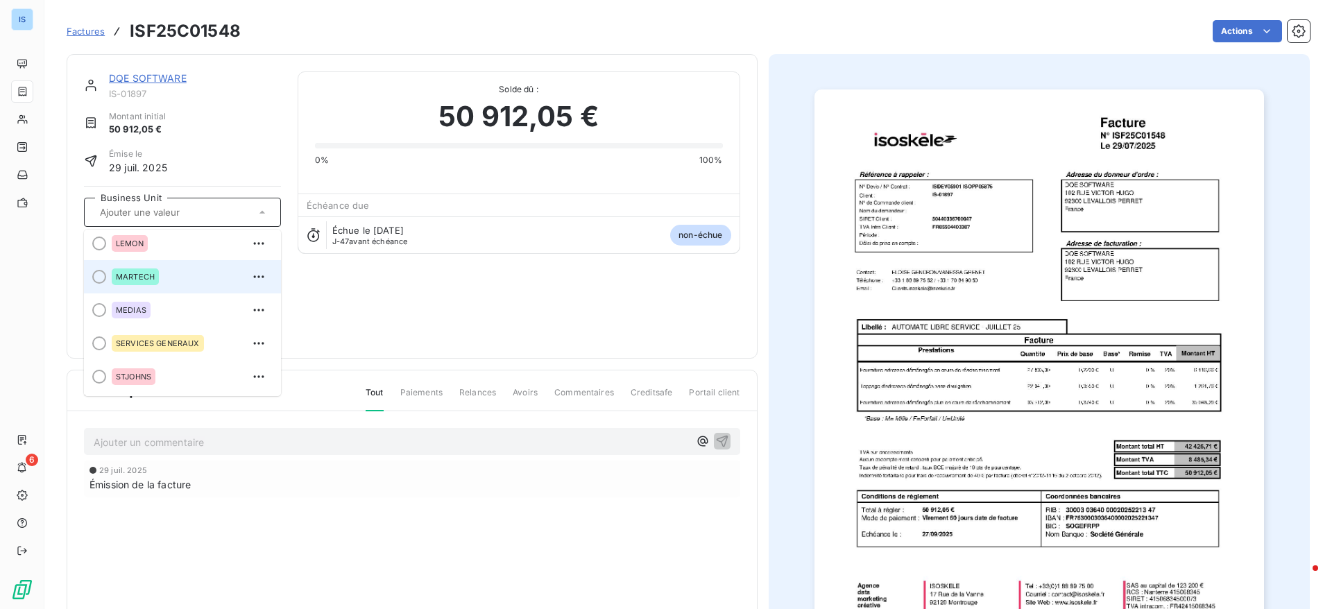
click at [101, 277] on div at bounding box center [99, 277] width 14 height 14
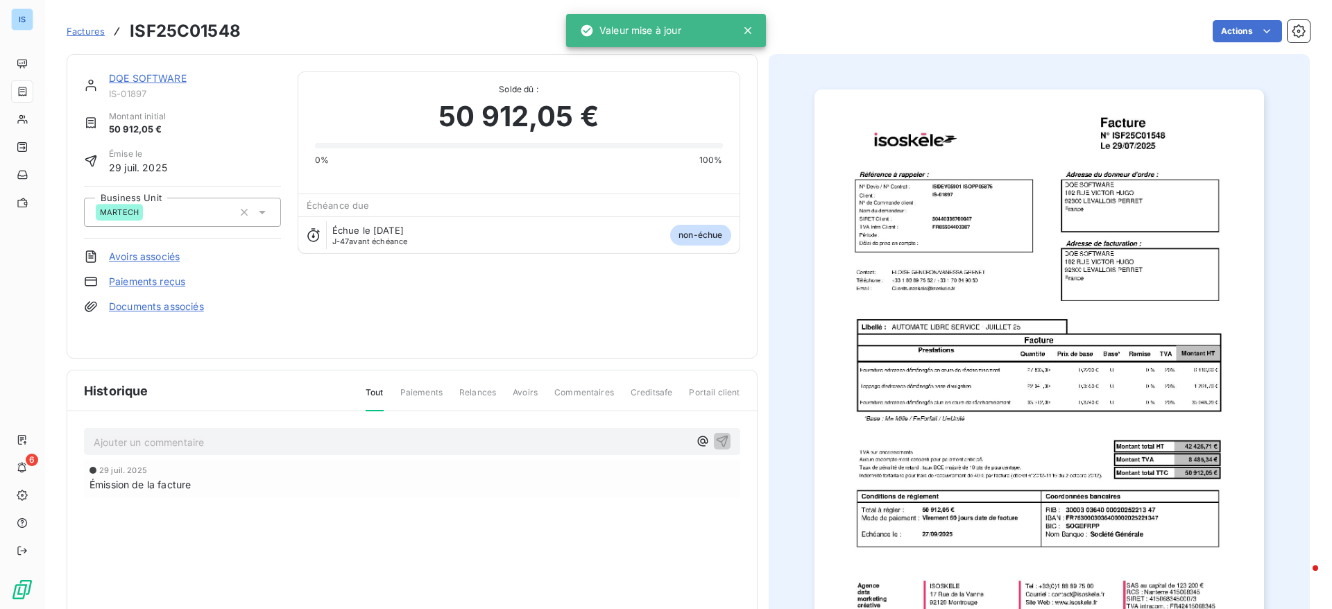
click at [86, 24] on link "Factures" at bounding box center [86, 31] width 38 height 14
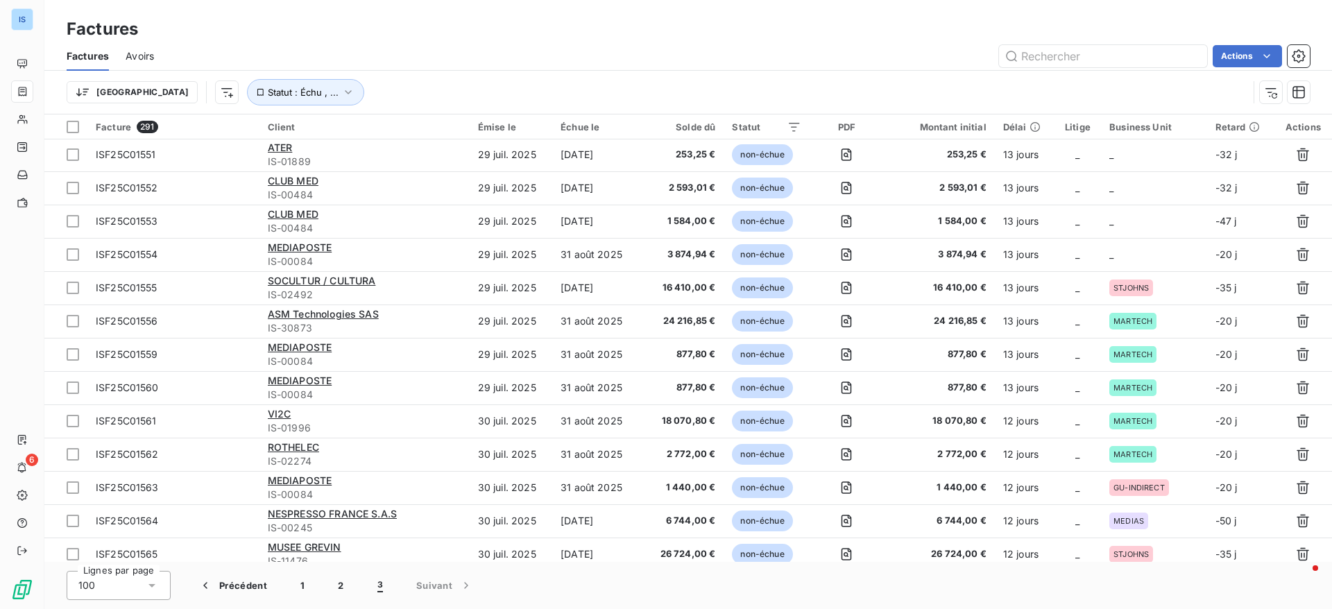
scroll to position [691, 0]
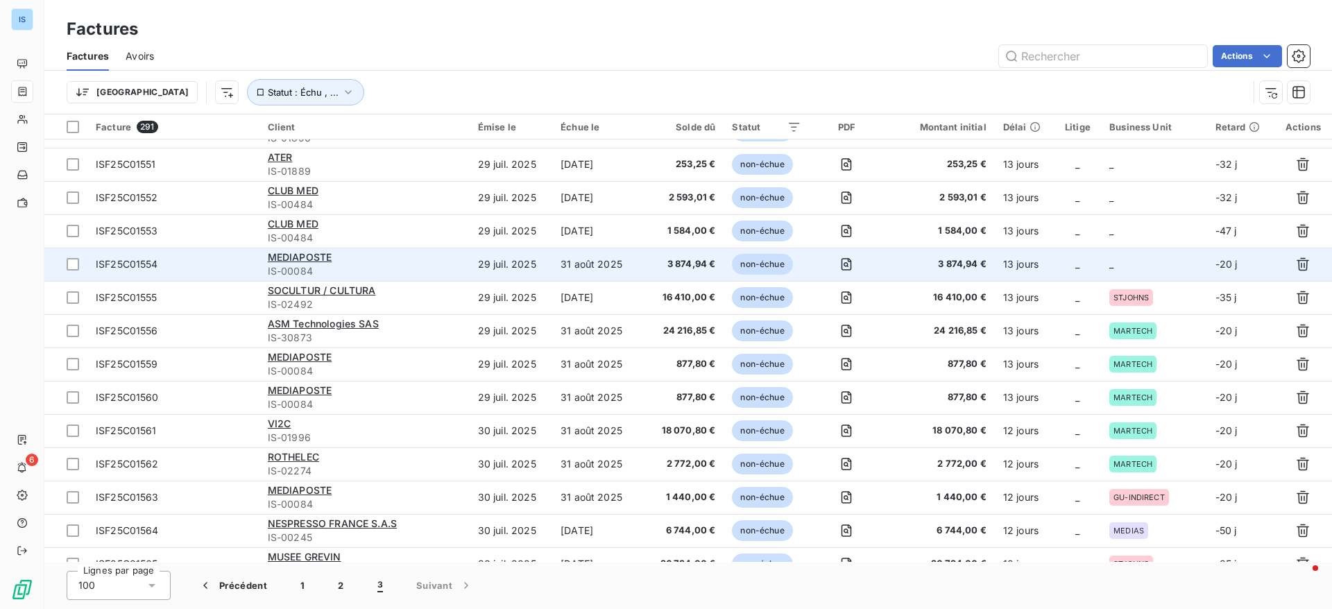
click at [1113, 261] on td "_" at bounding box center [1154, 264] width 106 height 33
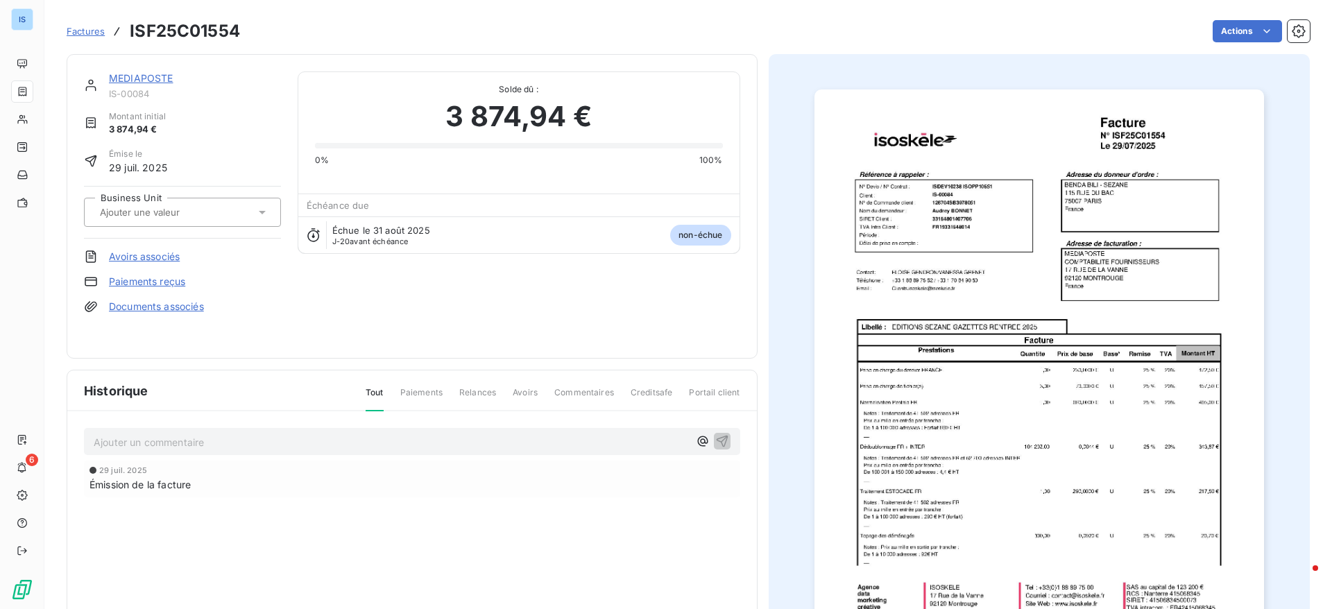
click at [239, 234] on div "Business Unit" at bounding box center [182, 212] width 197 height 53
click at [236, 213] on div at bounding box center [176, 212] width 160 height 18
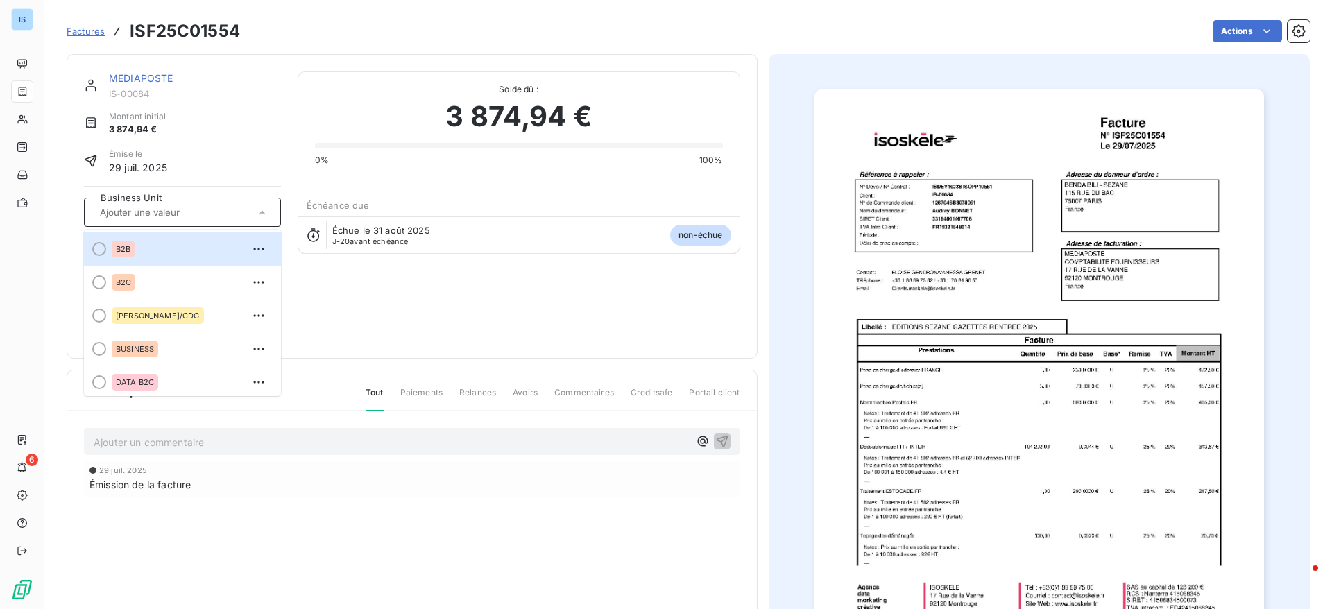
scroll to position [196, 0]
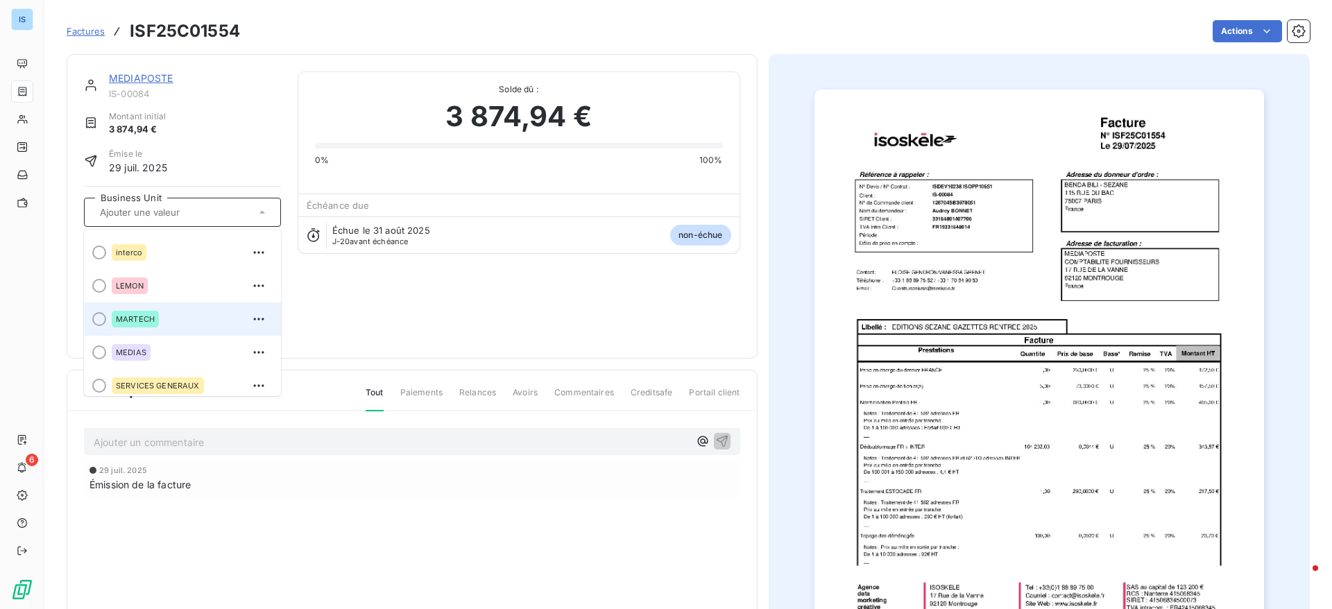
click at [104, 311] on span at bounding box center [95, 318] width 22 height 33
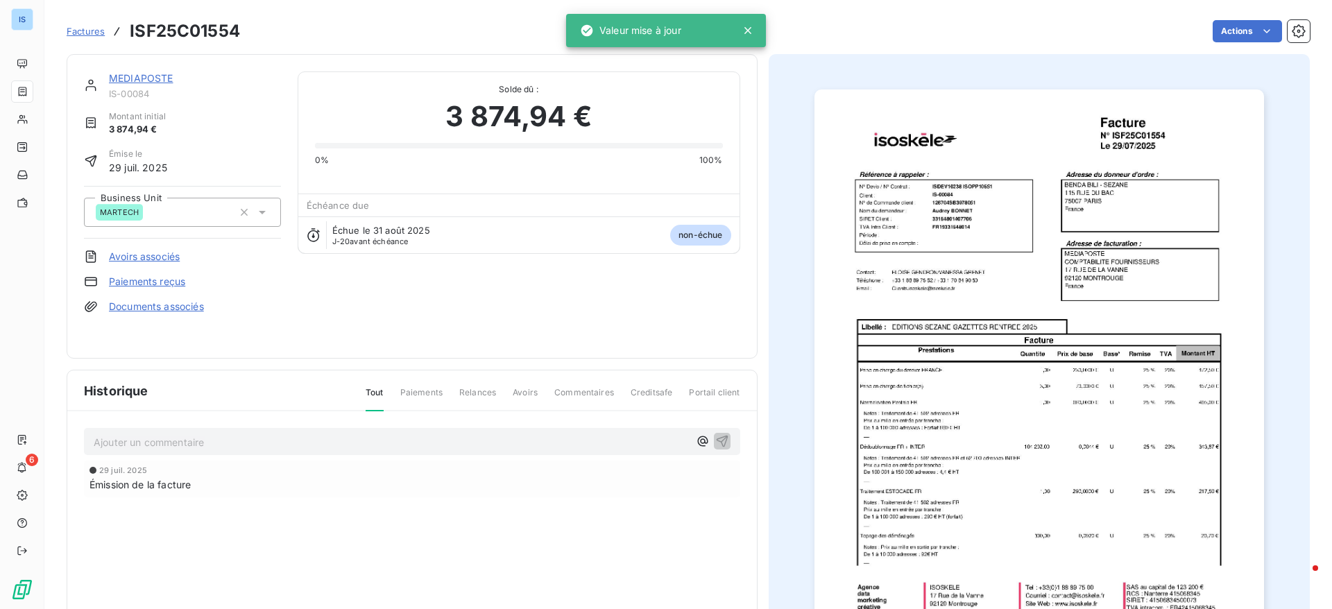
click at [86, 31] on span "Factures" at bounding box center [86, 31] width 38 height 11
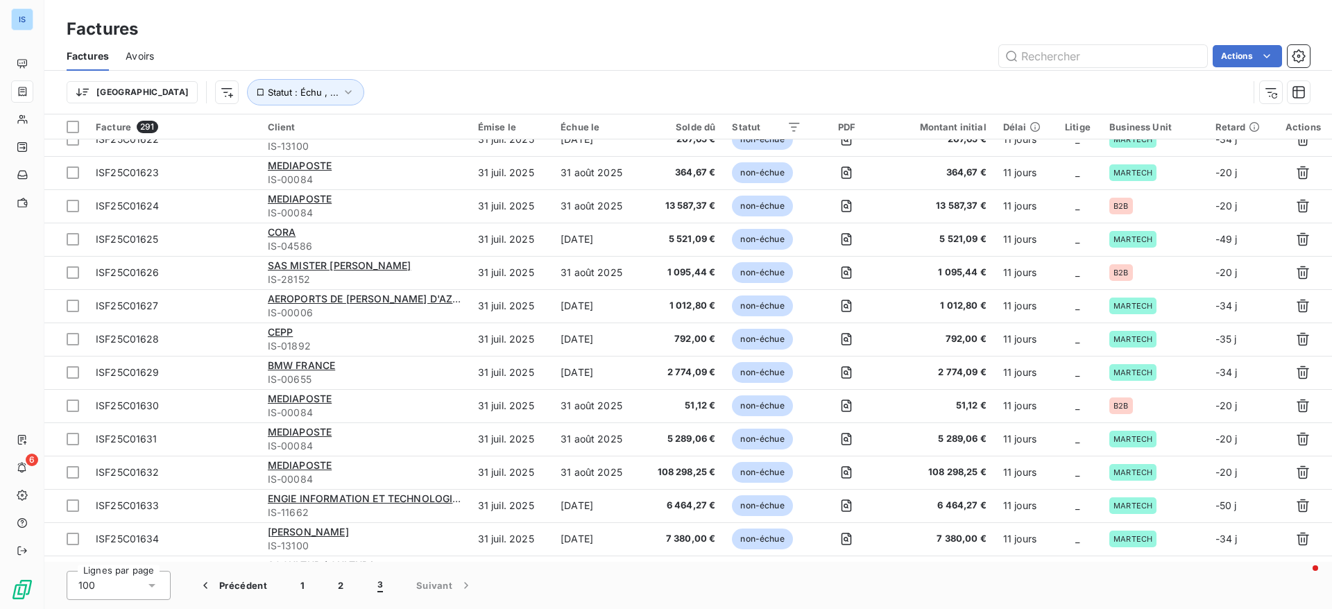
scroll to position [2608, 0]
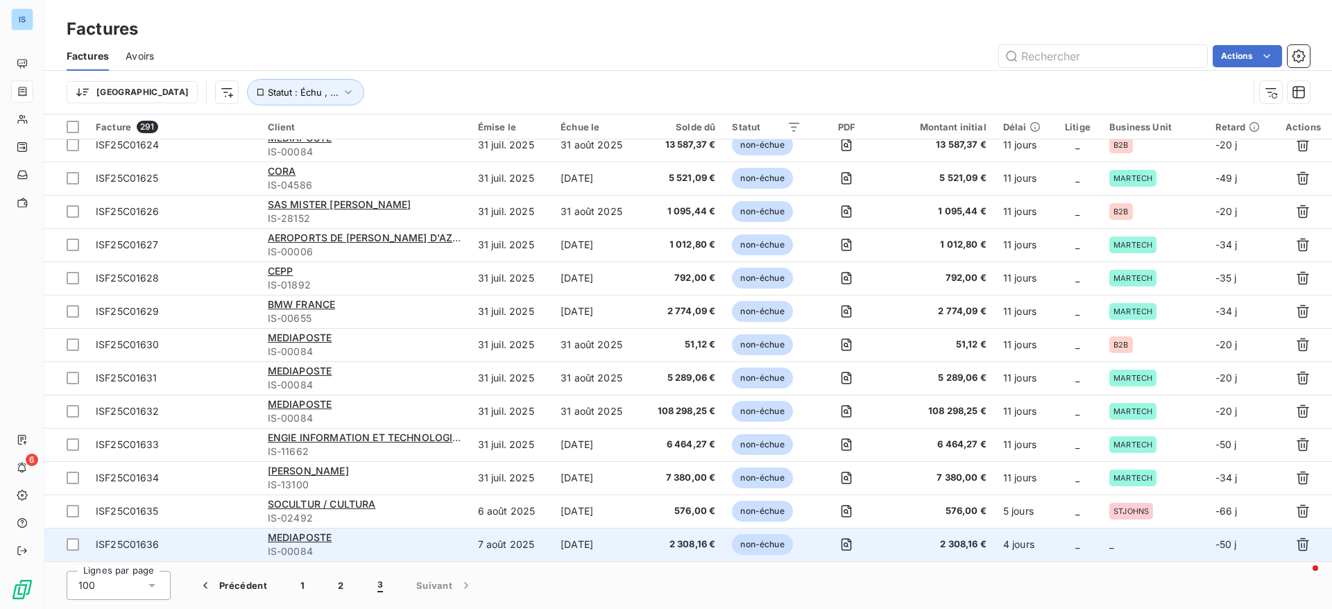
click at [1144, 546] on td "_" at bounding box center [1154, 544] width 106 height 33
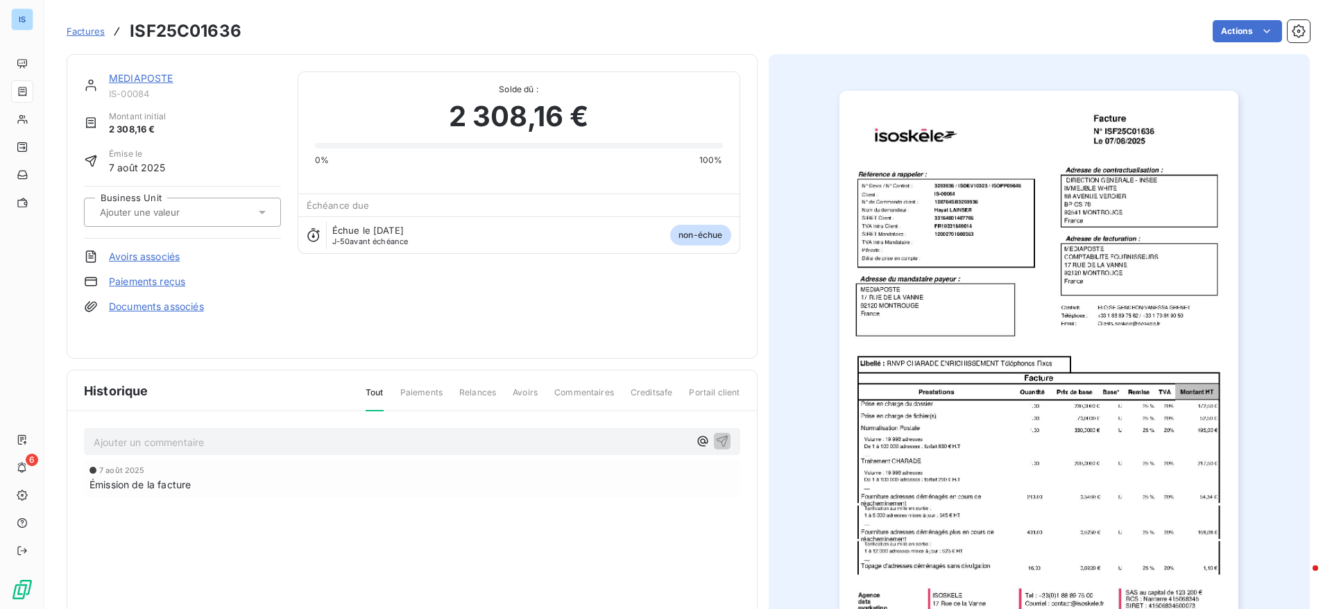
click at [195, 217] on input "text" at bounding box center [167, 212] width 139 height 12
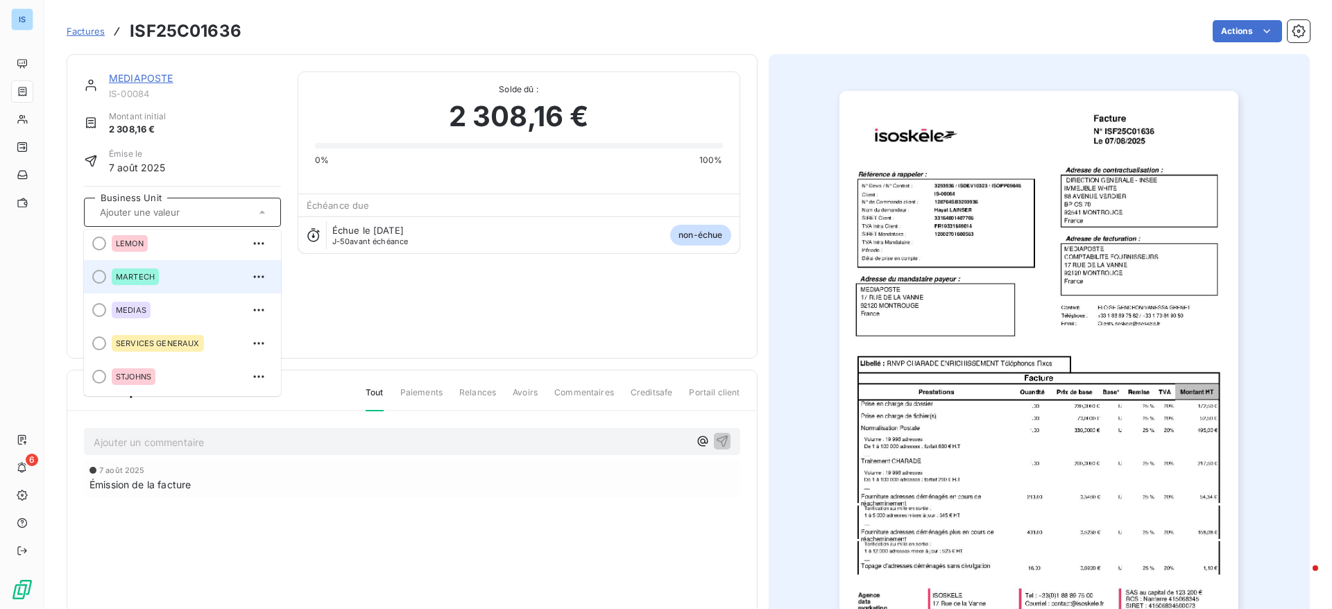
click at [96, 268] on span at bounding box center [95, 276] width 22 height 33
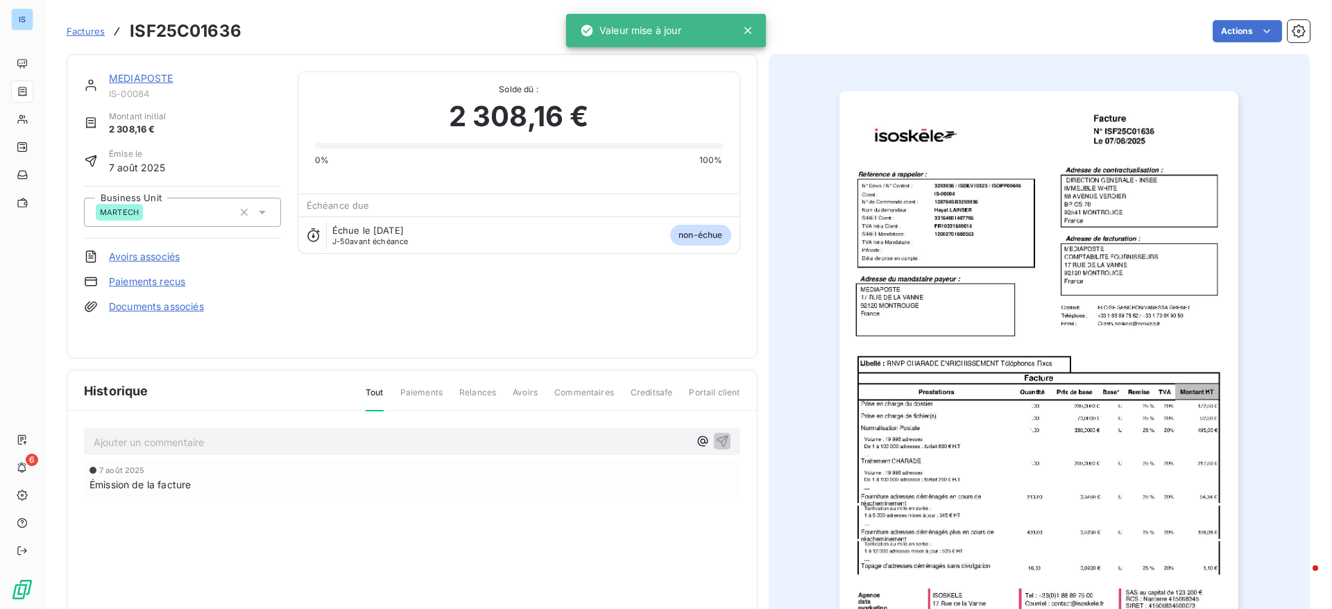
click at [87, 24] on link "Factures" at bounding box center [86, 31] width 38 height 14
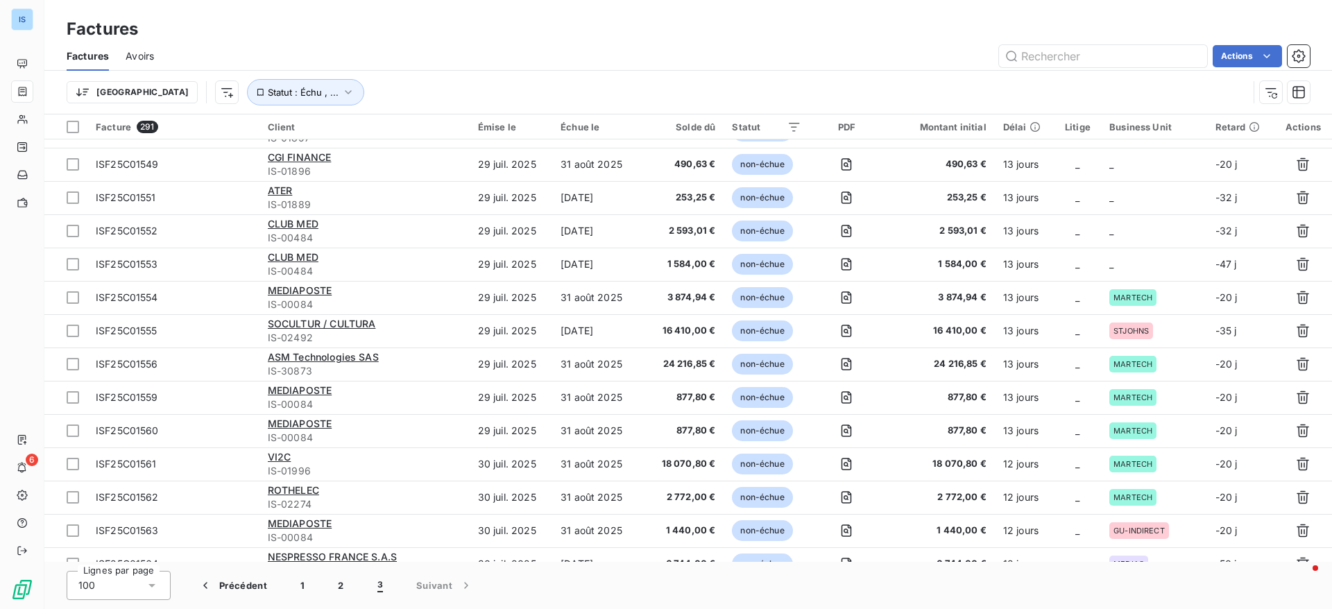
scroll to position [568, 0]
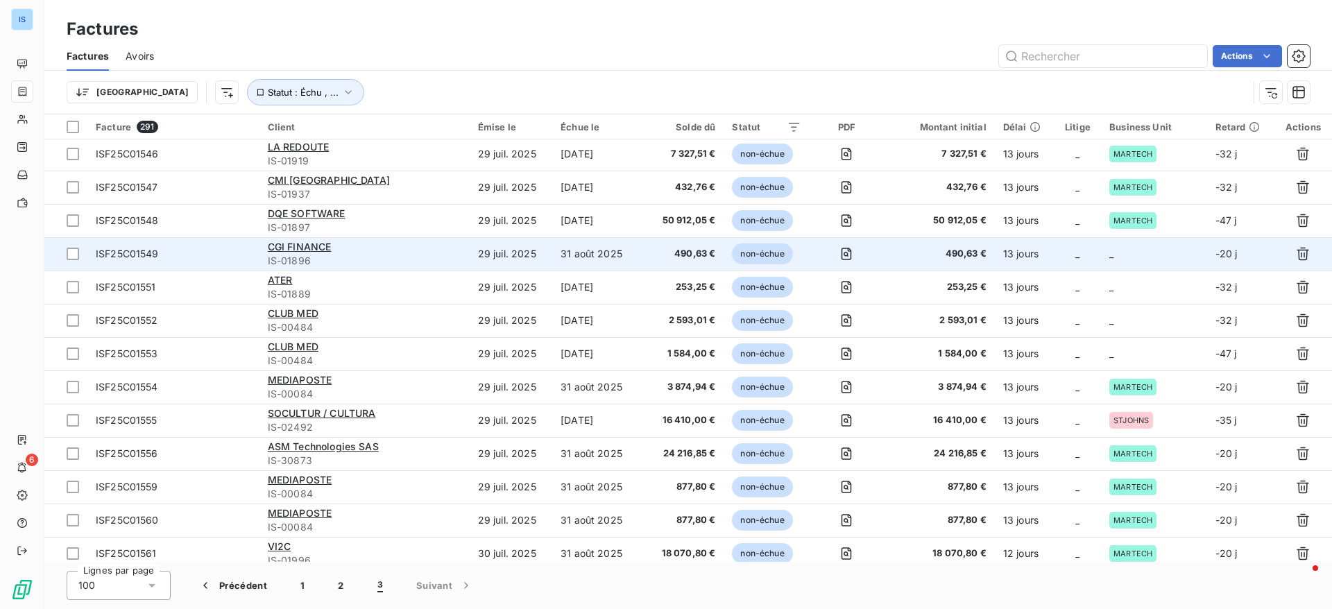
click at [1167, 243] on td "_" at bounding box center [1154, 253] width 106 height 33
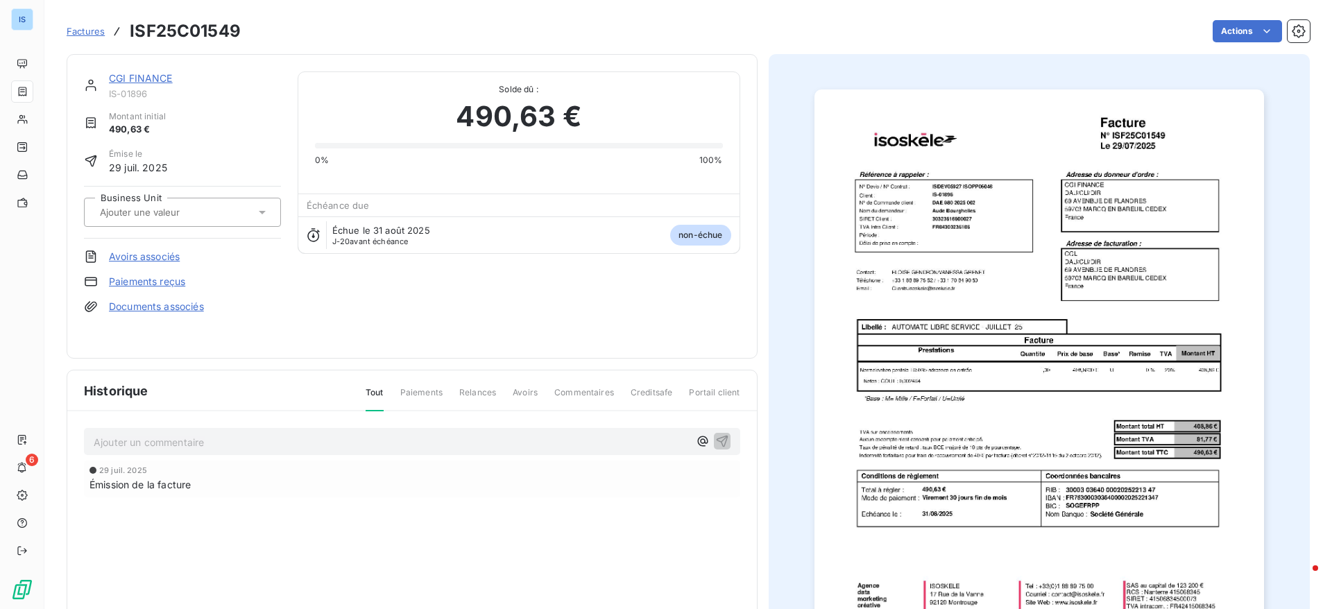
click at [227, 206] on div at bounding box center [176, 212] width 160 height 18
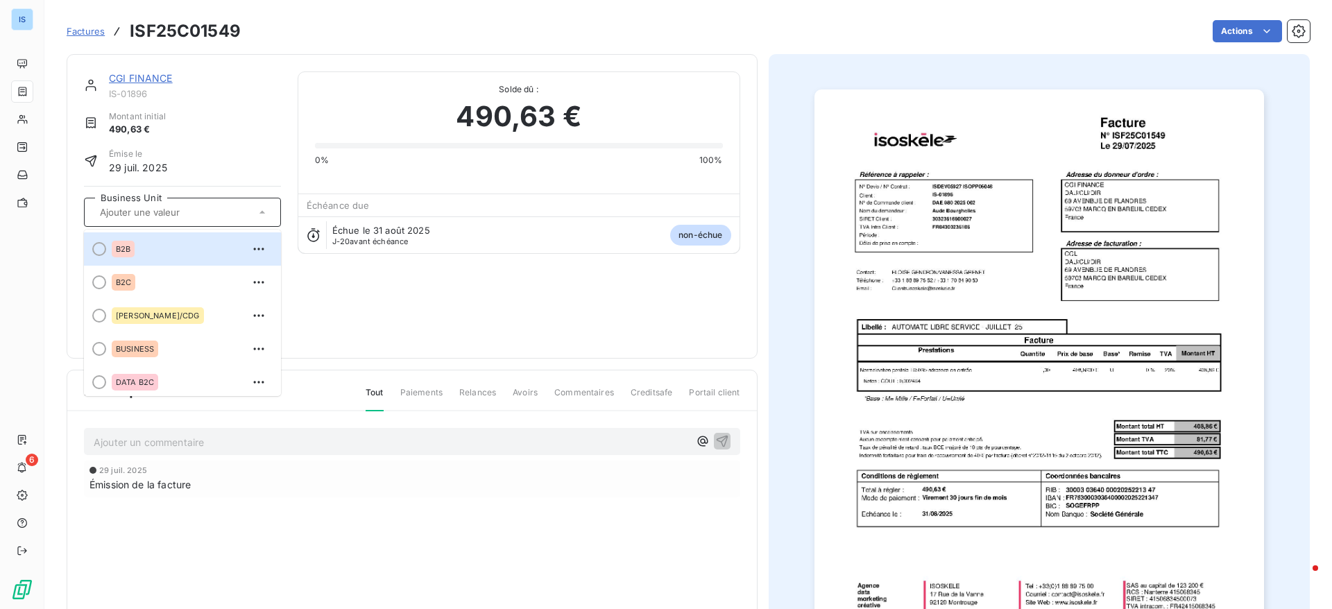
scroll to position [239, 0]
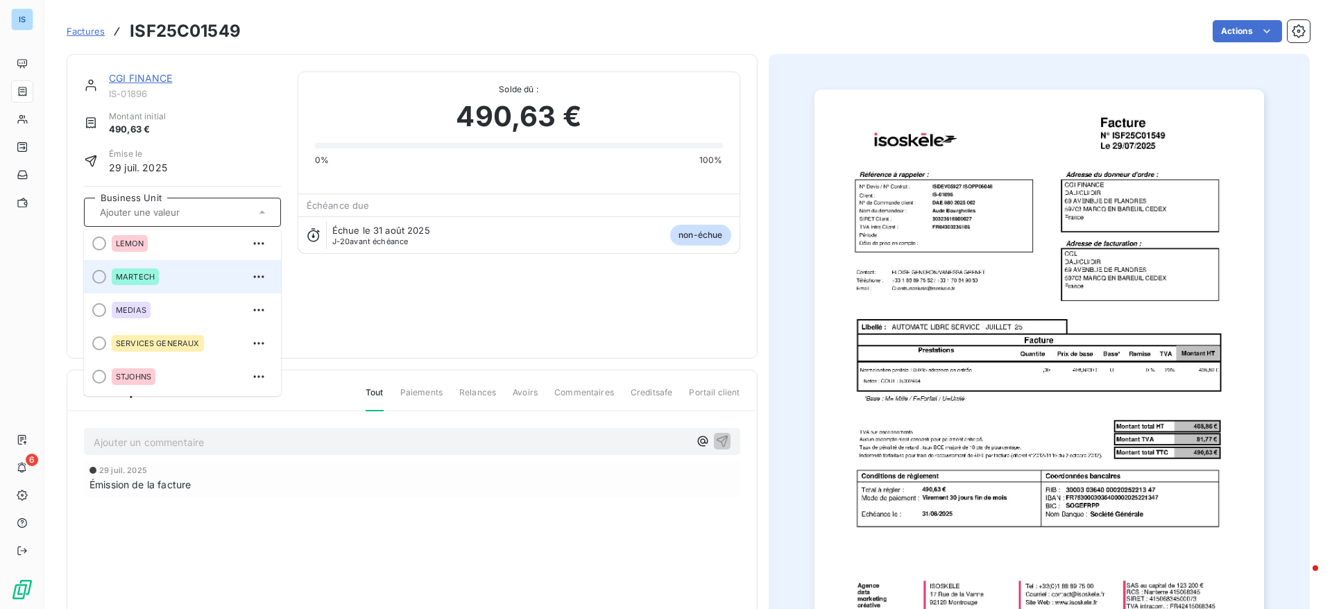
click at [101, 279] on div at bounding box center [99, 277] width 14 height 14
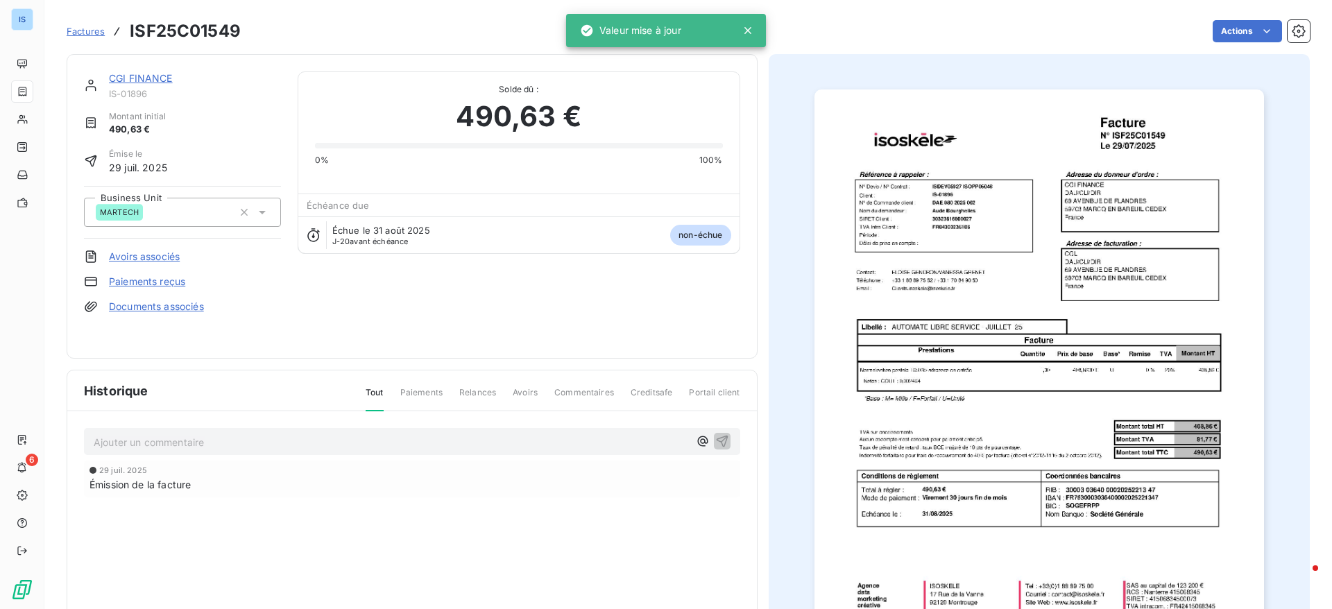
click at [86, 27] on span "Factures" at bounding box center [86, 31] width 38 height 11
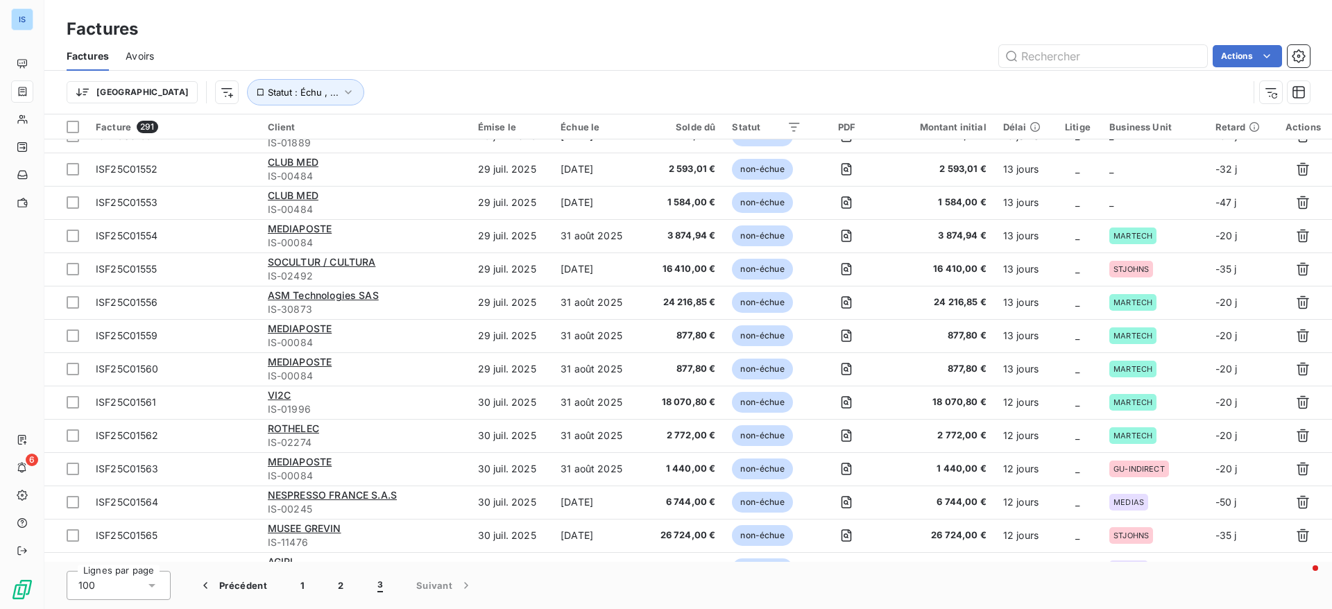
scroll to position [605, 0]
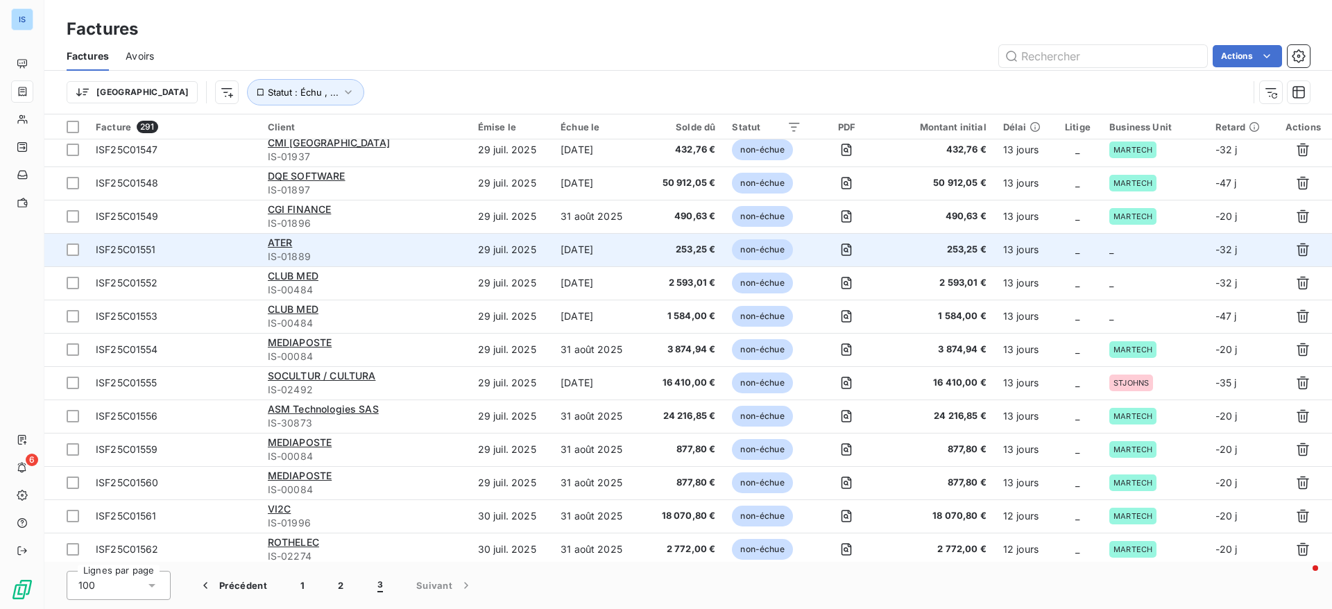
click at [1128, 239] on td "_" at bounding box center [1154, 249] width 106 height 33
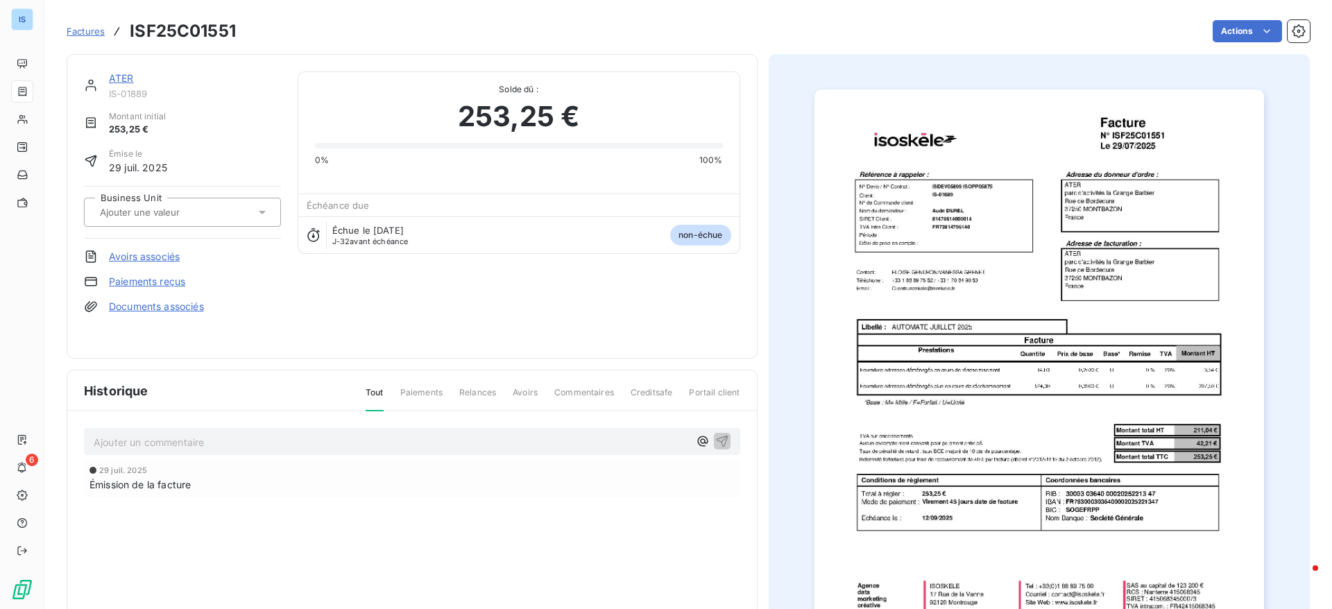
click at [231, 208] on div at bounding box center [176, 212] width 160 height 18
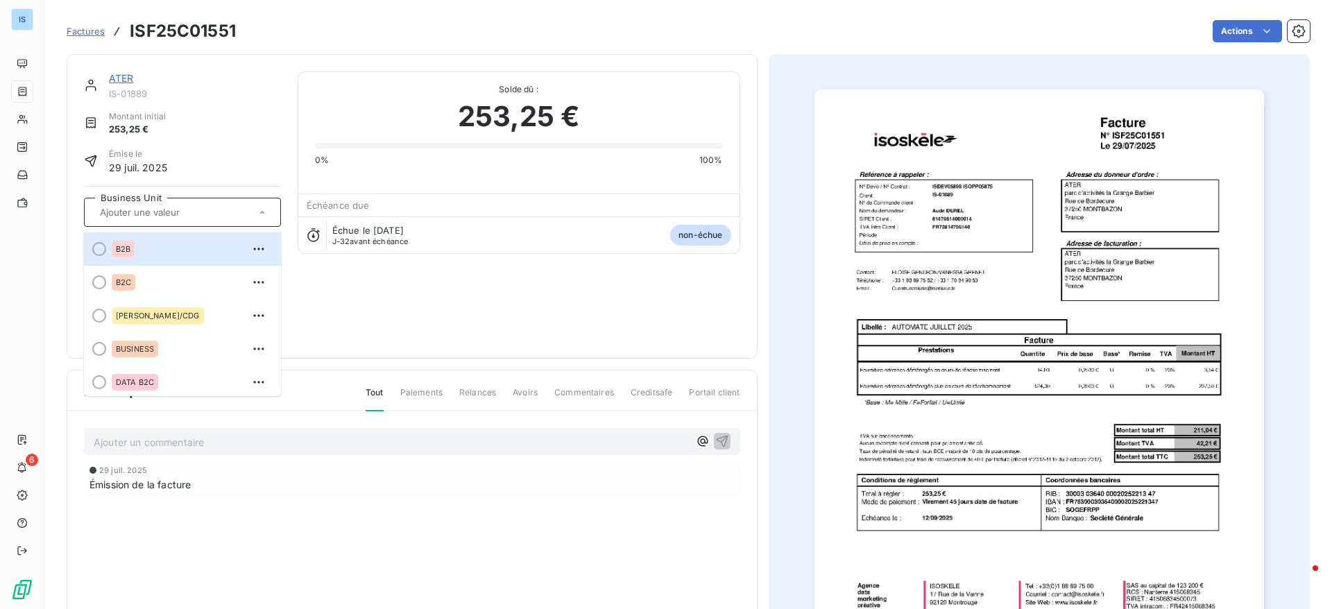
scroll to position [239, 0]
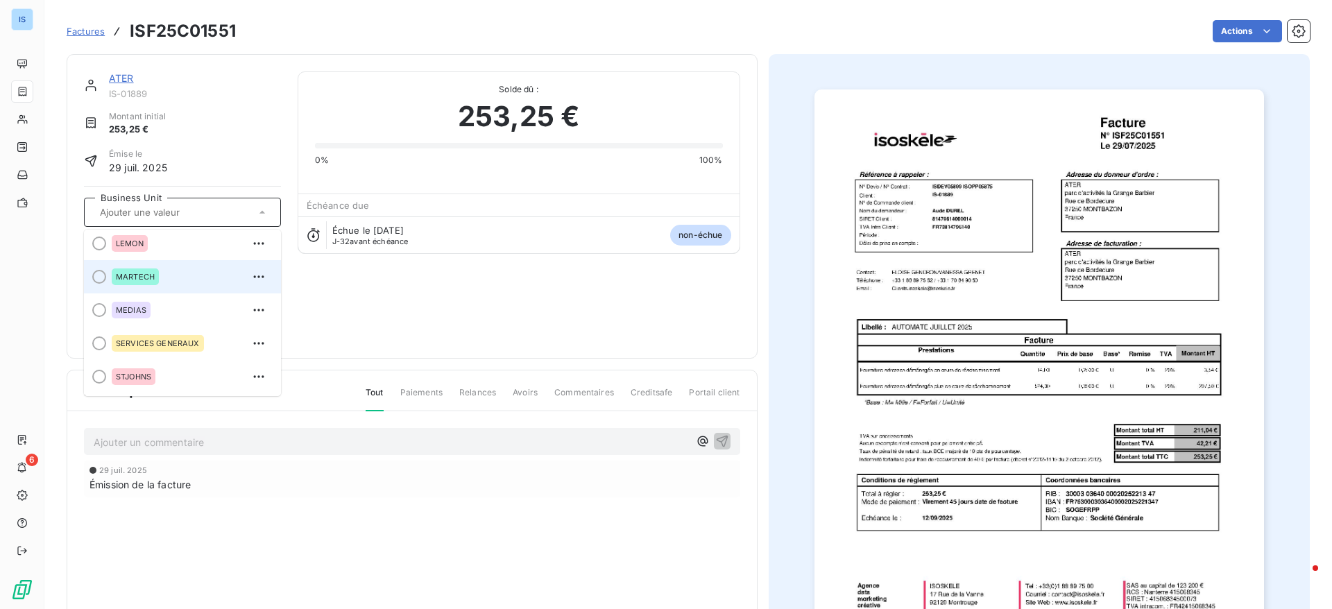
click at [89, 284] on span at bounding box center [95, 276] width 22 height 33
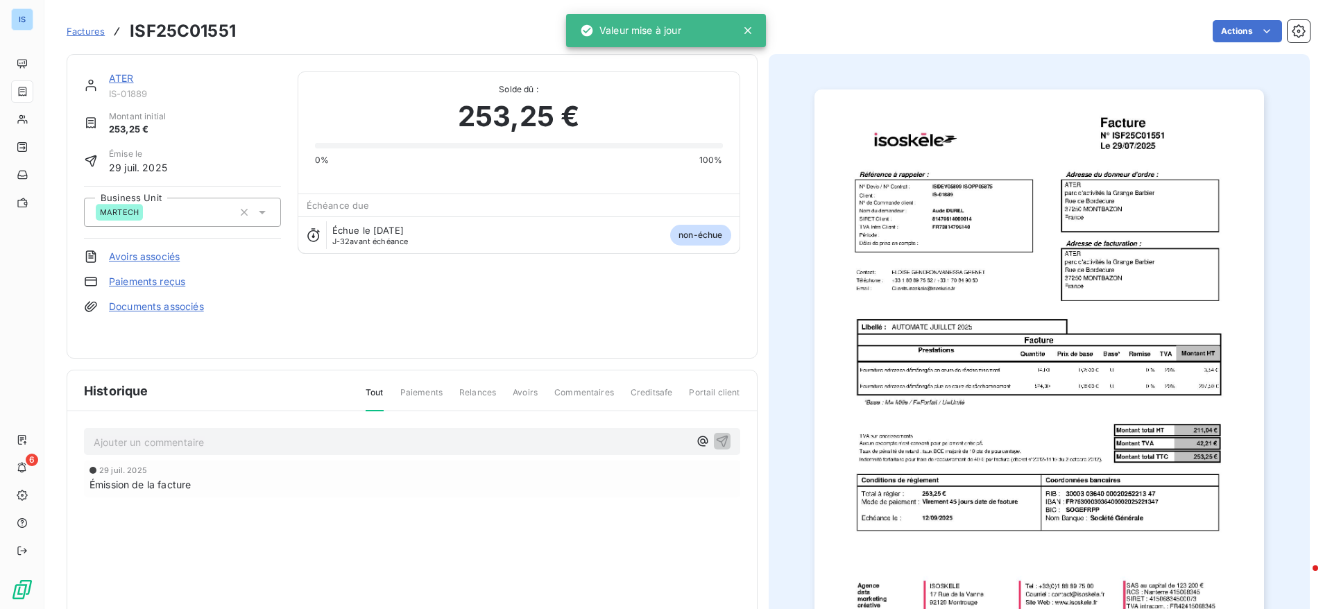
click at [77, 30] on span "Factures" at bounding box center [86, 31] width 38 height 11
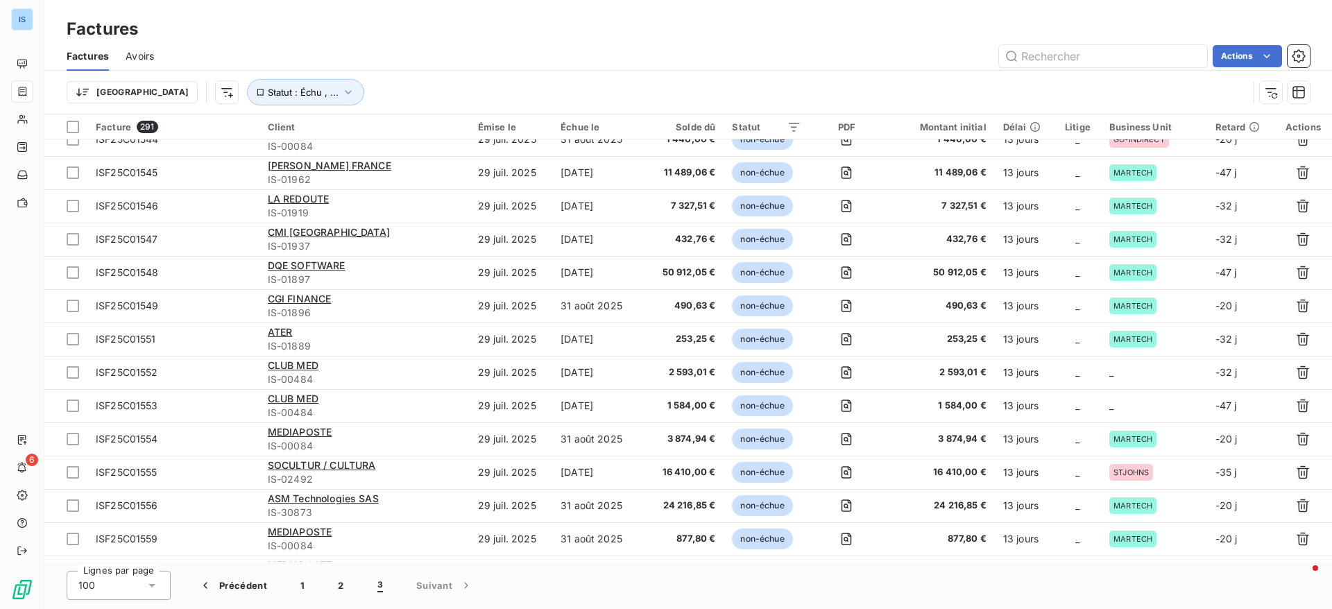
scroll to position [577, 0]
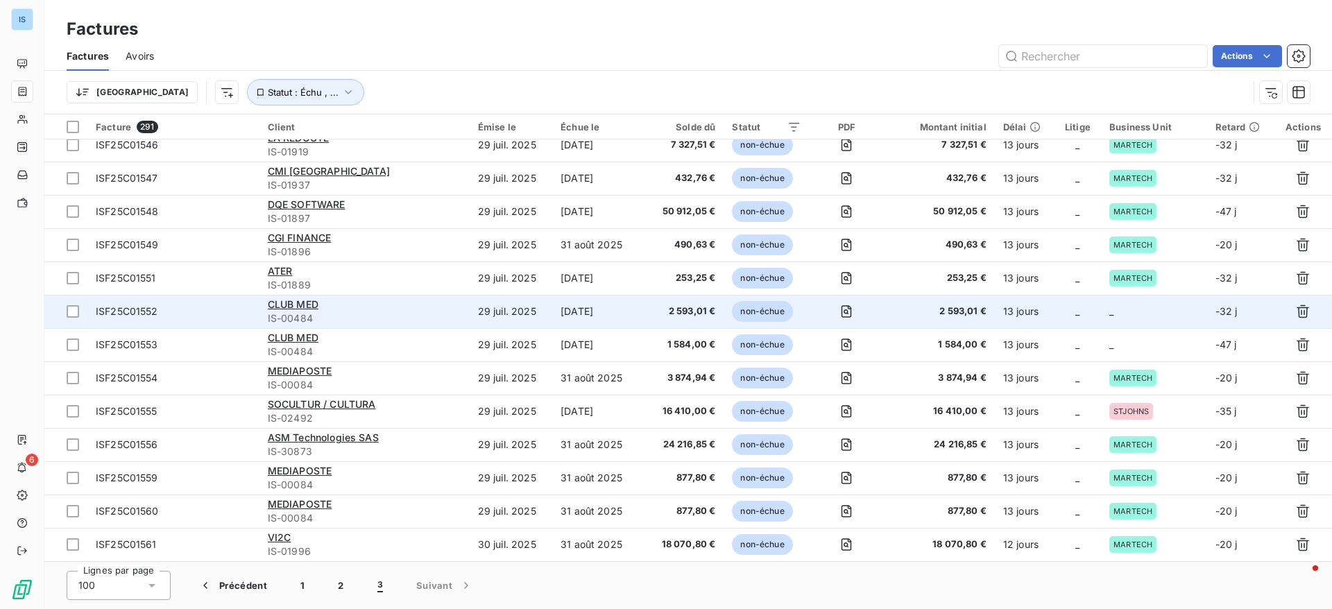
click at [1126, 319] on td "_" at bounding box center [1154, 311] width 106 height 33
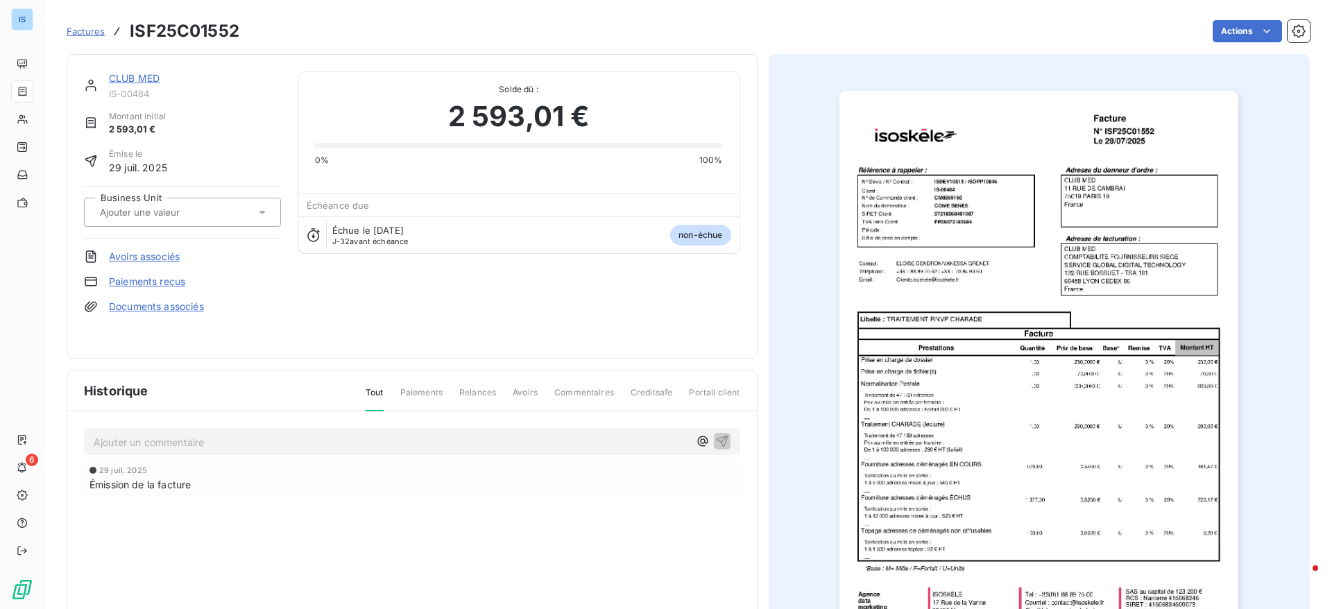
click at [270, 209] on div at bounding box center [182, 212] width 197 height 29
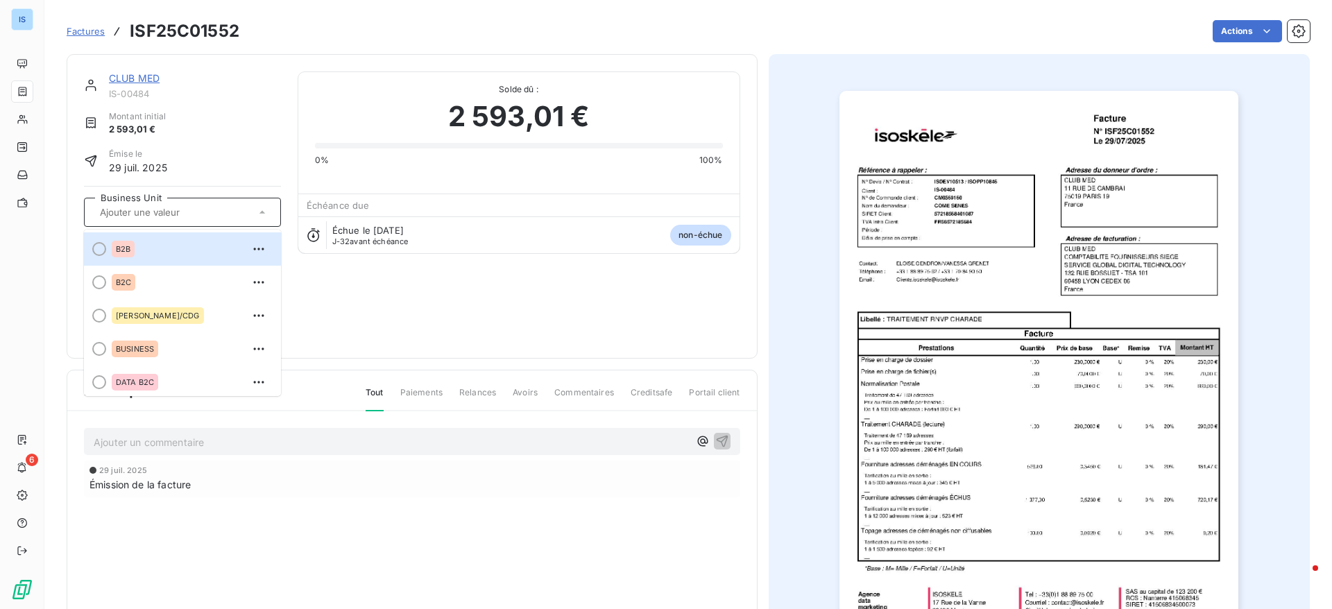
scroll to position [239, 0]
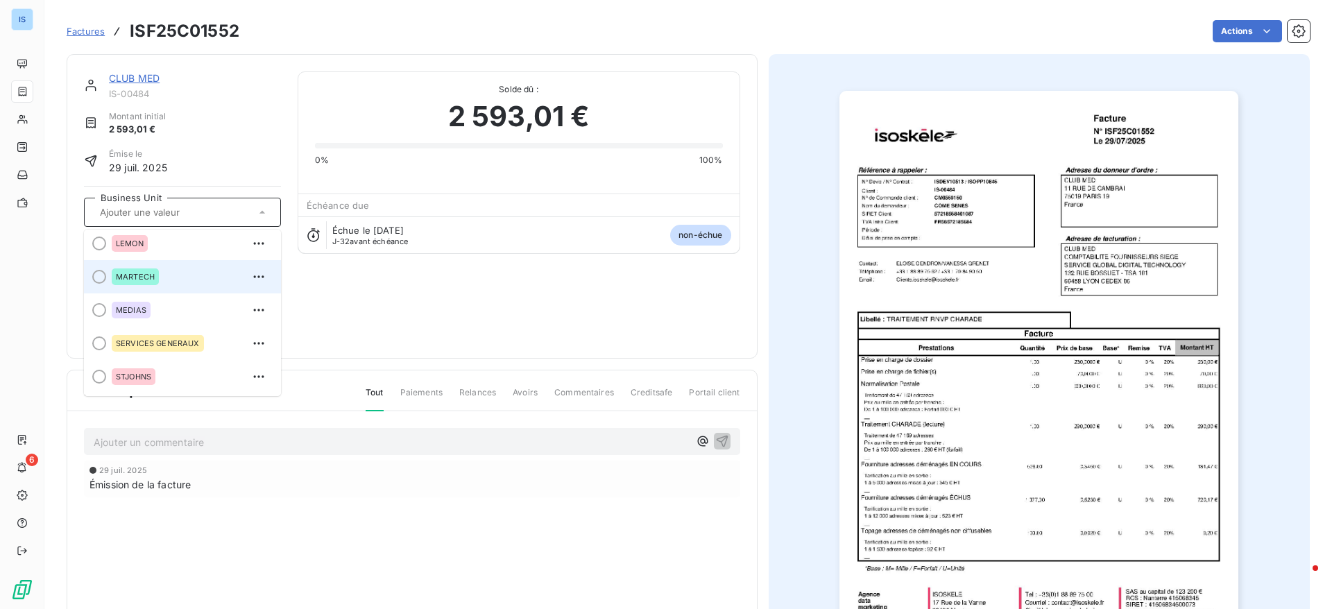
click at [95, 273] on div at bounding box center [99, 277] width 14 height 14
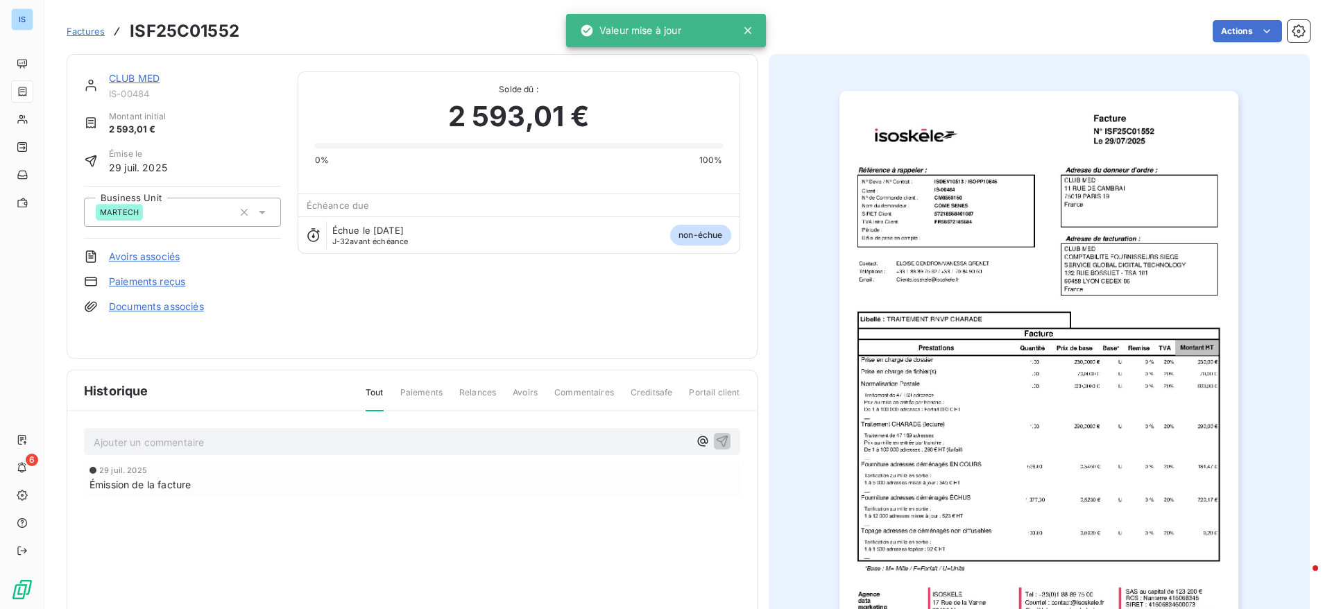
click at [87, 31] on span "Factures" at bounding box center [86, 31] width 38 height 11
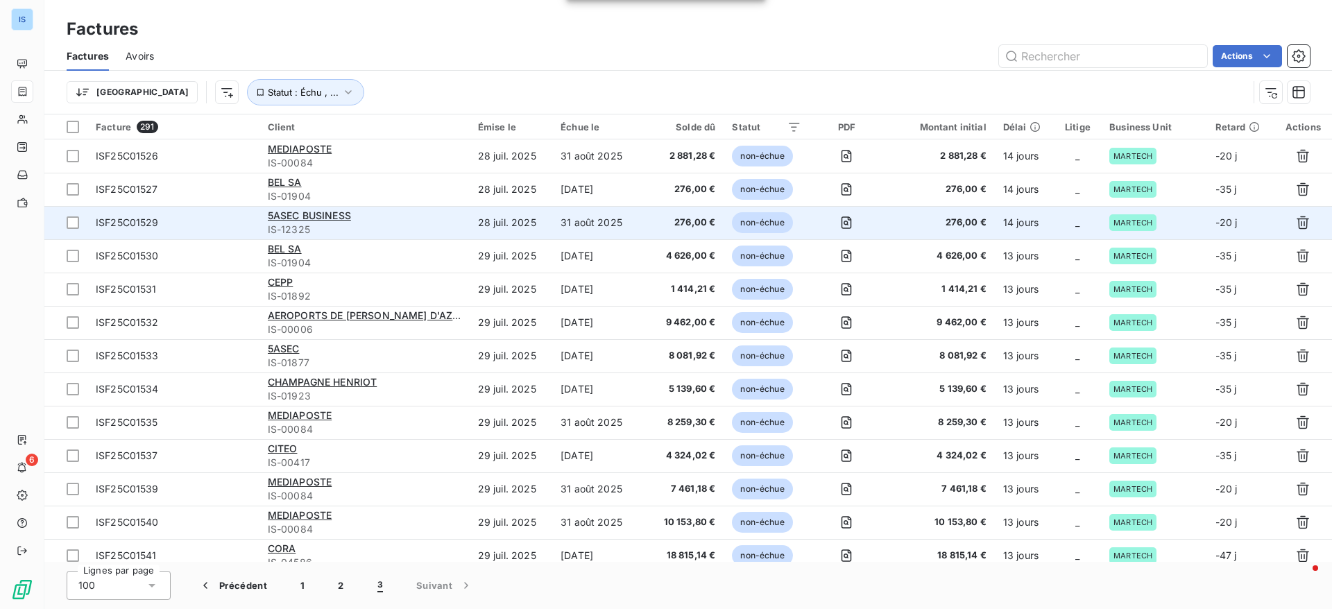
drag, startPoint x: 1331, startPoint y: 114, endPoint x: 1325, endPoint y: 206, distance: 92.4
click at [1331, 283] on div "Factures Factures Avoirs Actions Trier Statut : Échu , ... Facture 291 Client É…" at bounding box center [687, 304] width 1287 height 609
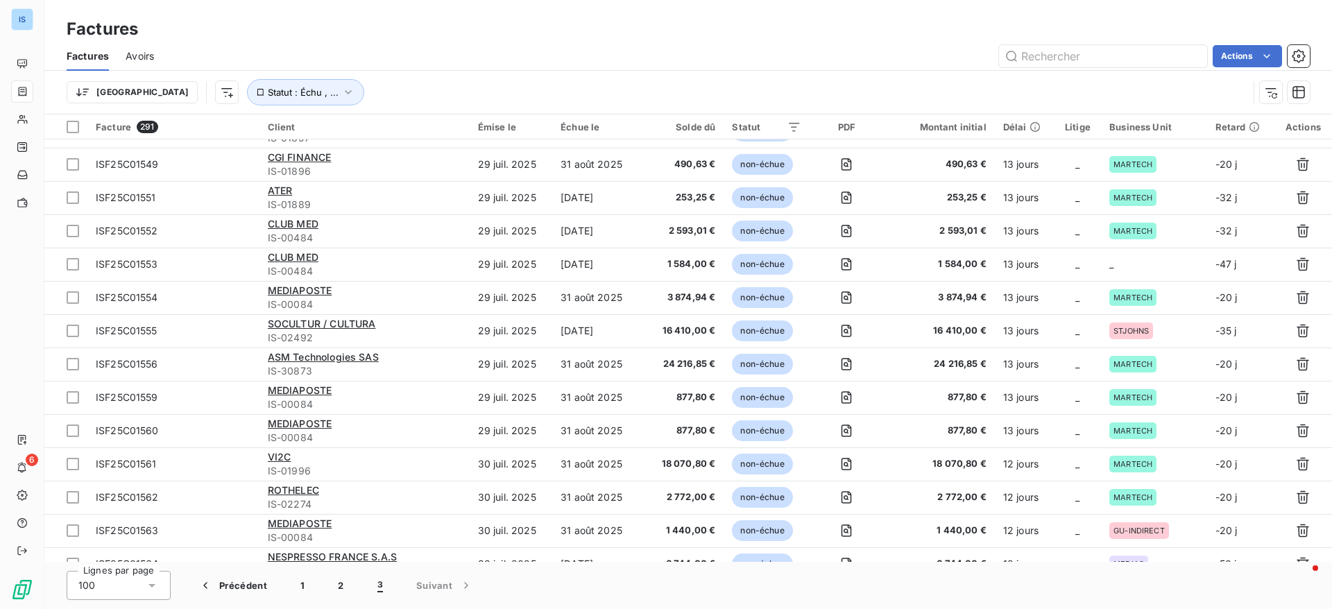
scroll to position [871, 0]
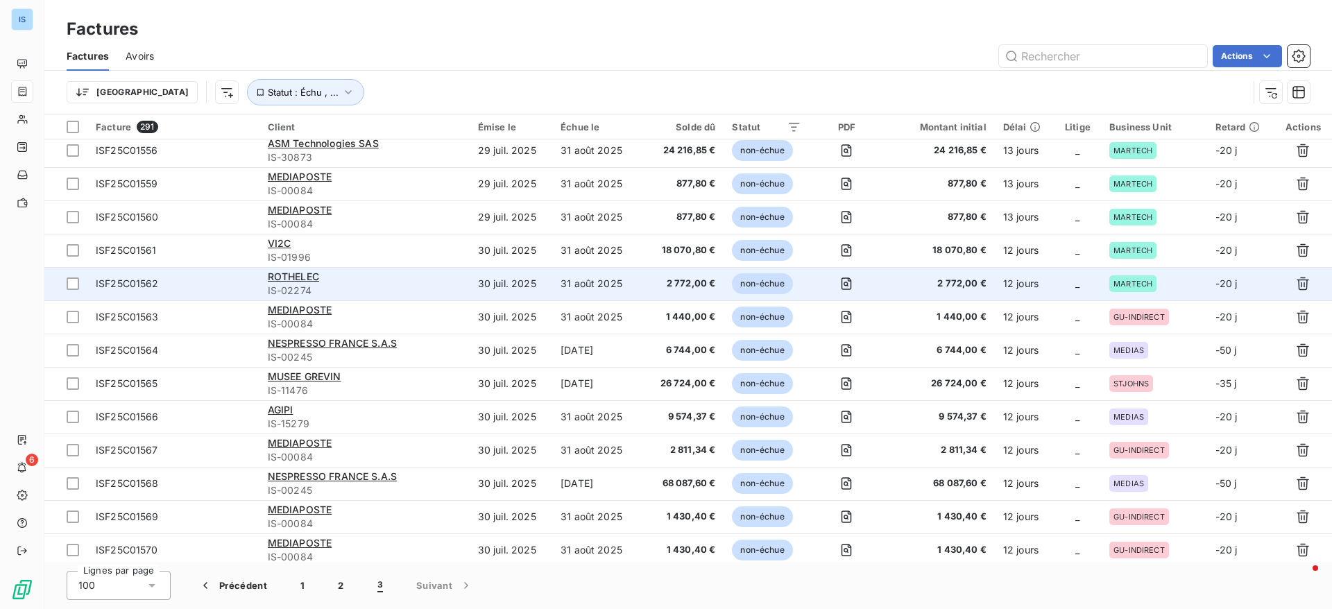
click at [1106, 295] on td "MARTECH" at bounding box center [1154, 283] width 106 height 33
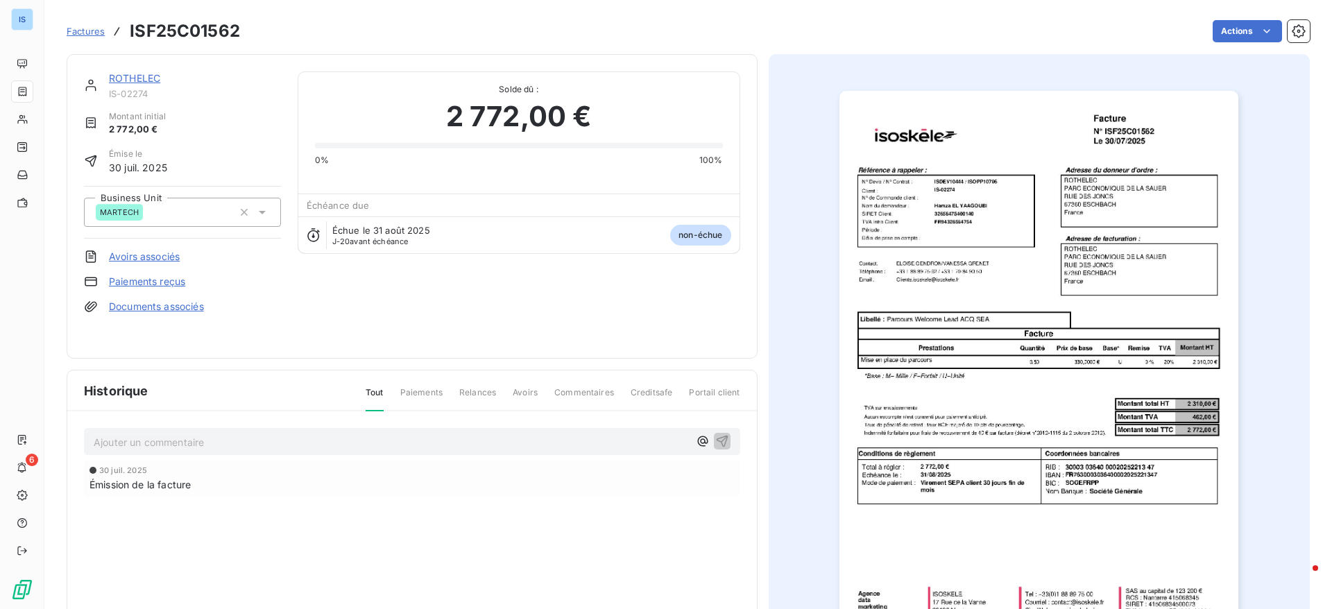
click at [89, 29] on span "Factures" at bounding box center [86, 31] width 38 height 11
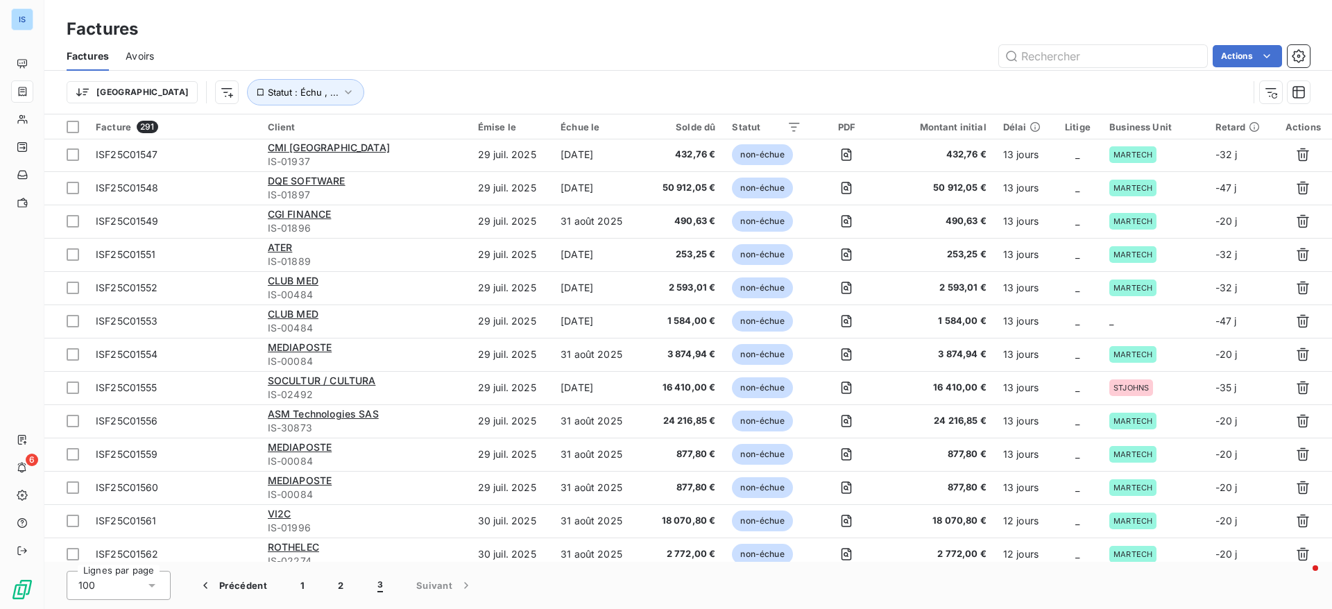
scroll to position [610, 0]
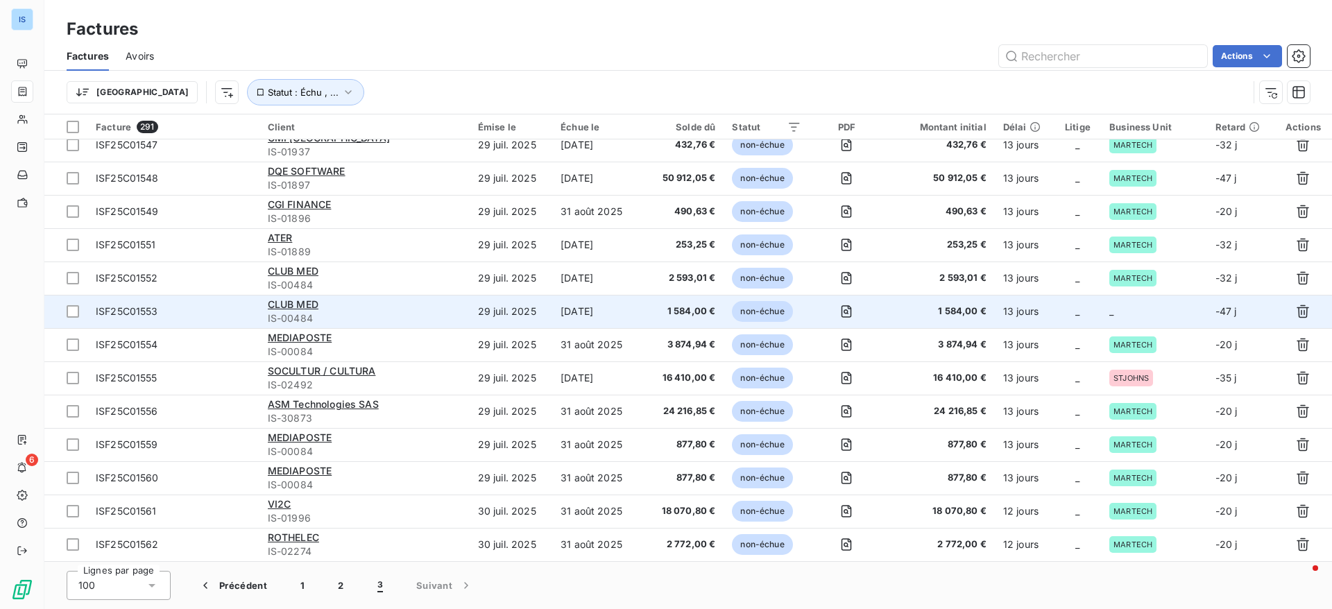
click at [1101, 309] on td "_" at bounding box center [1154, 311] width 106 height 33
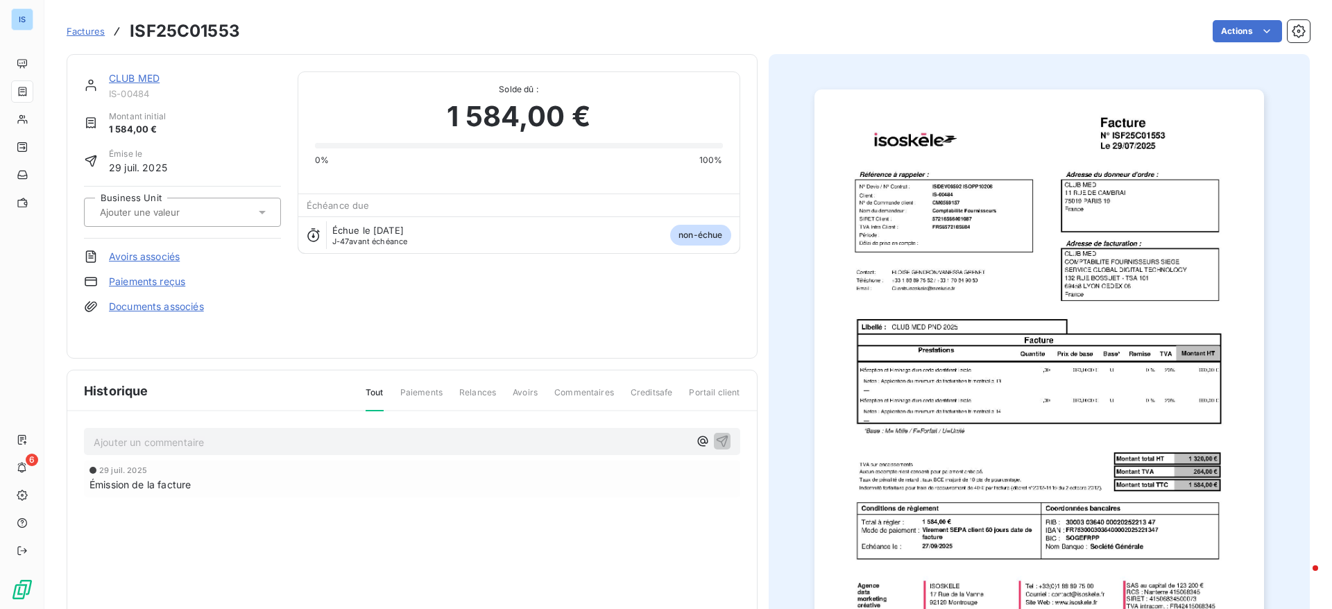
click at [201, 220] on div at bounding box center [176, 212] width 160 height 18
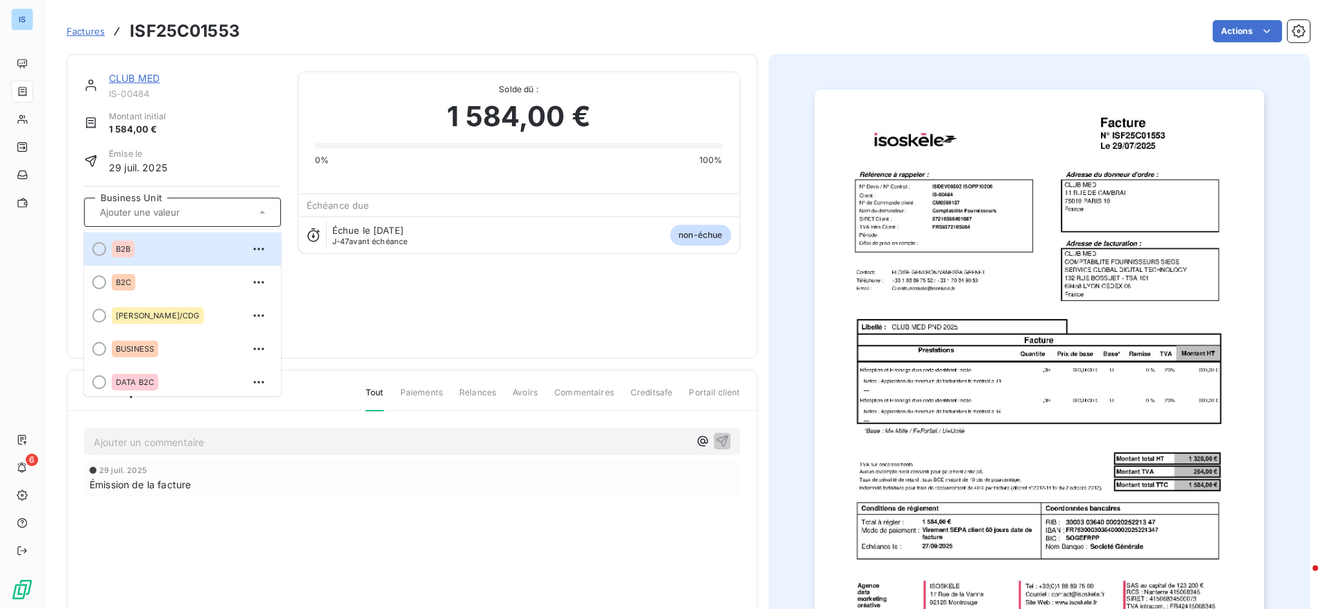
scroll to position [239, 0]
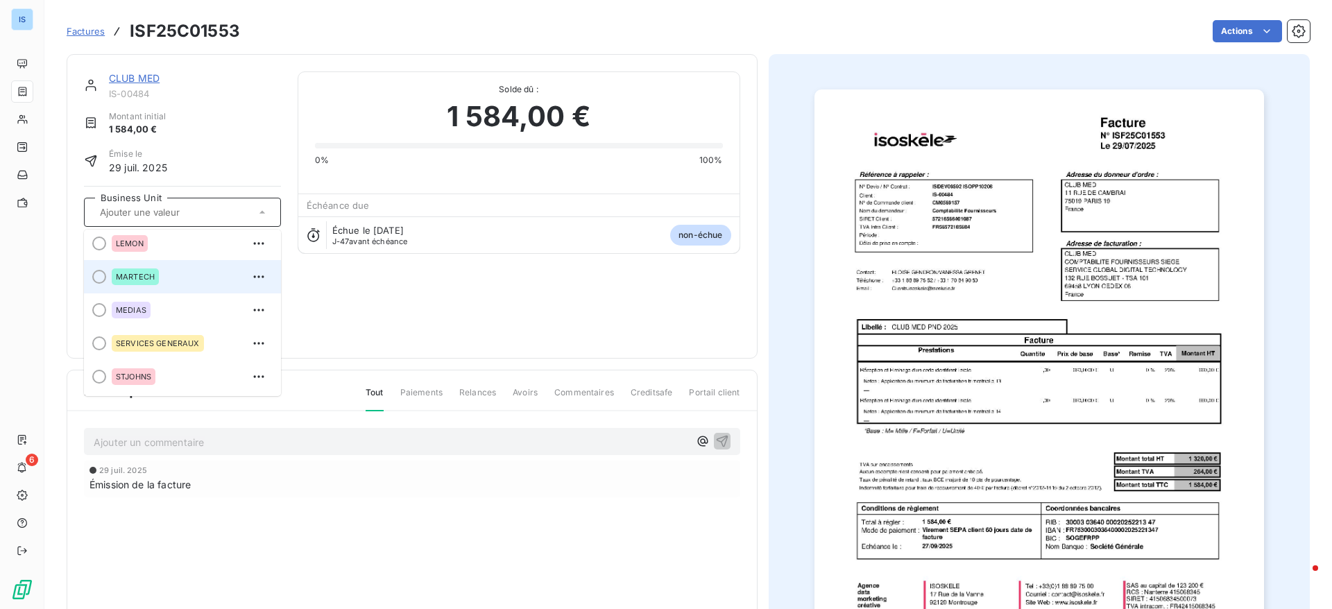
click at [102, 277] on div at bounding box center [99, 277] width 14 height 14
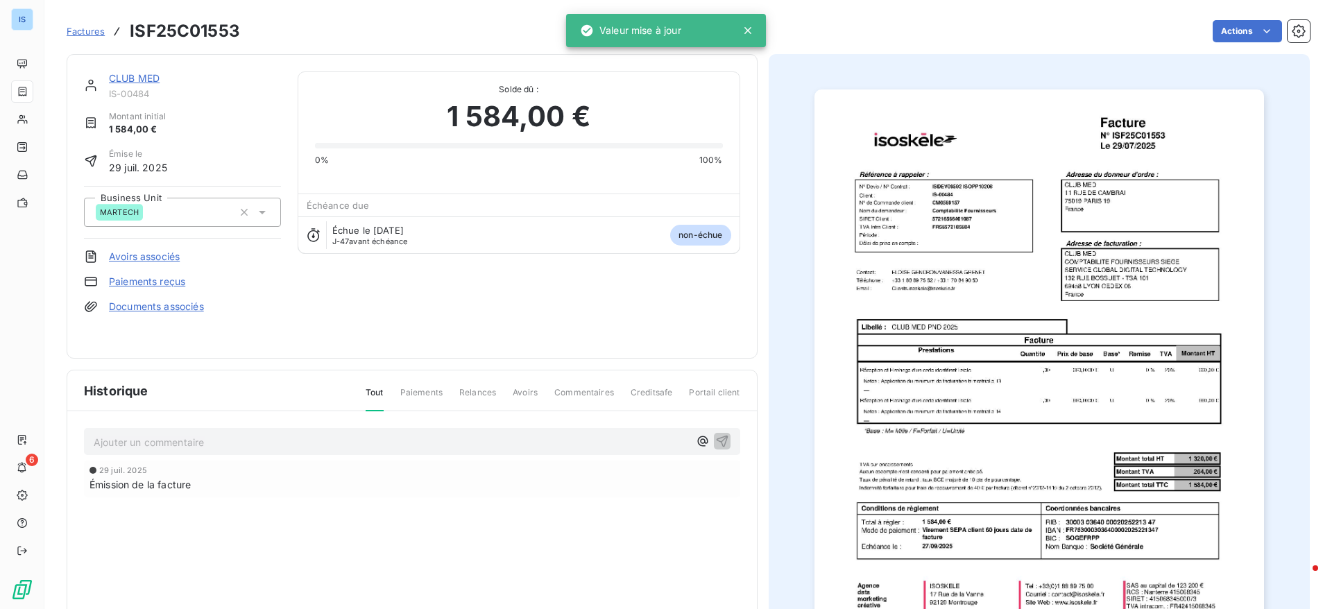
click at [80, 28] on span "Factures" at bounding box center [86, 31] width 38 height 11
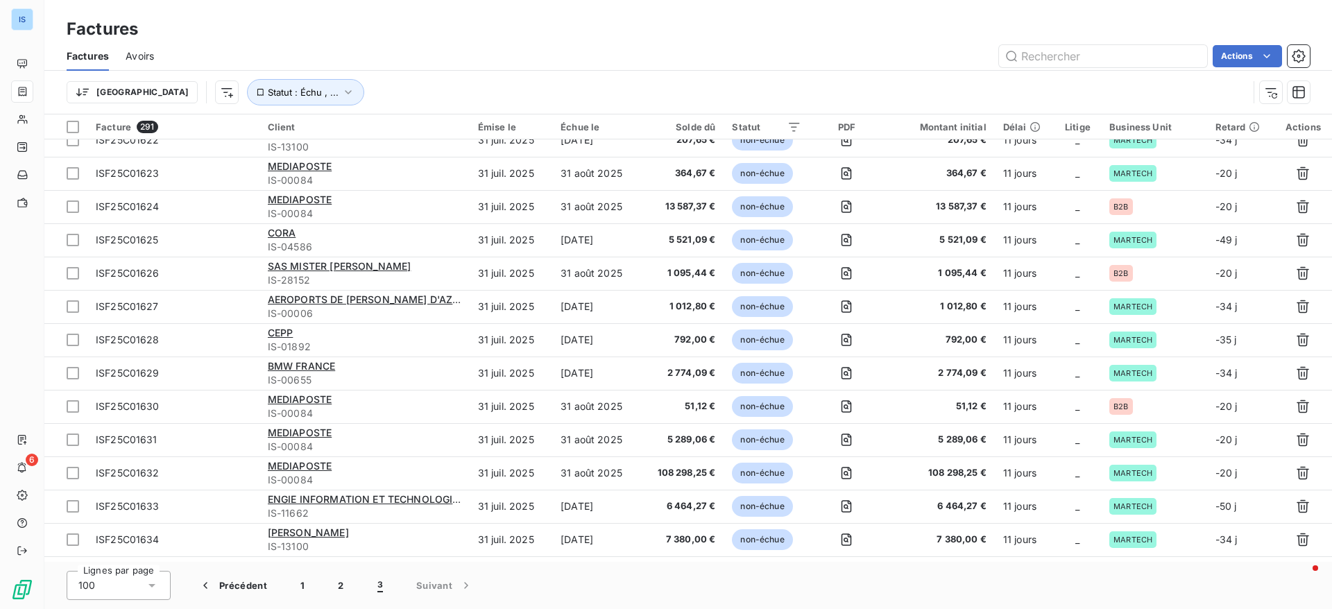
scroll to position [2608, 0]
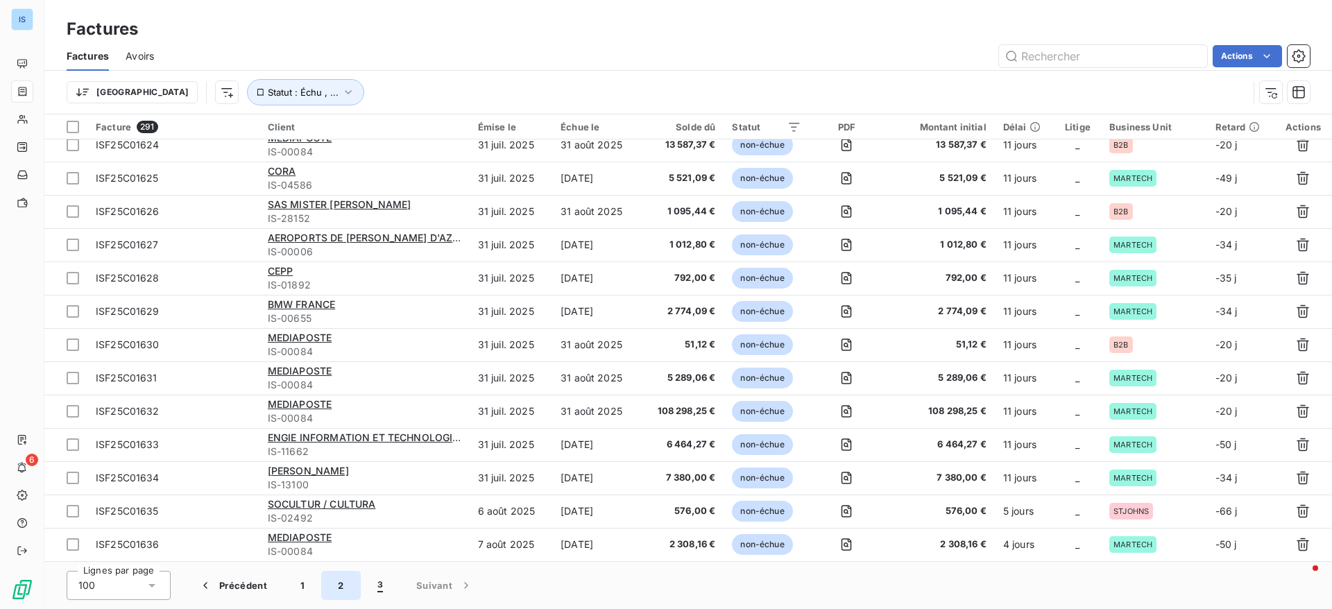
click at [343, 583] on button "2" at bounding box center [340, 585] width 39 height 29
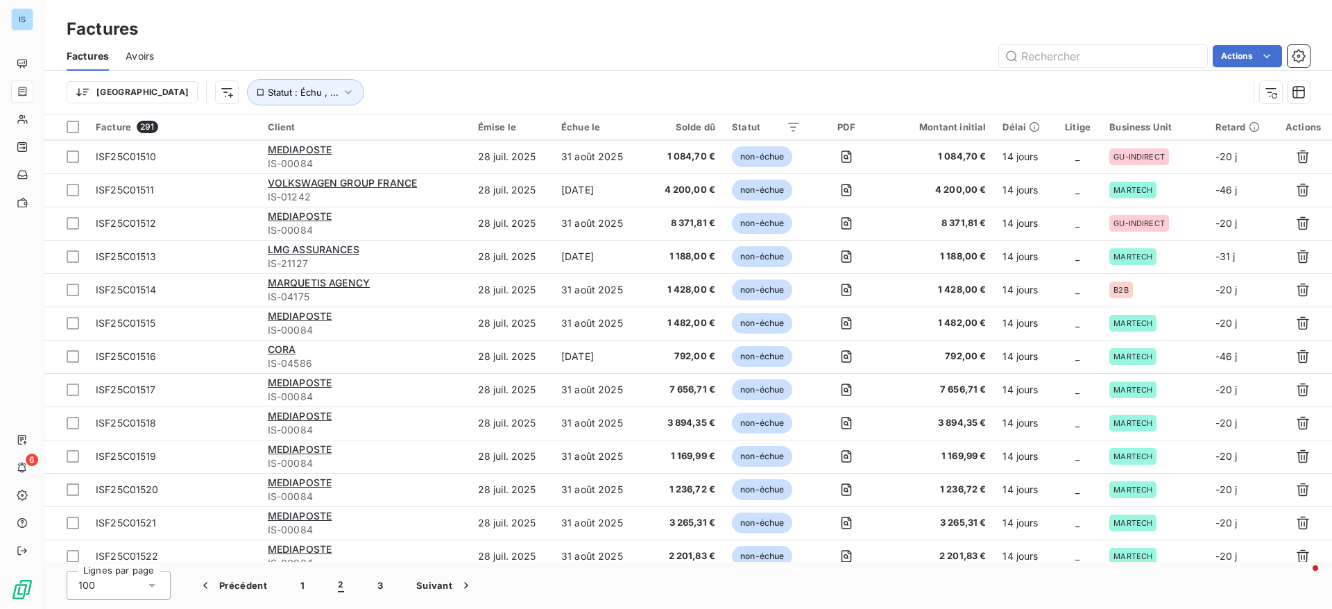
scroll to position [2907, 0]
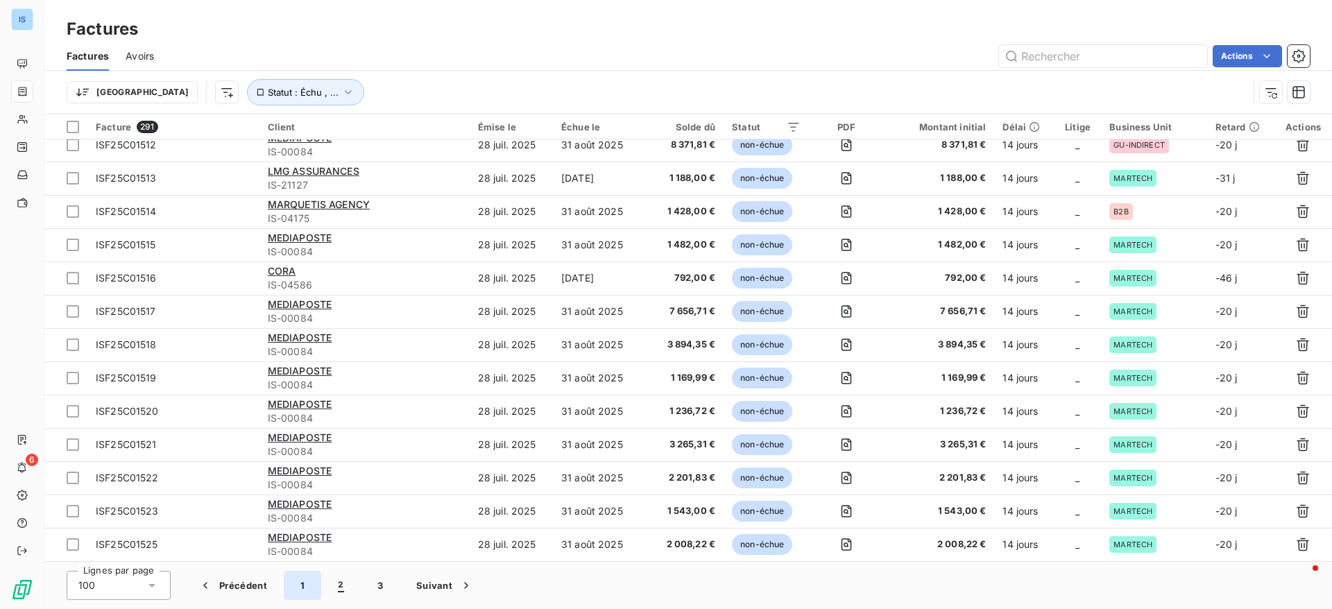
click at [308, 592] on button "1" at bounding box center [302, 585] width 37 height 29
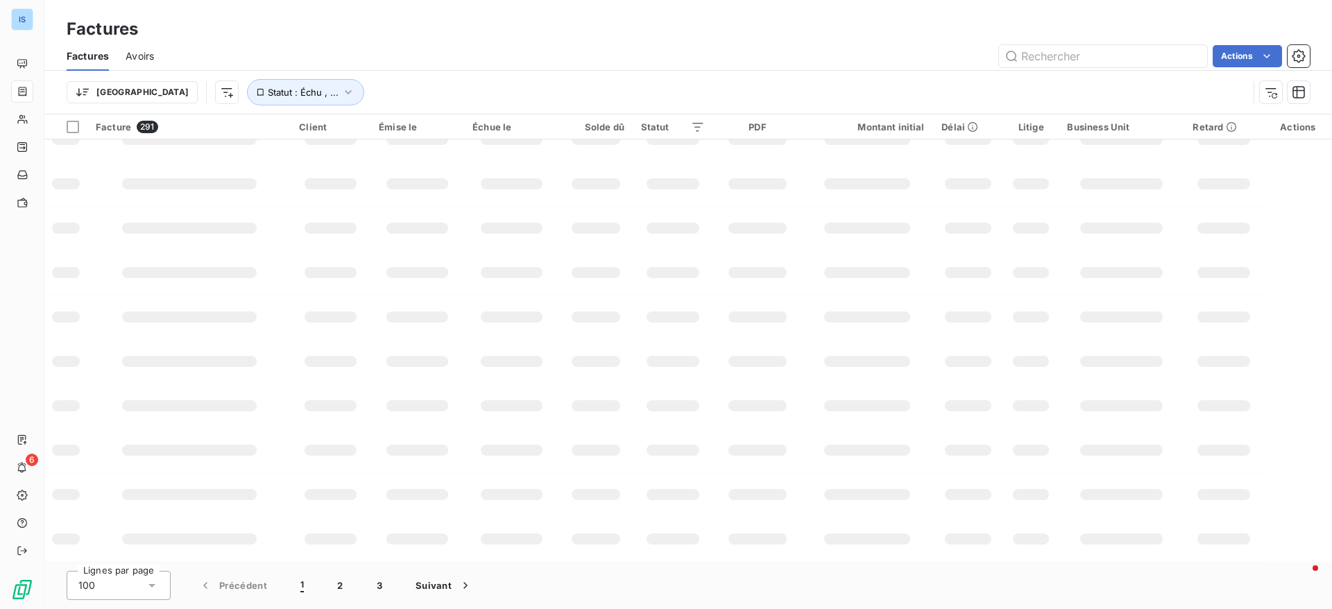
scroll to position [244, 0]
